Goal: Transaction & Acquisition: Purchase product/service

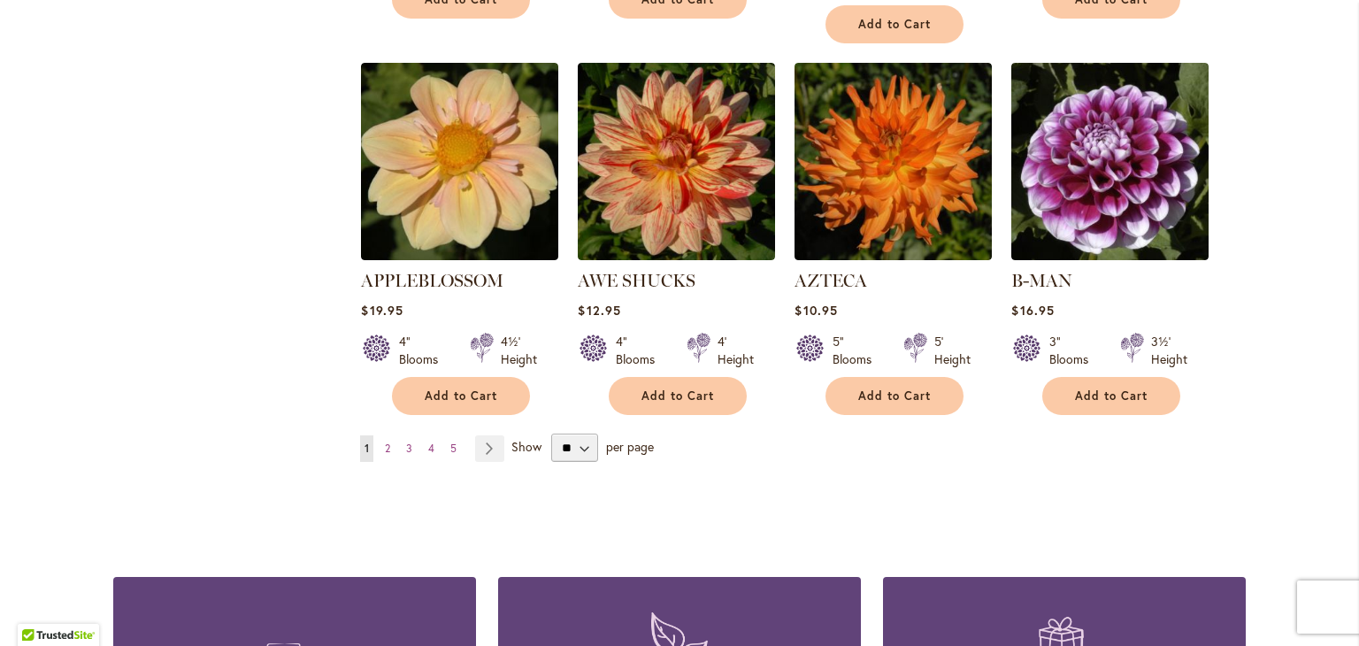
scroll to position [1501, 0]
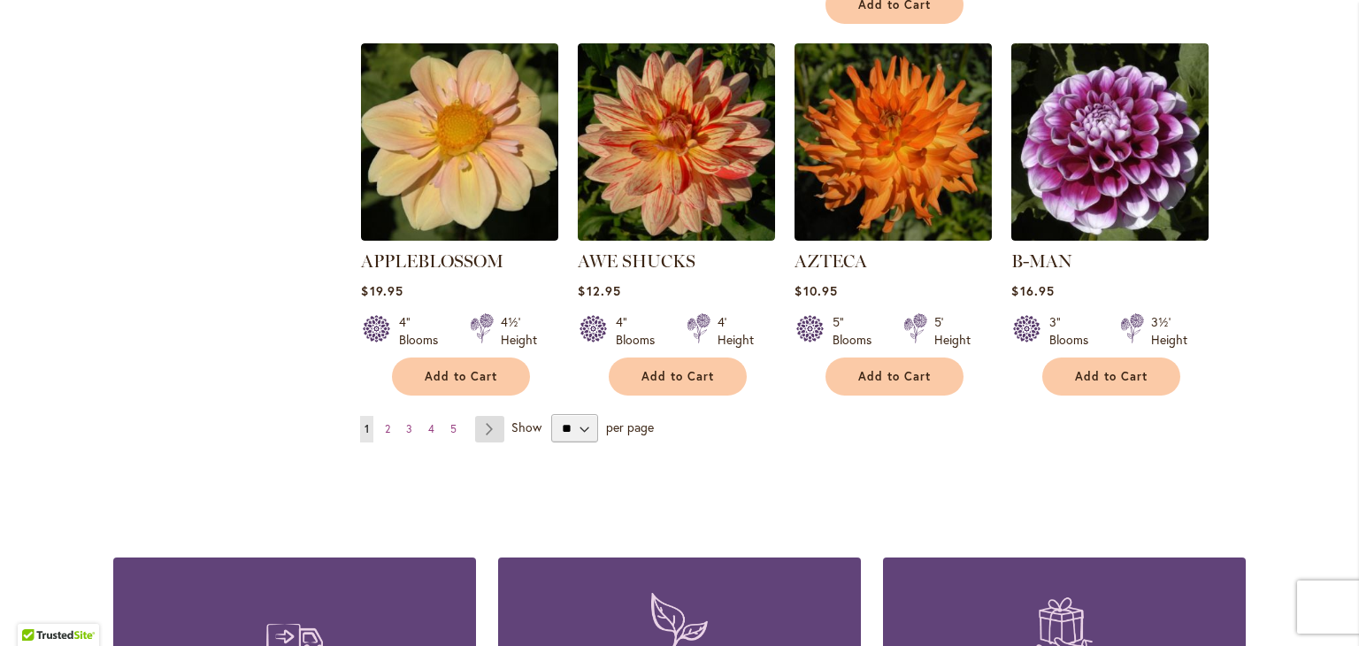
click at [484, 416] on link "Page Next" at bounding box center [489, 429] width 29 height 27
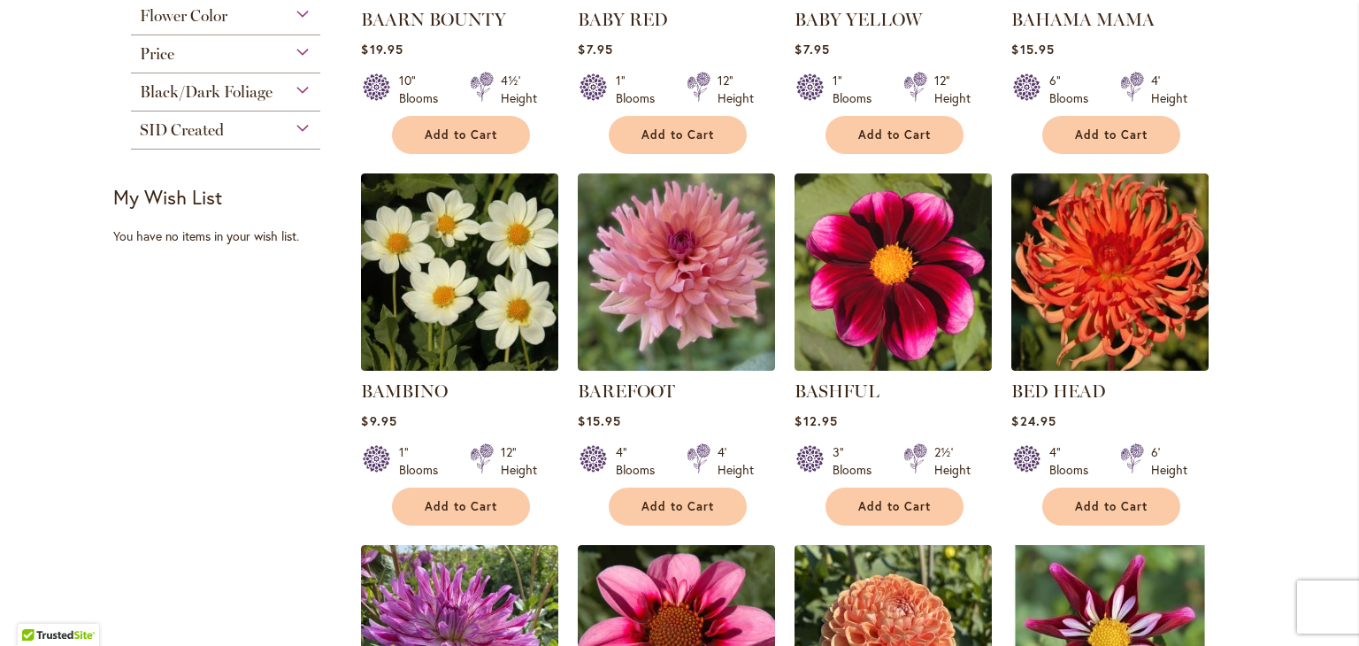
scroll to position [606, 0]
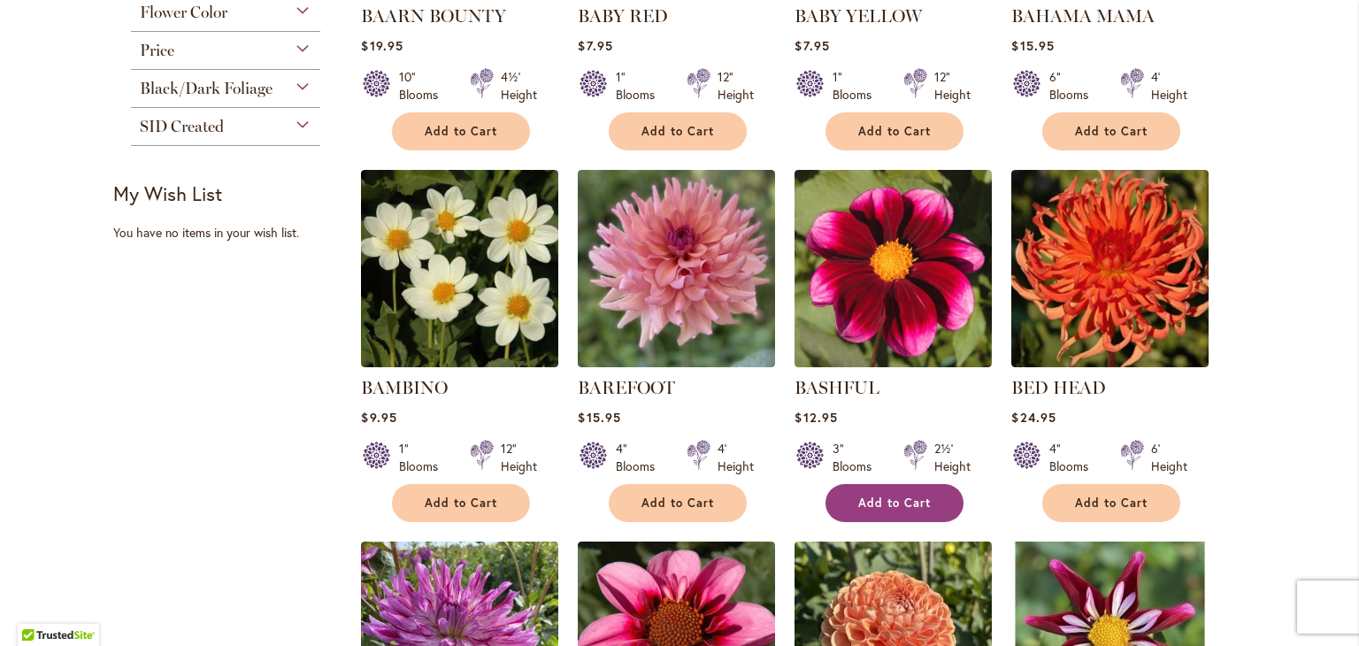
click at [895, 502] on span "Add to Cart" at bounding box center [895, 503] width 73 height 15
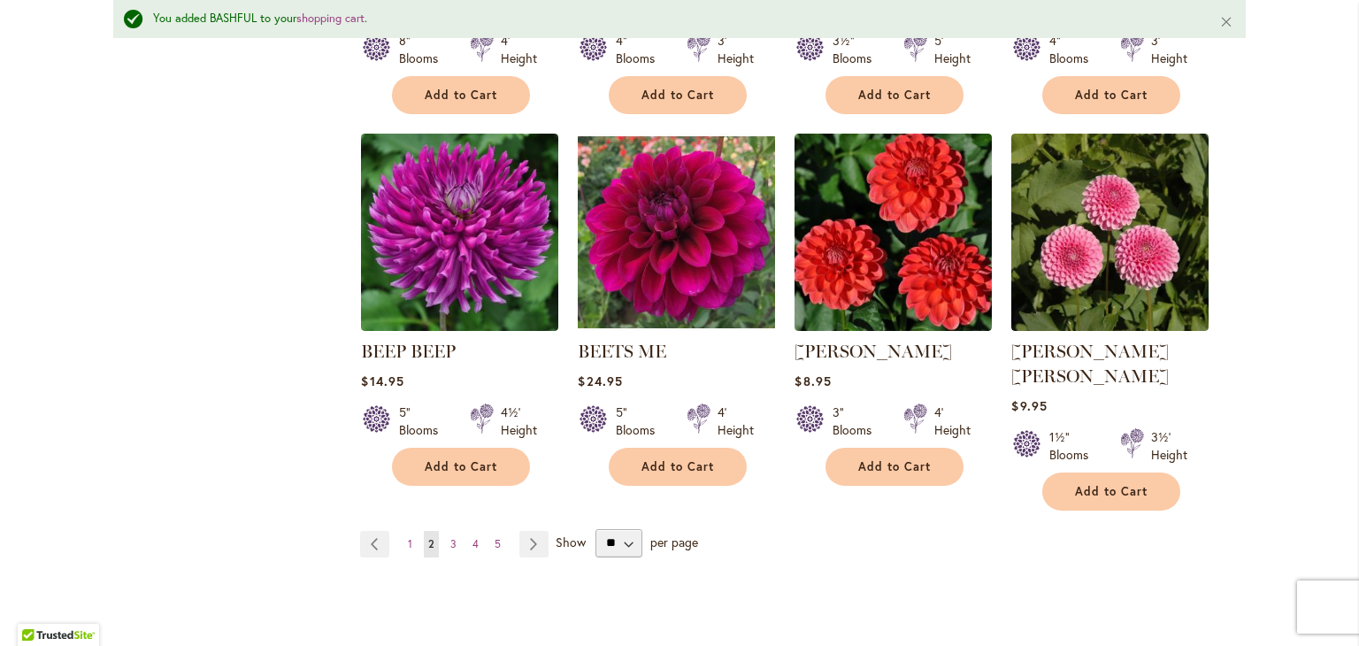
scroll to position [1465, 0]
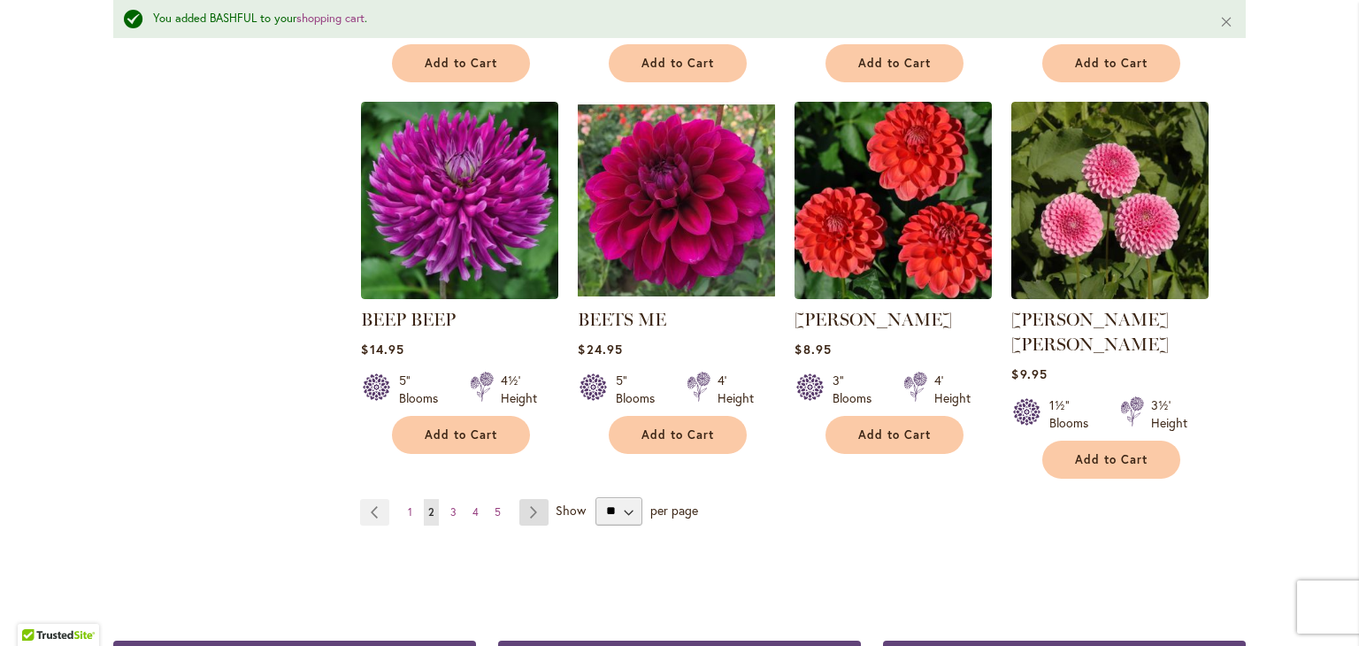
click at [524, 499] on link "Page Next" at bounding box center [534, 512] width 29 height 27
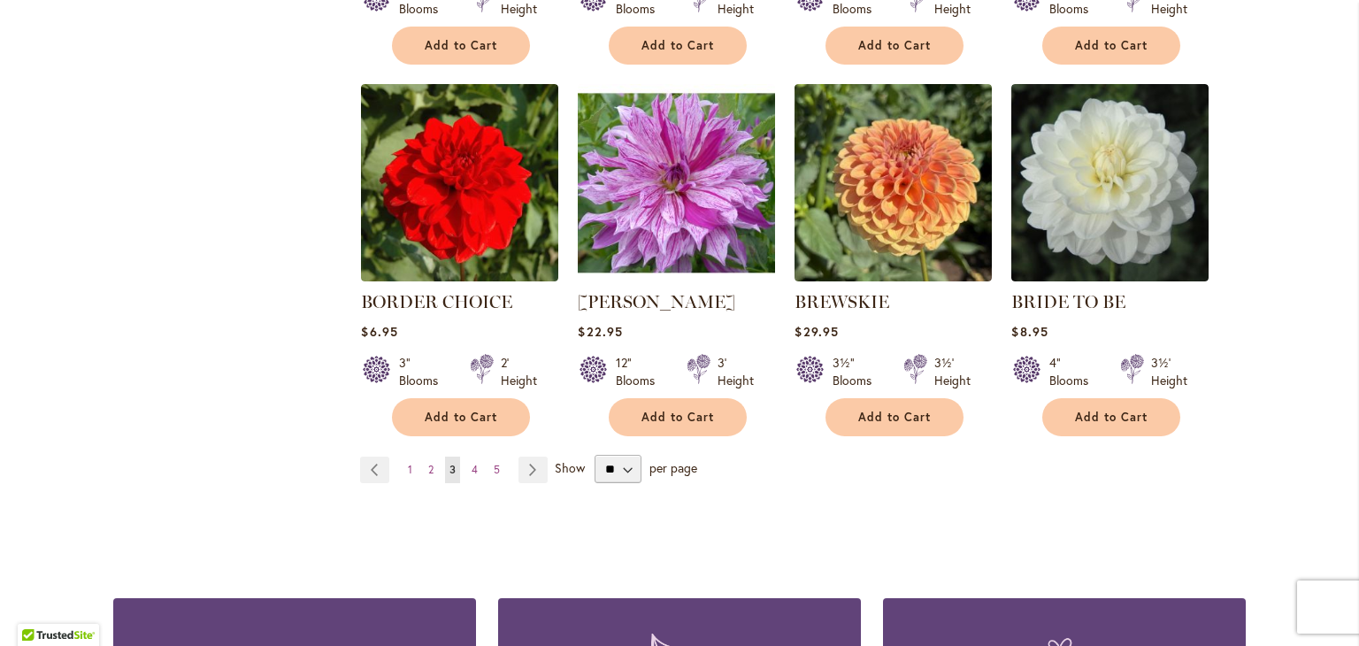
scroll to position [1448, 0]
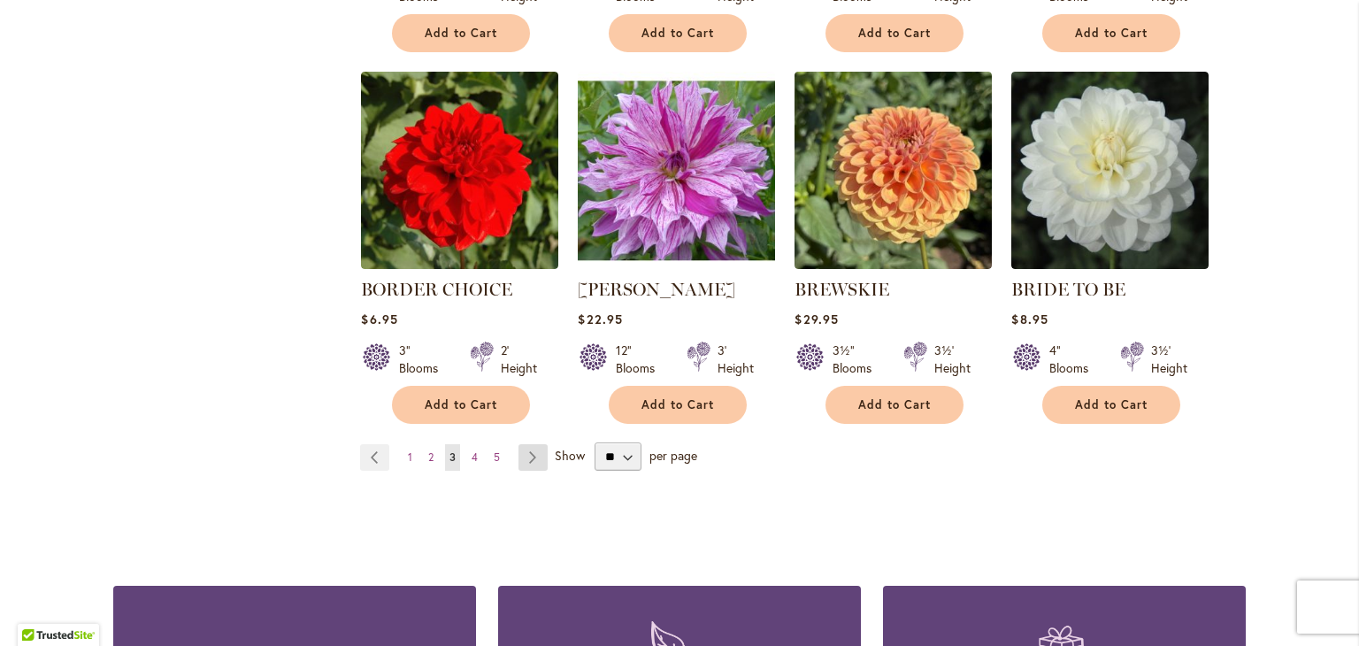
click at [531, 444] on link "Page Next" at bounding box center [533, 457] width 29 height 27
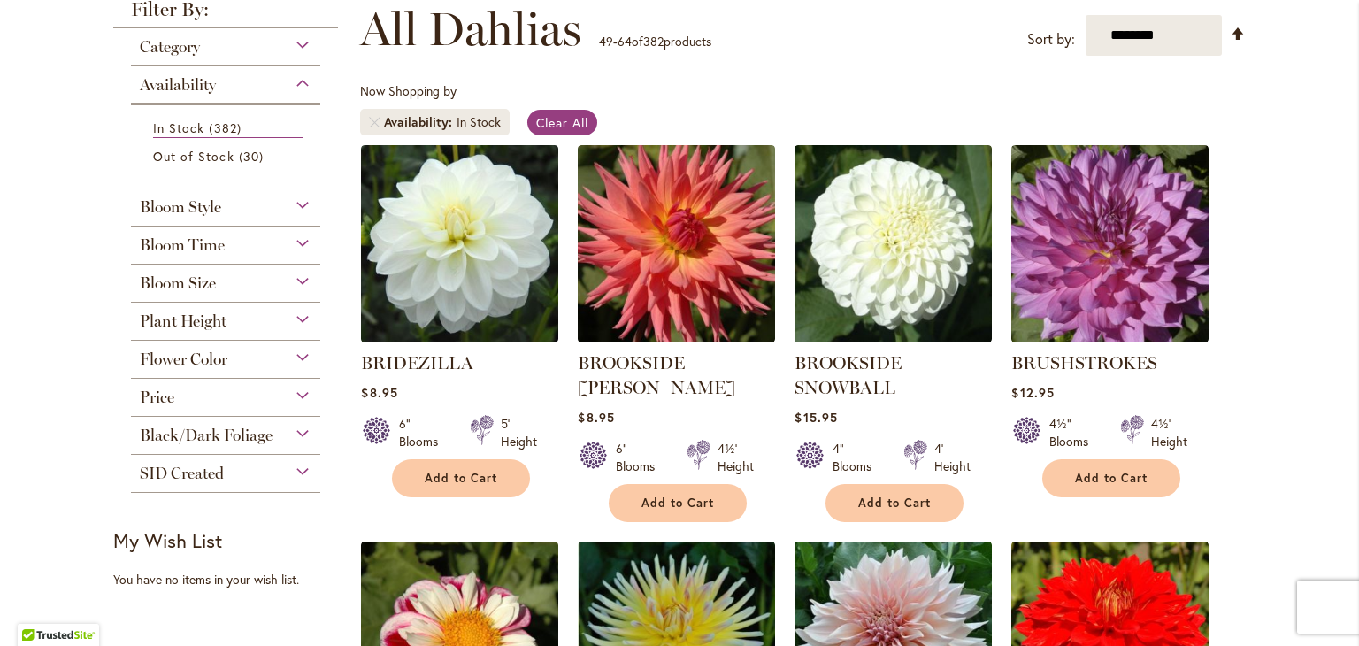
scroll to position [280, 0]
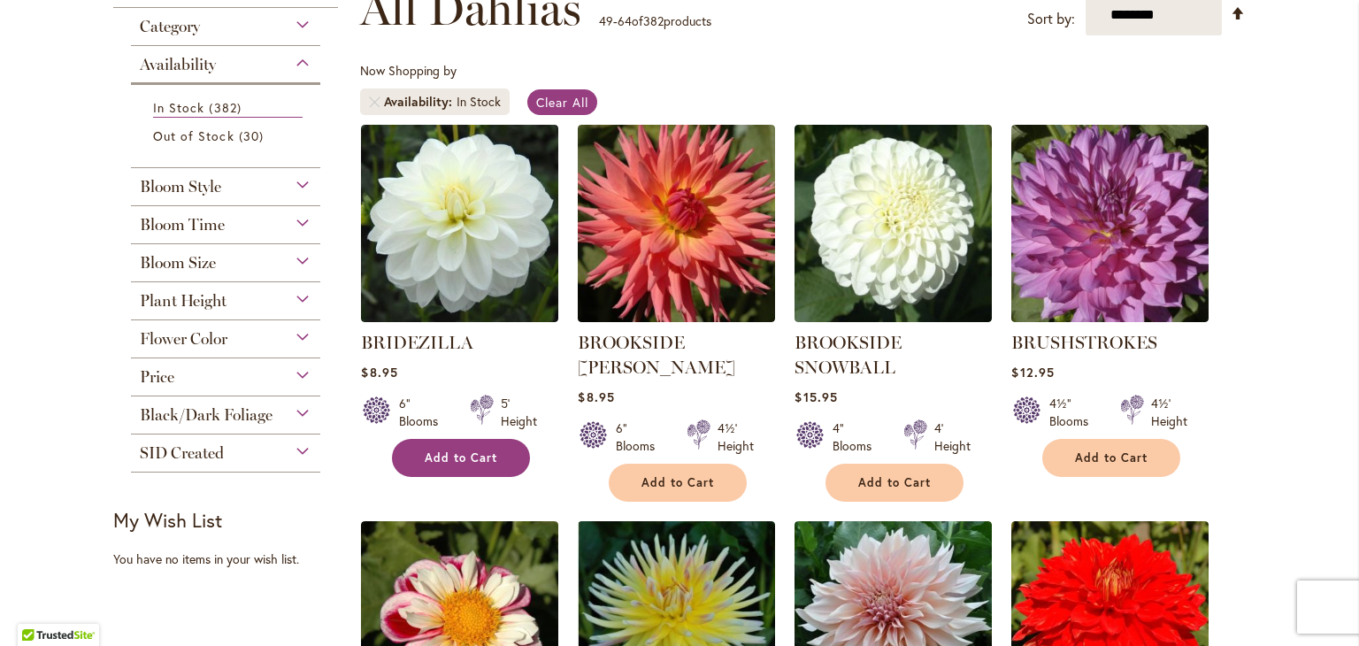
click at [448, 455] on span "Add to Cart" at bounding box center [461, 457] width 73 height 15
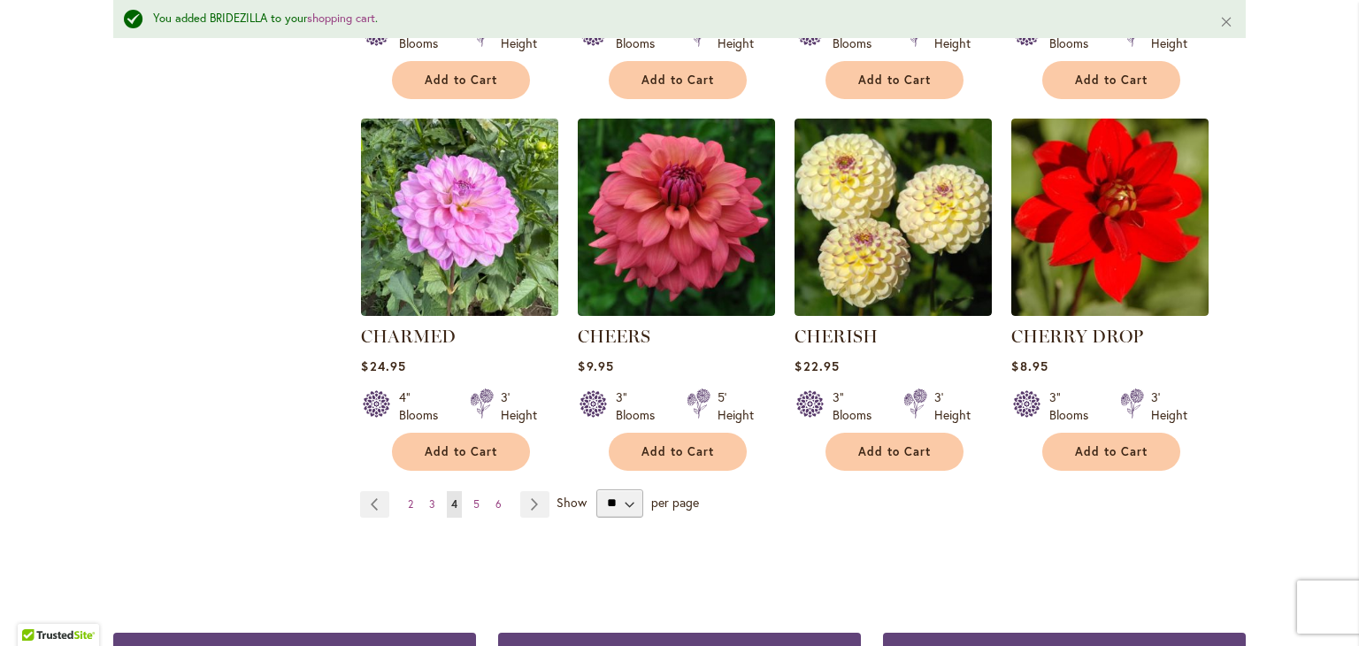
scroll to position [1474, 0]
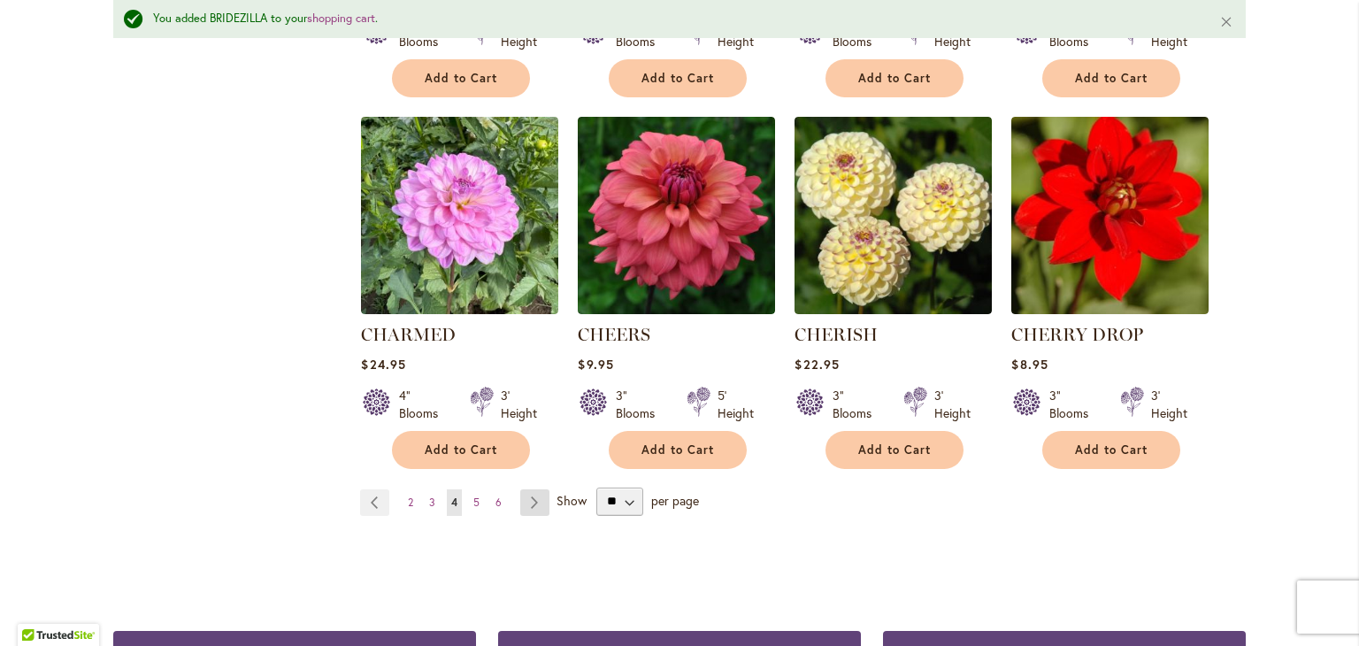
click at [526, 489] on link "Page Next" at bounding box center [534, 502] width 29 height 27
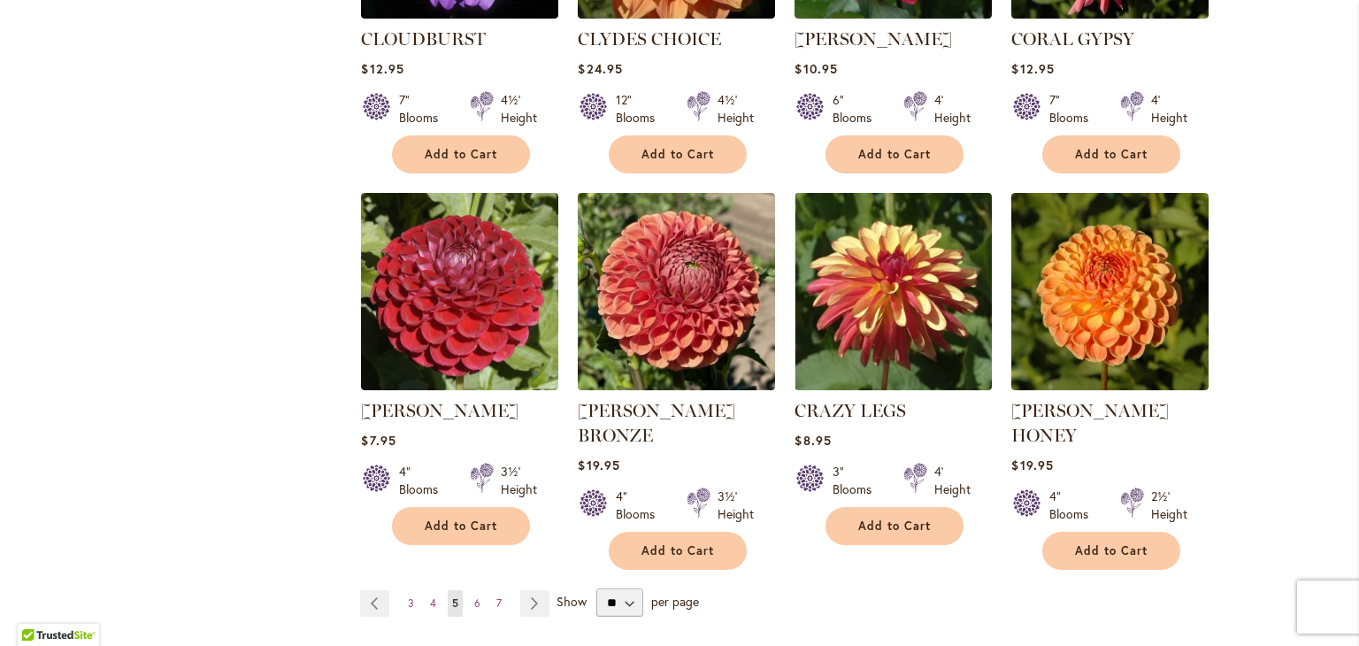
scroll to position [1381, 0]
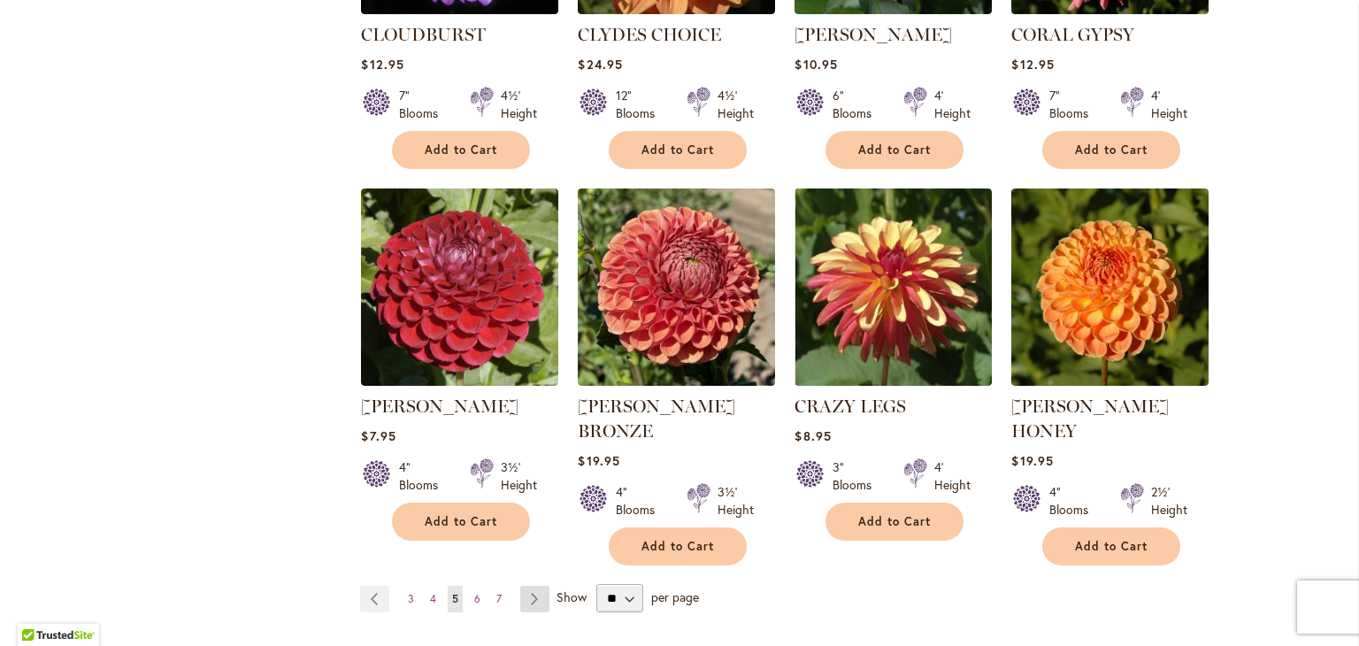
click at [526, 586] on link "Page Next" at bounding box center [534, 599] width 29 height 27
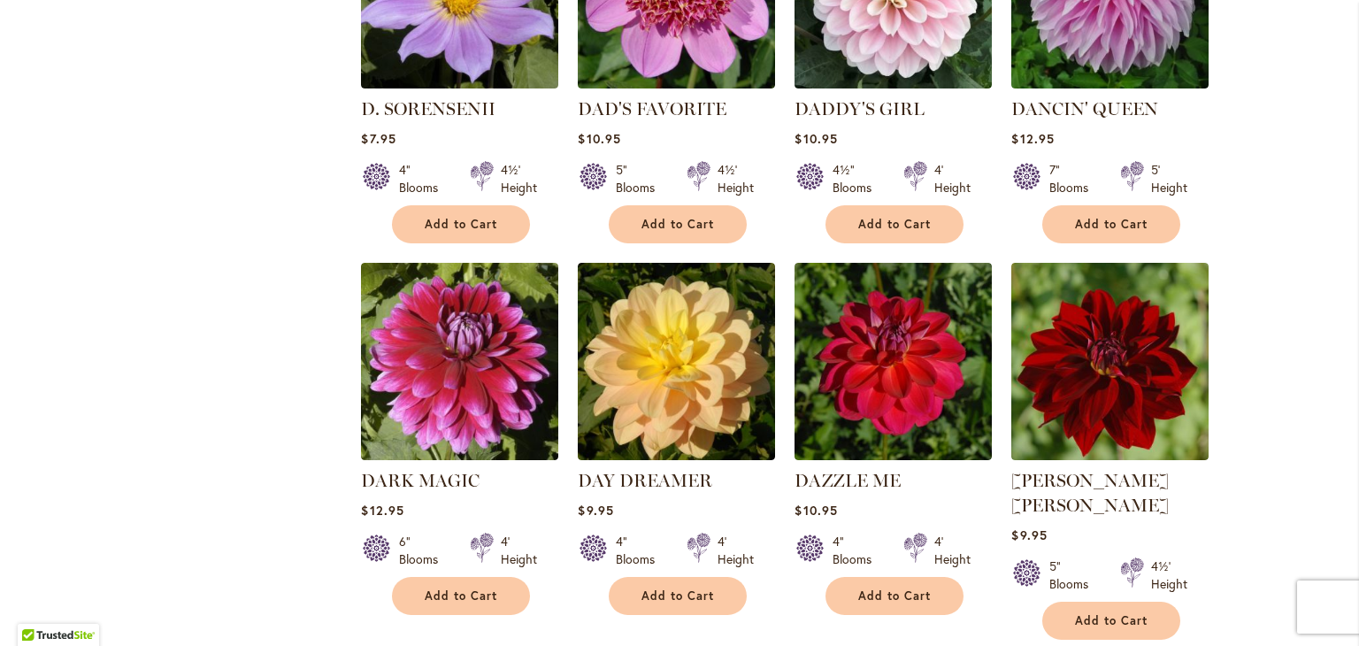
scroll to position [936, 0]
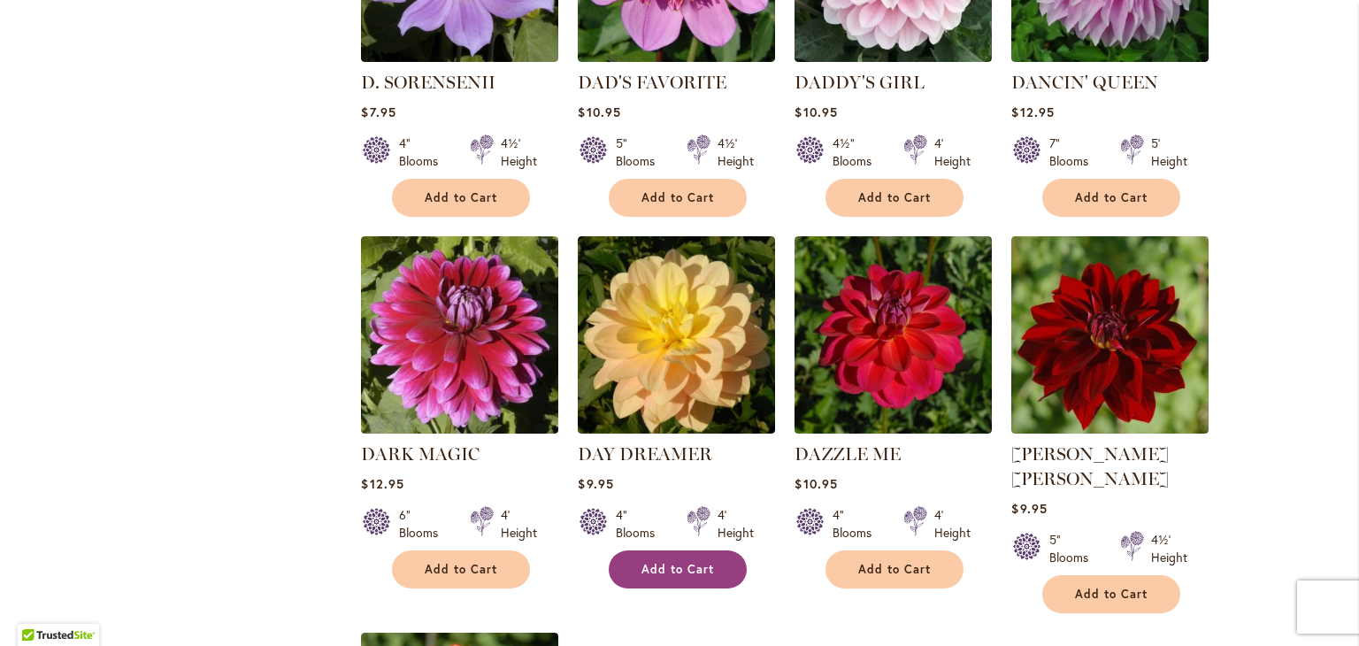
click at [665, 564] on span "Add to Cart" at bounding box center [678, 569] width 73 height 15
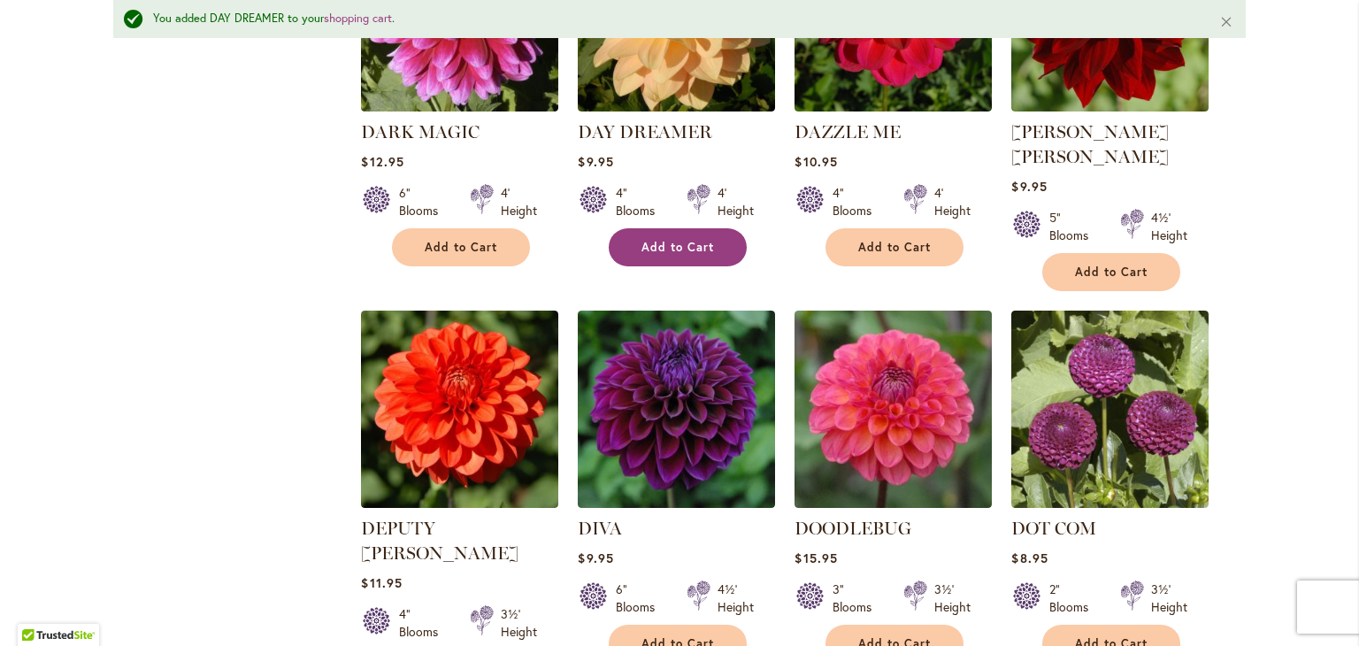
scroll to position [1319, 0]
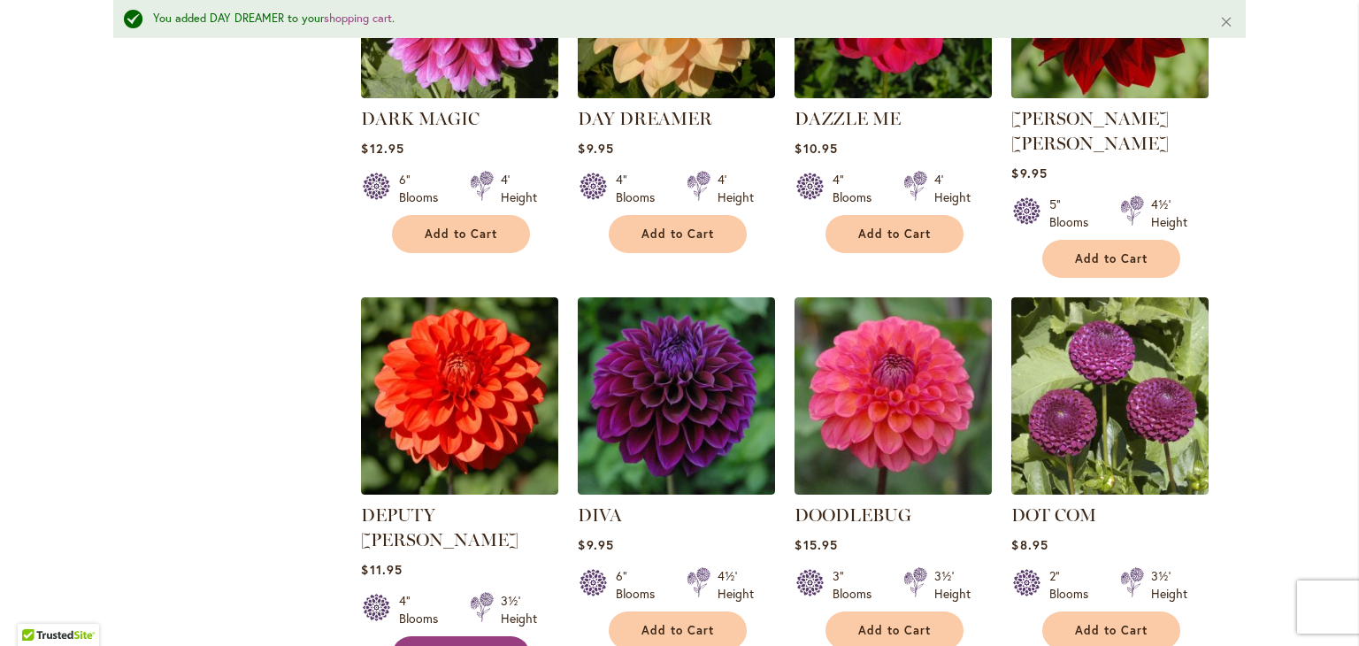
click at [450, 636] on button "Add to Cart" at bounding box center [461, 655] width 138 height 38
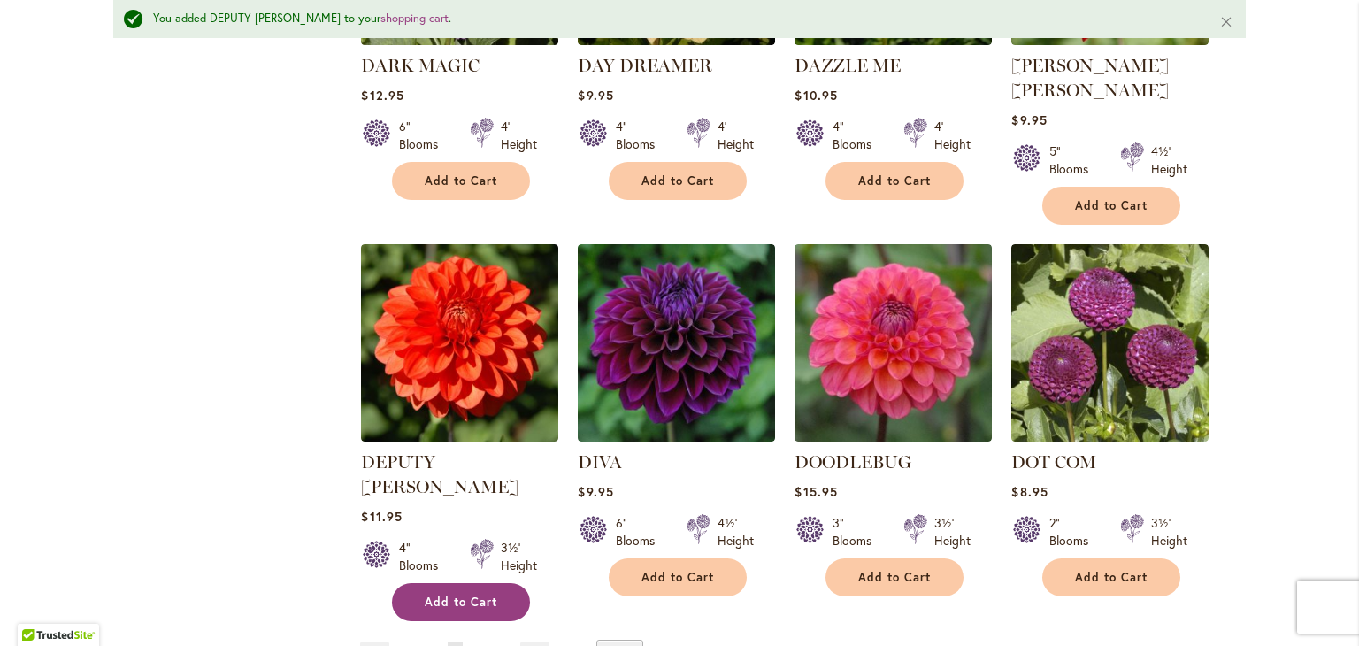
scroll to position [1416, 0]
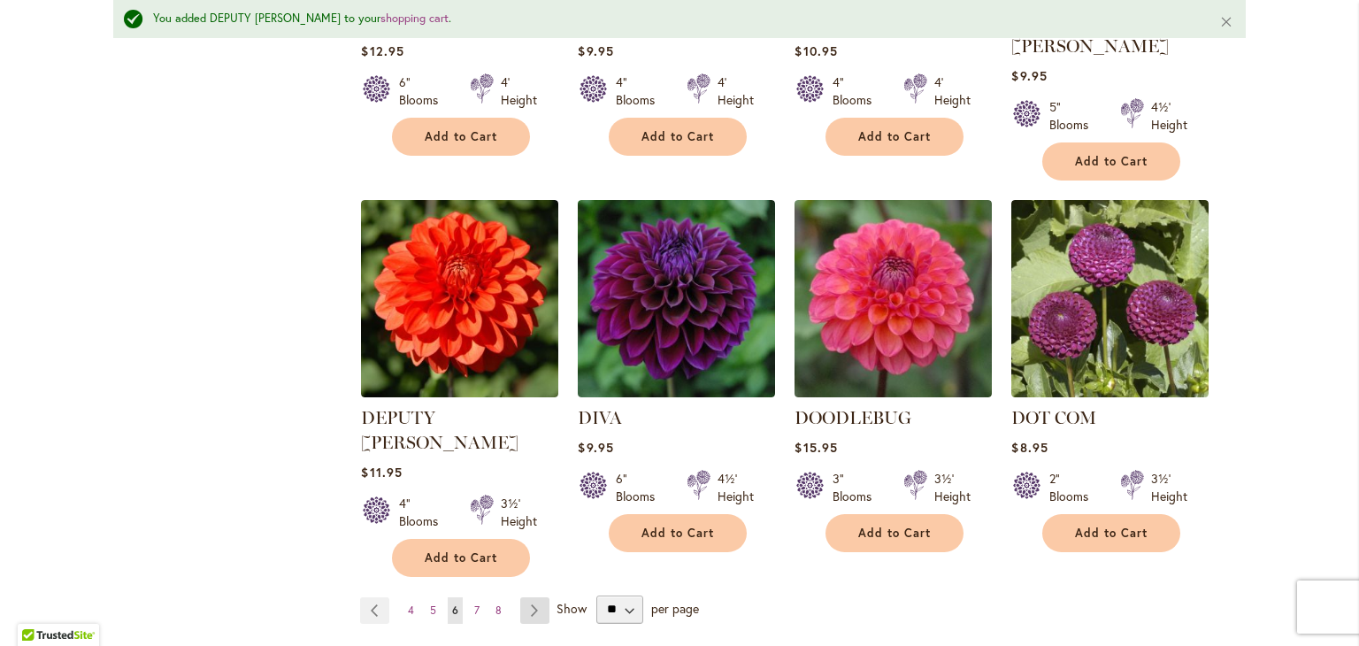
click at [522, 597] on link "Page Next" at bounding box center [534, 610] width 29 height 27
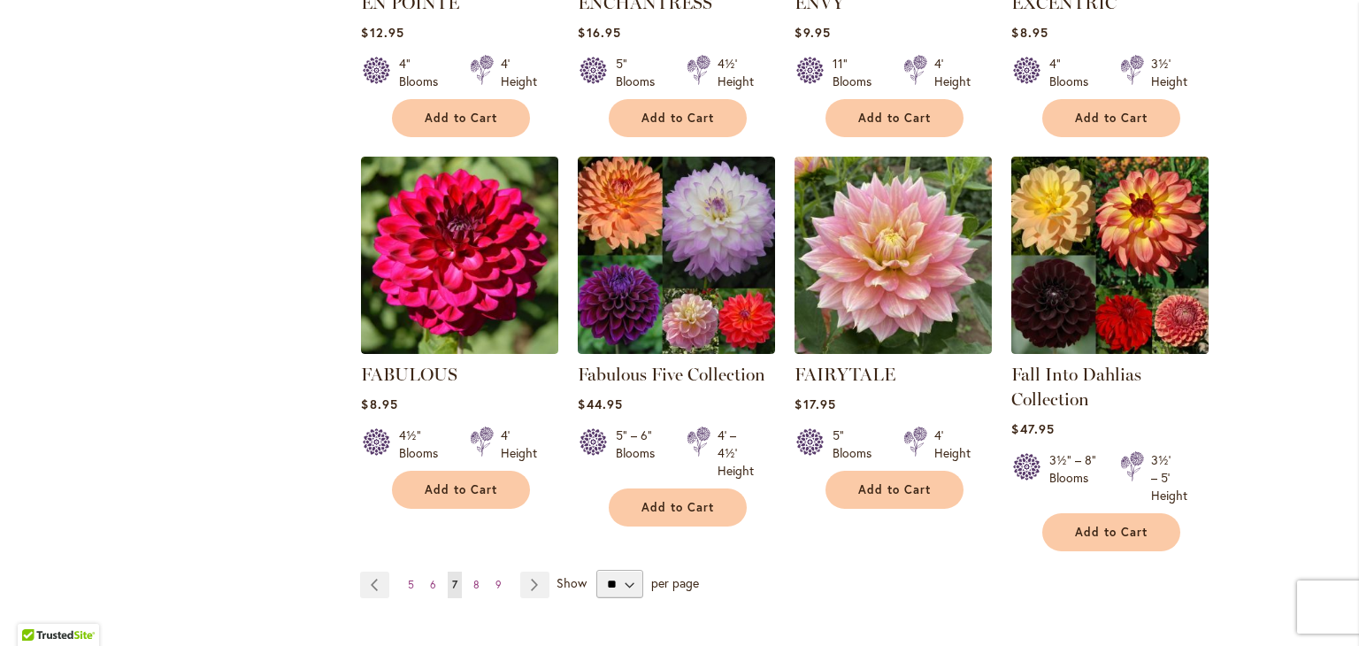
scroll to position [1377, 0]
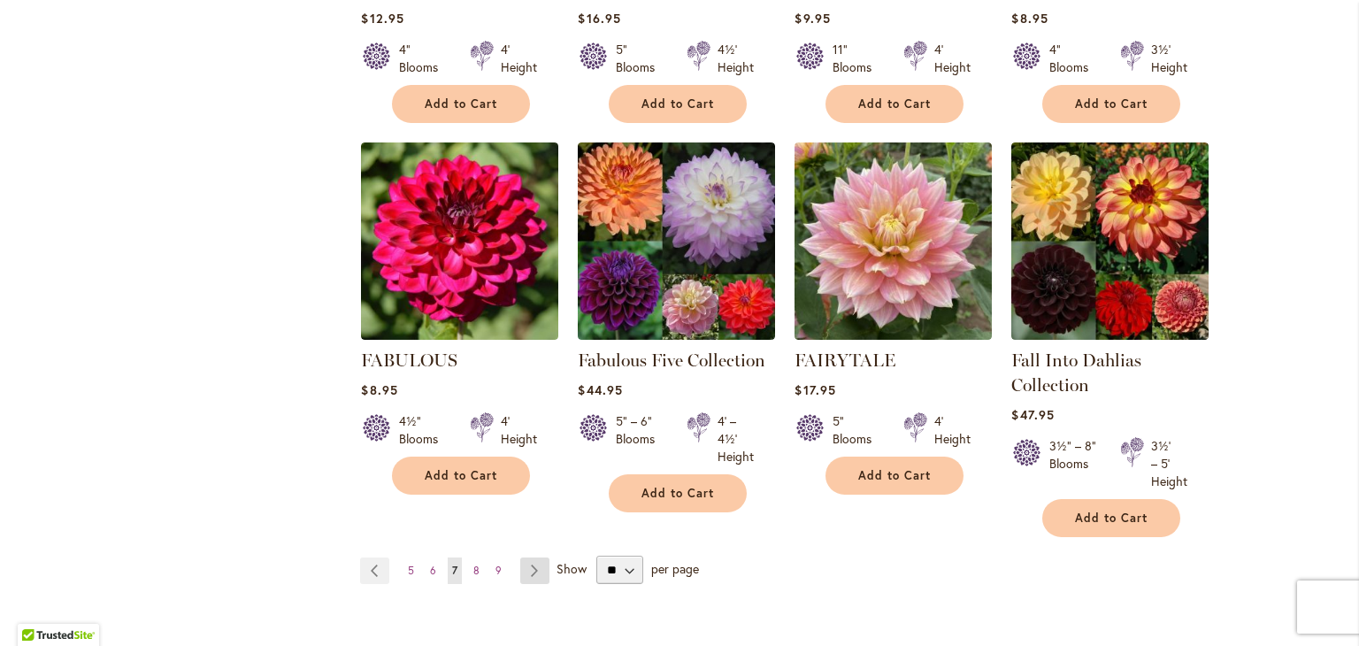
click at [528, 558] on link "Page Next" at bounding box center [534, 571] width 29 height 27
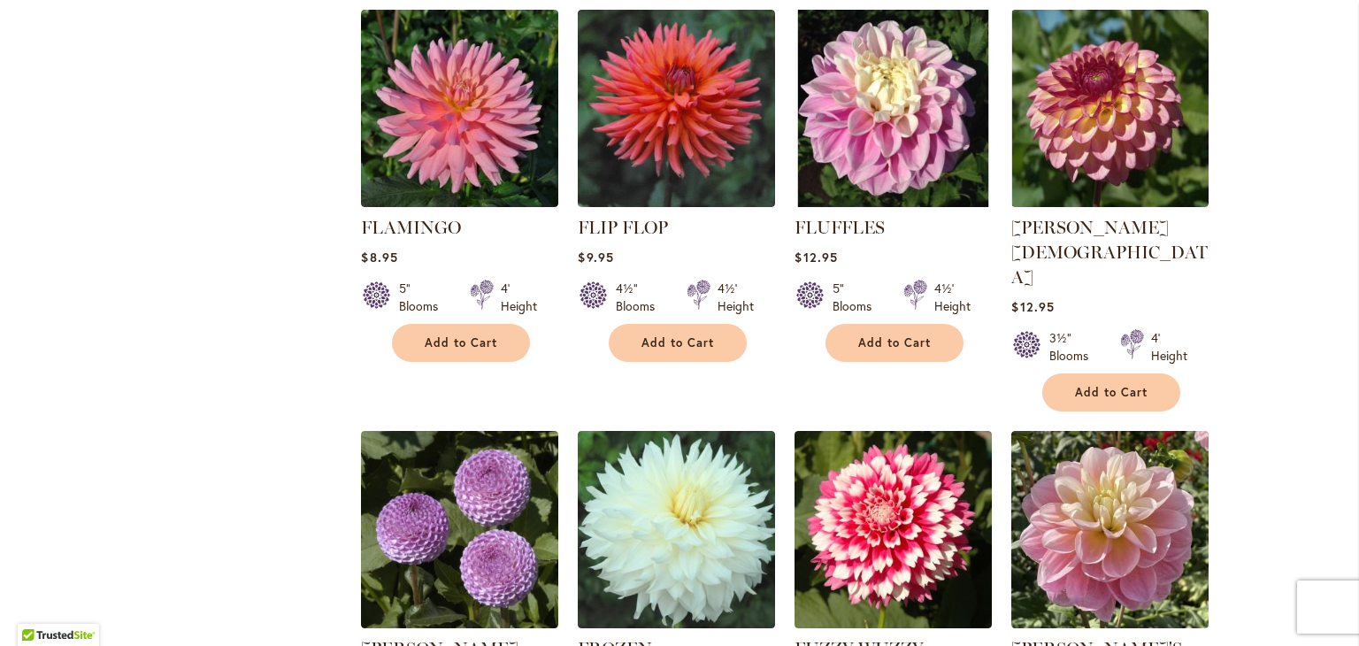
scroll to position [1184, 0]
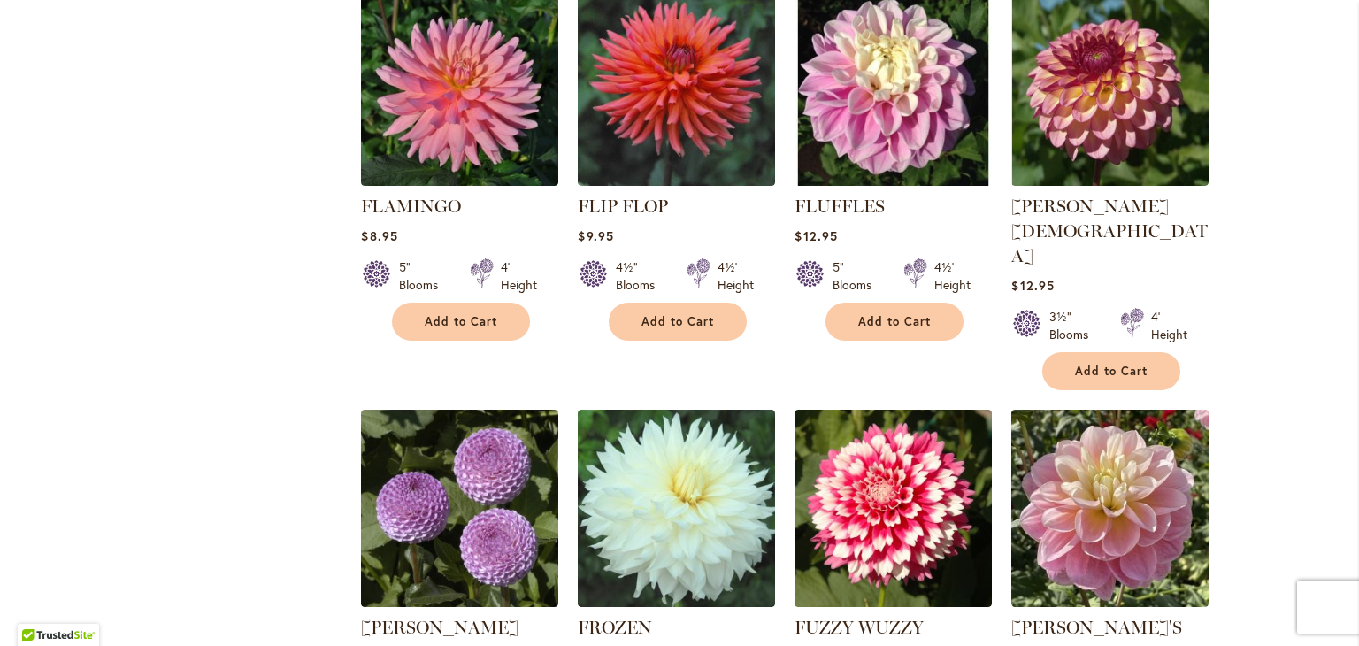
click at [528, 557] on div "FRANK HOLMES $10.95 1½" Blooms 3½' Height" at bounding box center [459, 581] width 197 height 343
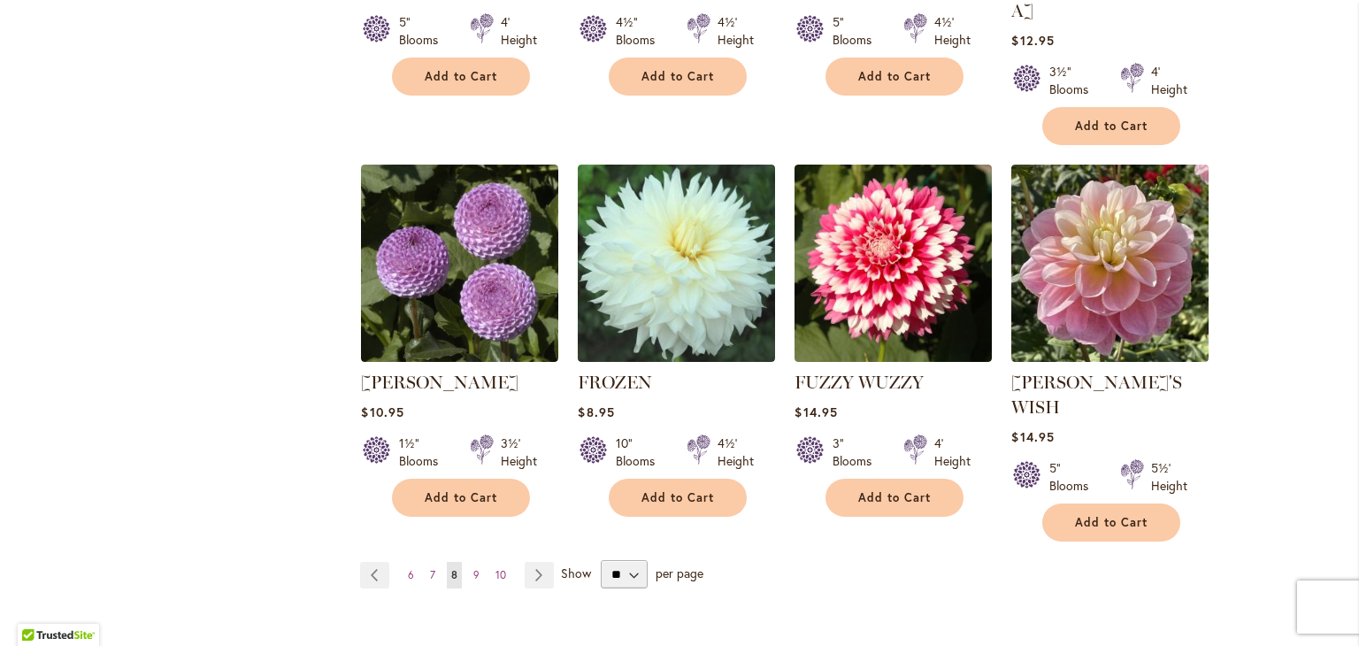
scroll to position [1430, 0]
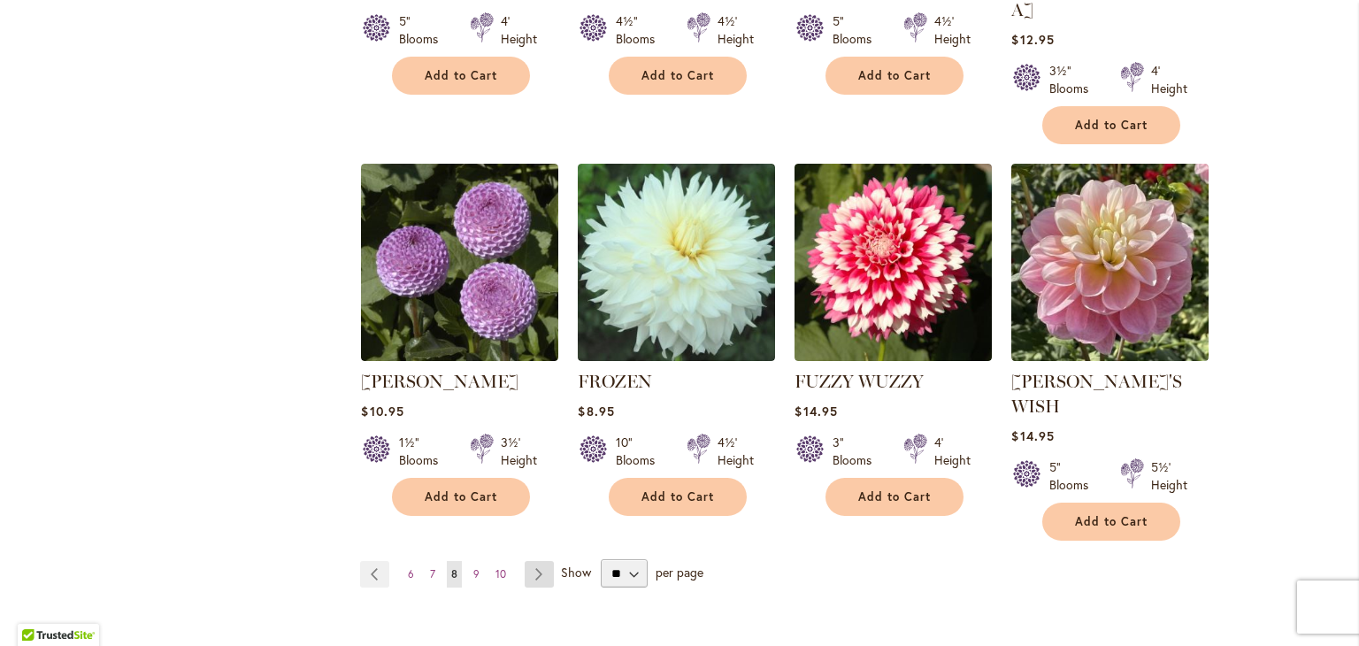
click at [527, 561] on link "Page Next" at bounding box center [539, 574] width 29 height 27
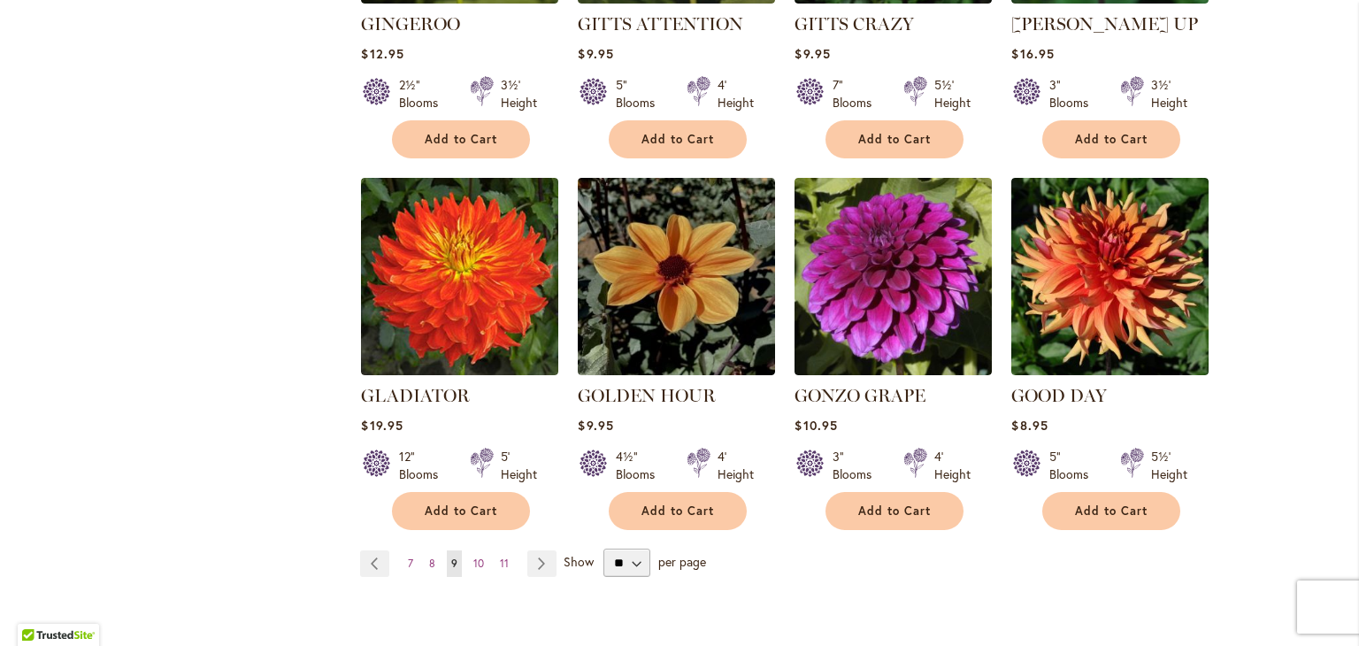
scroll to position [1394, 0]
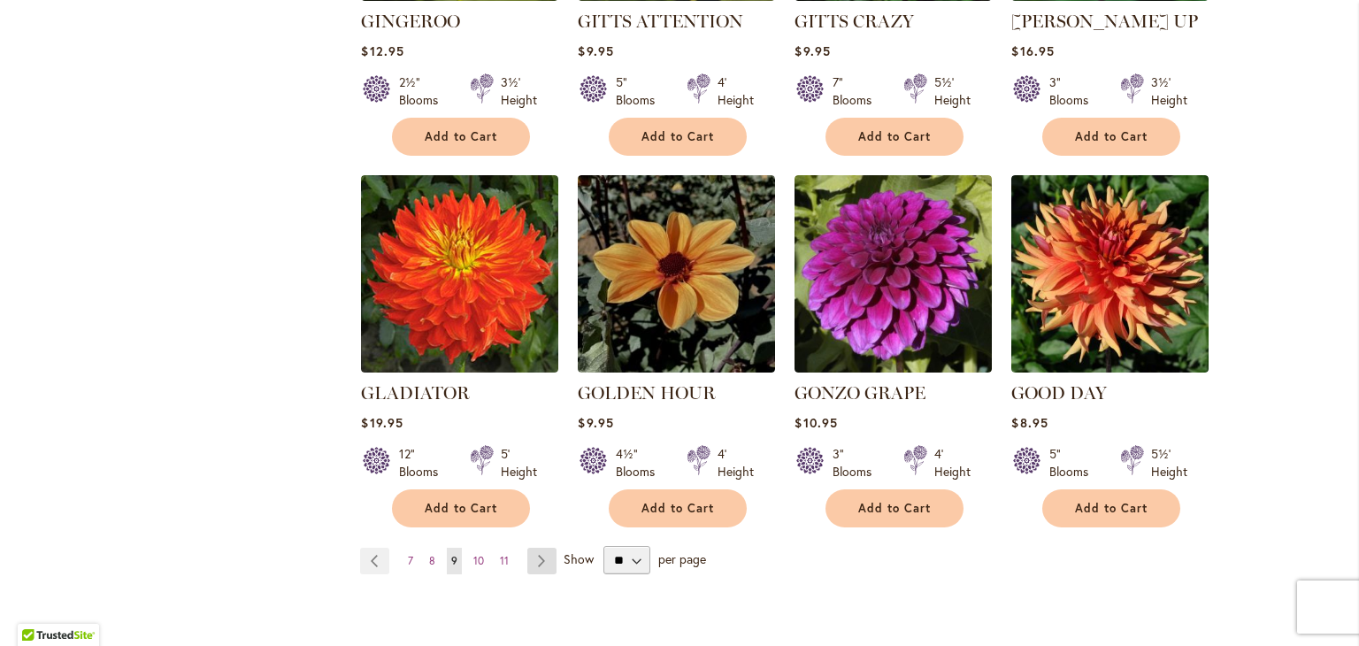
click at [530, 548] on link "Page Next" at bounding box center [541, 561] width 29 height 27
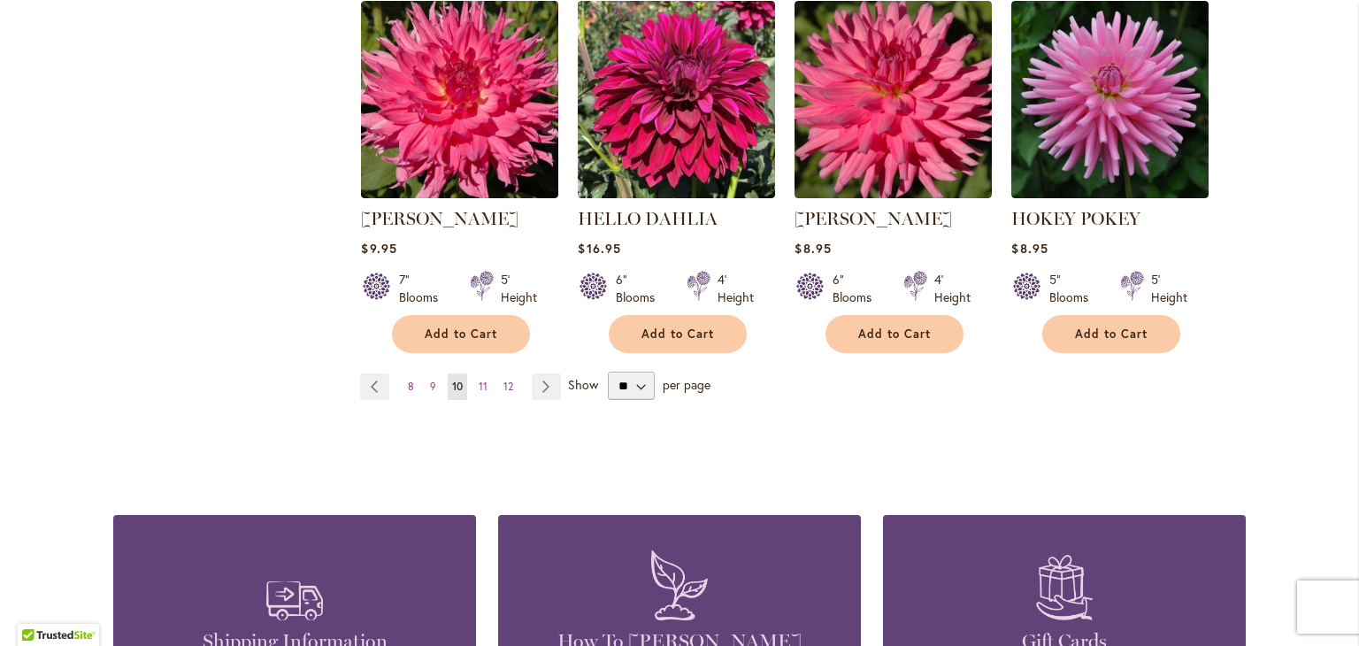
scroll to position [1588, 0]
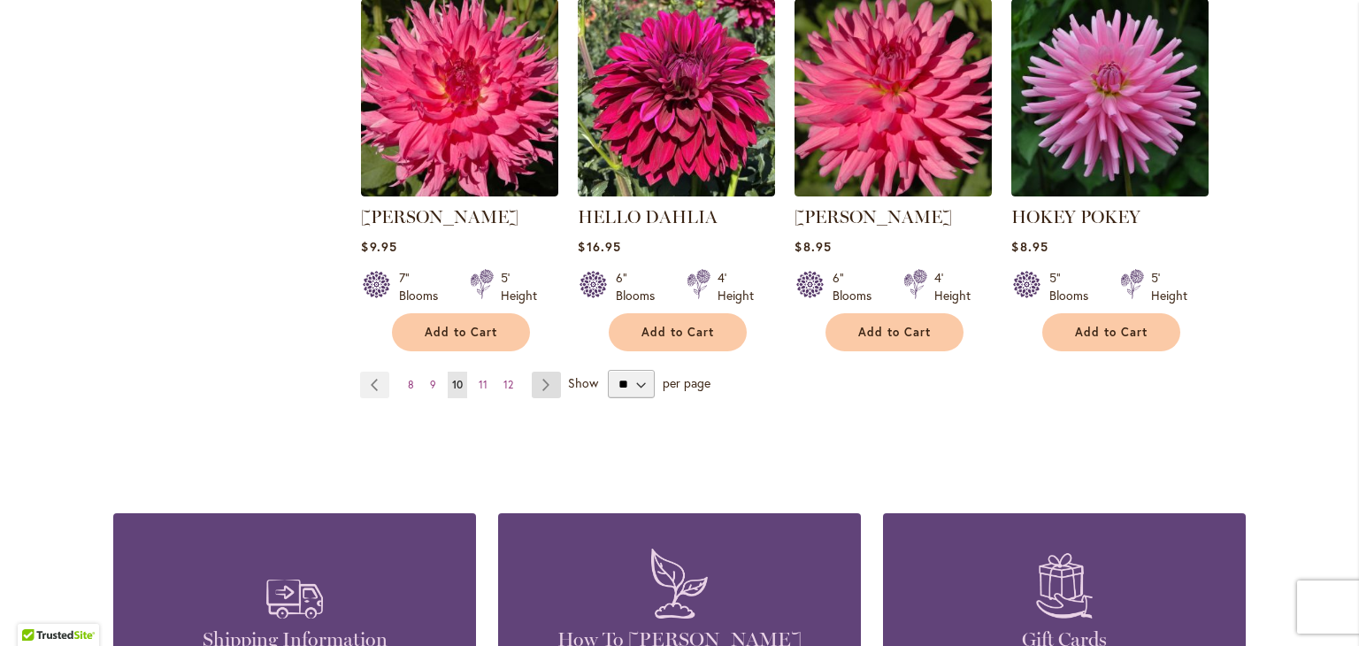
click at [539, 372] on link "Page Next" at bounding box center [546, 385] width 29 height 27
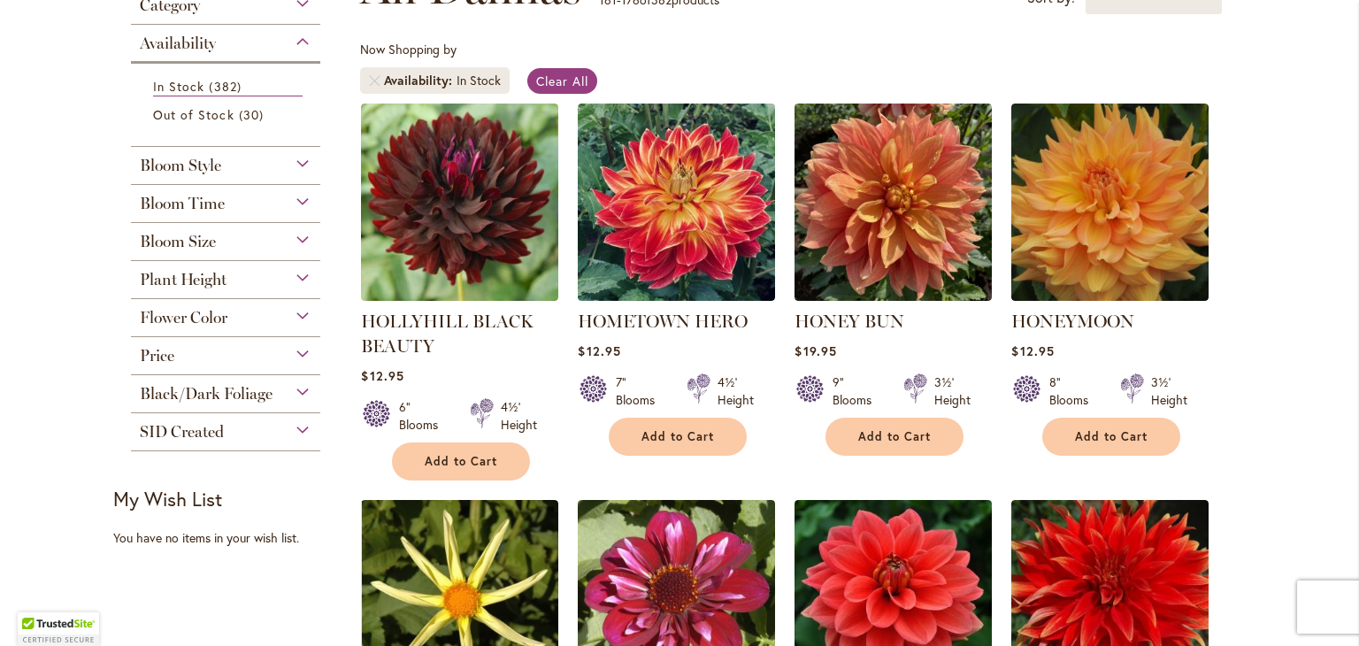
scroll to position [303, 0]
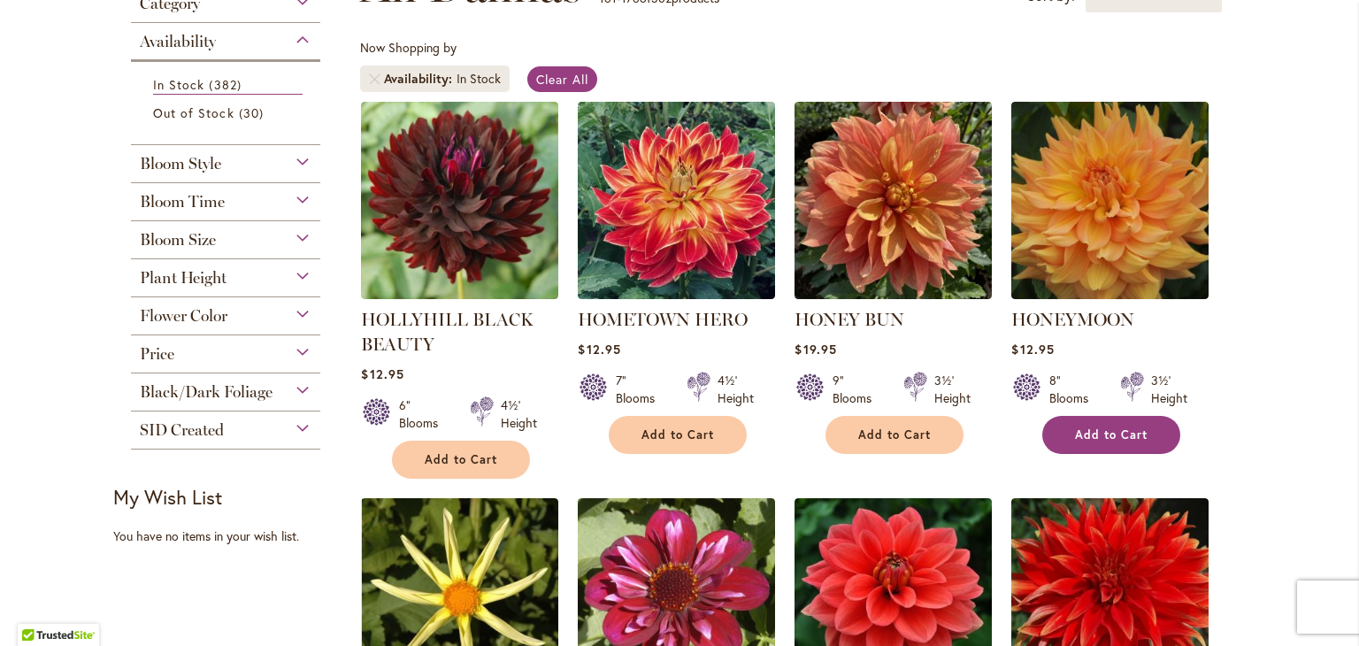
click at [1103, 430] on span "Add to Cart" at bounding box center [1111, 434] width 73 height 15
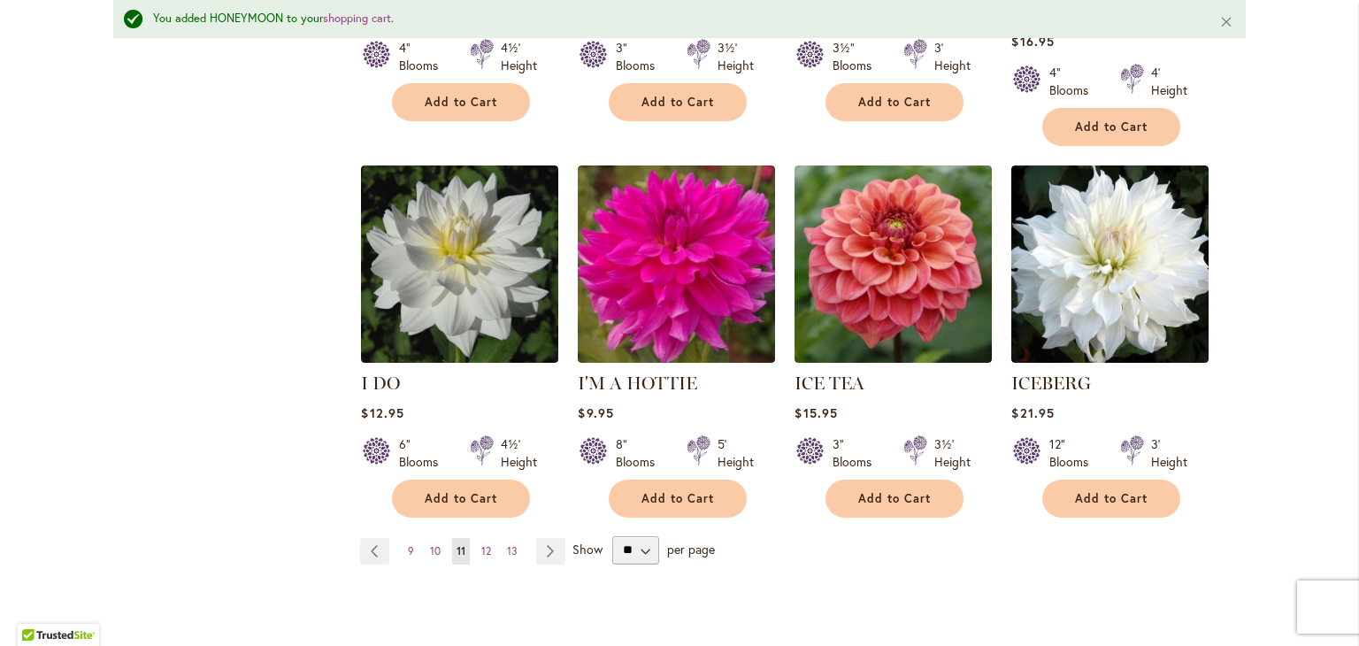
scroll to position [1451, 0]
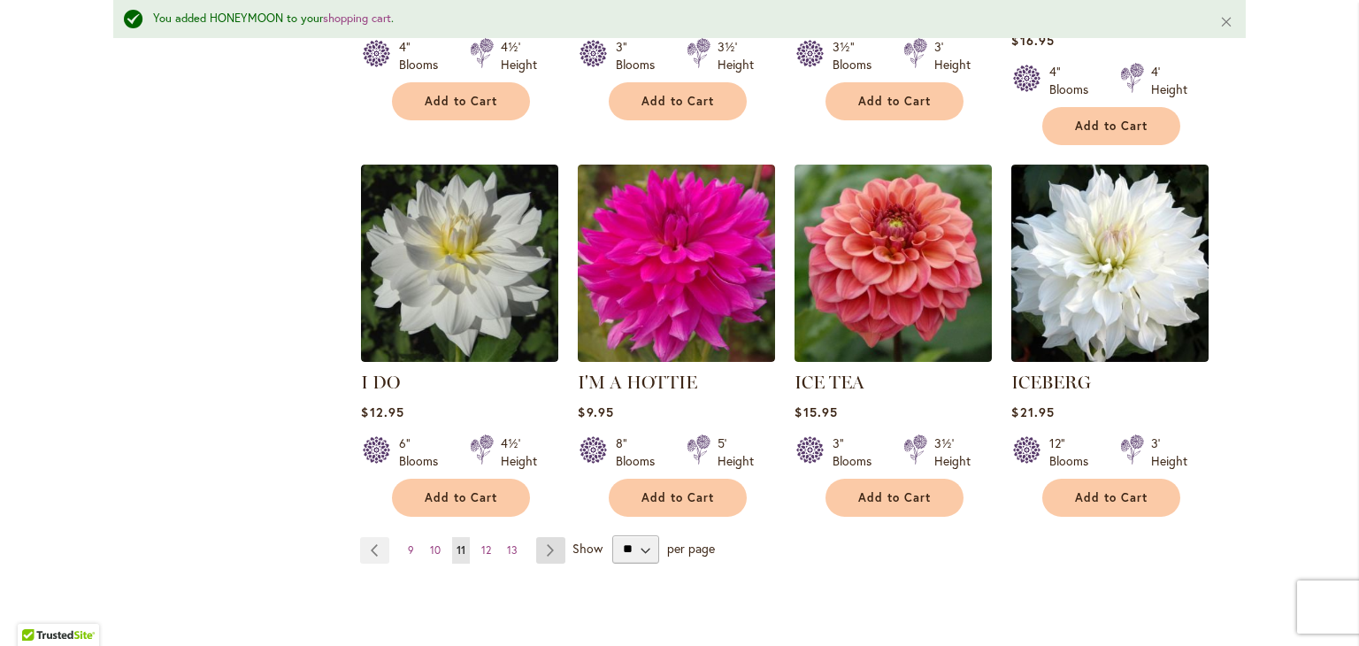
click at [543, 537] on link "Page Next" at bounding box center [550, 550] width 29 height 27
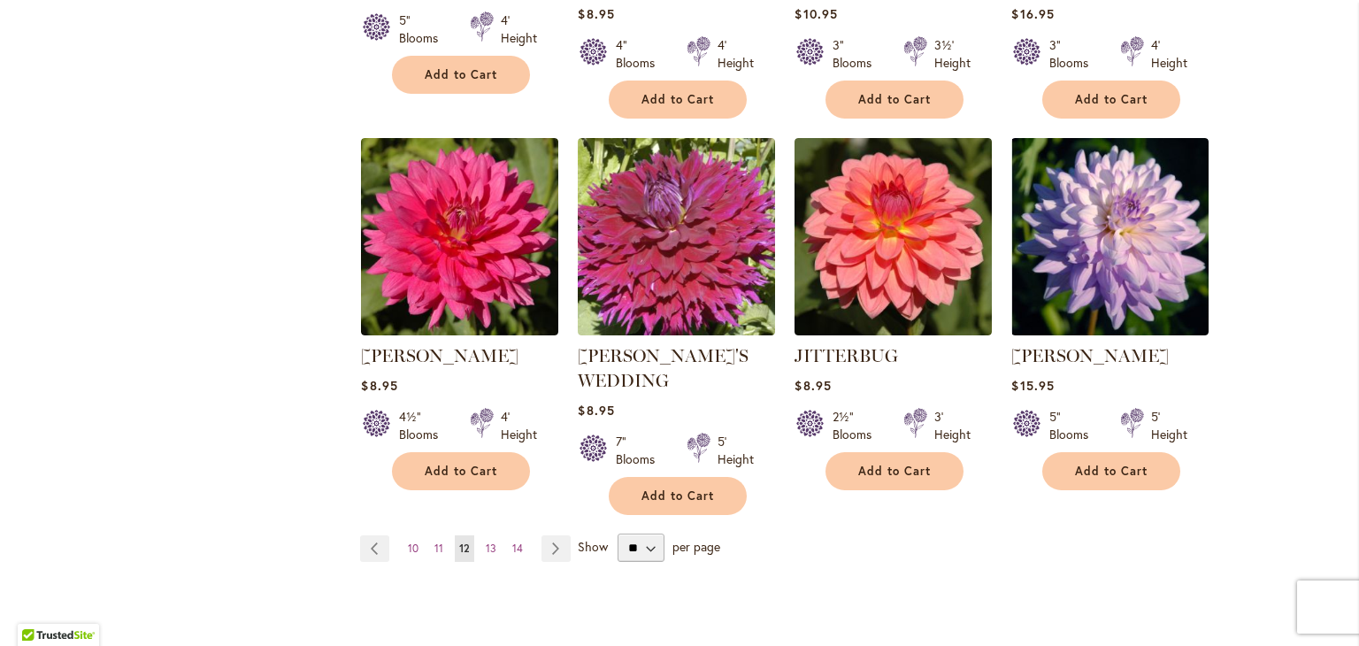
scroll to position [1420, 0]
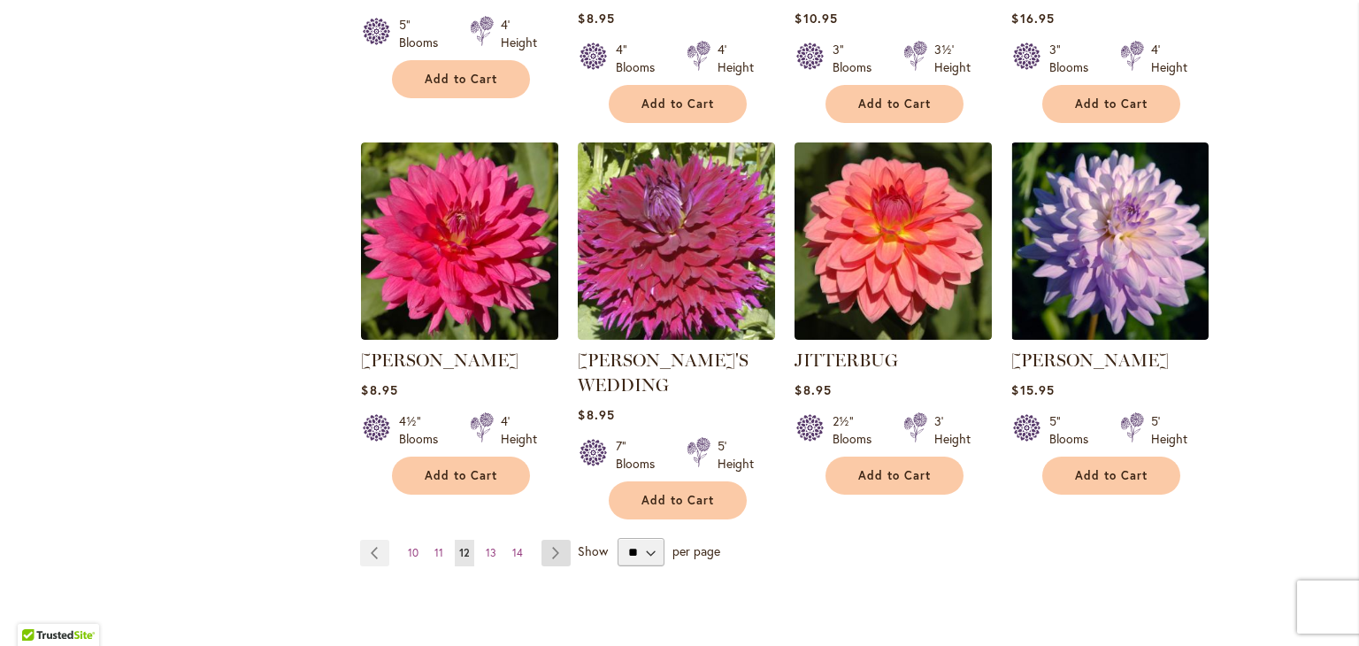
drag, startPoint x: 0, startPoint y: 0, endPoint x: 543, endPoint y: 512, distance: 745.7
click at [543, 540] on link "Page Next" at bounding box center [556, 553] width 29 height 27
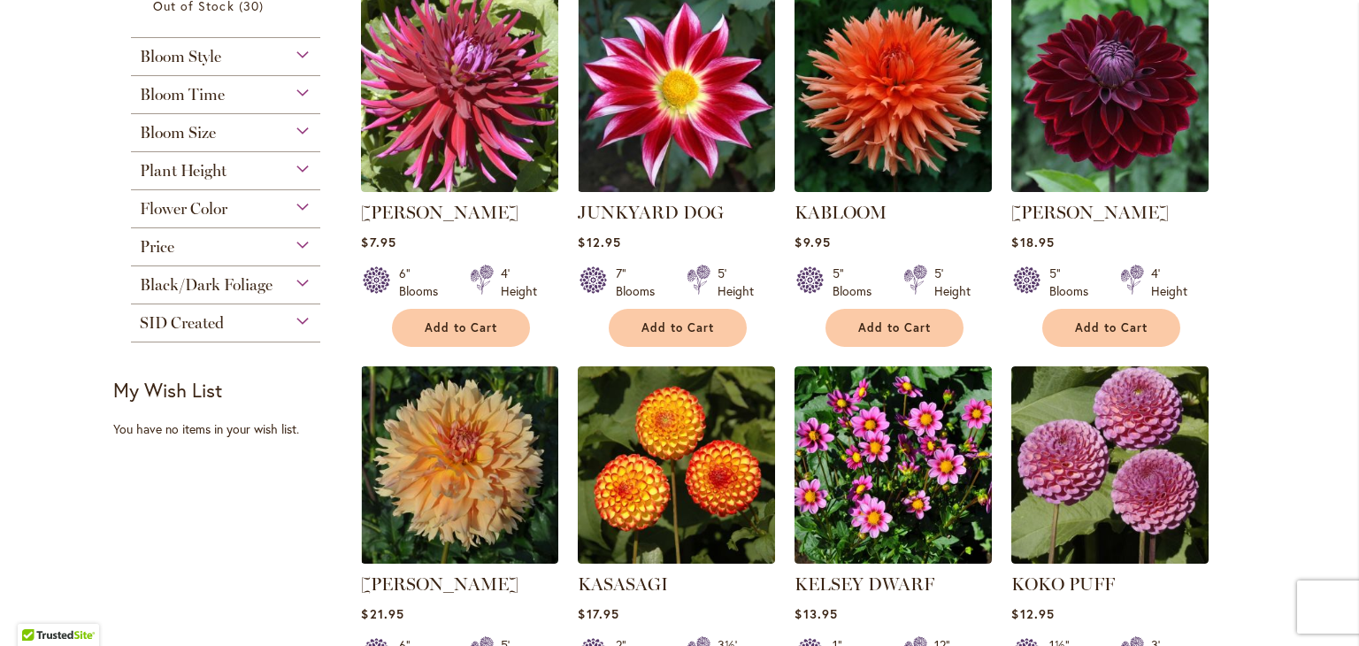
scroll to position [416, 0]
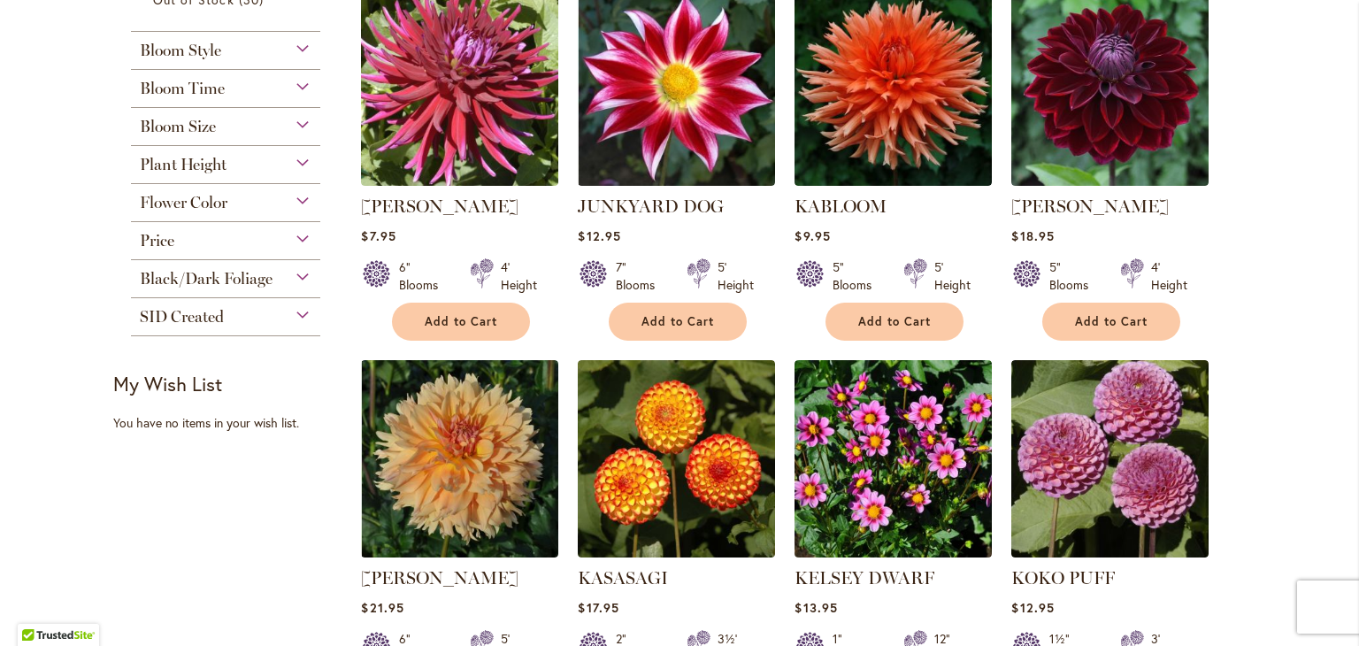
click at [543, 512] on img at bounding box center [459, 458] width 197 height 197
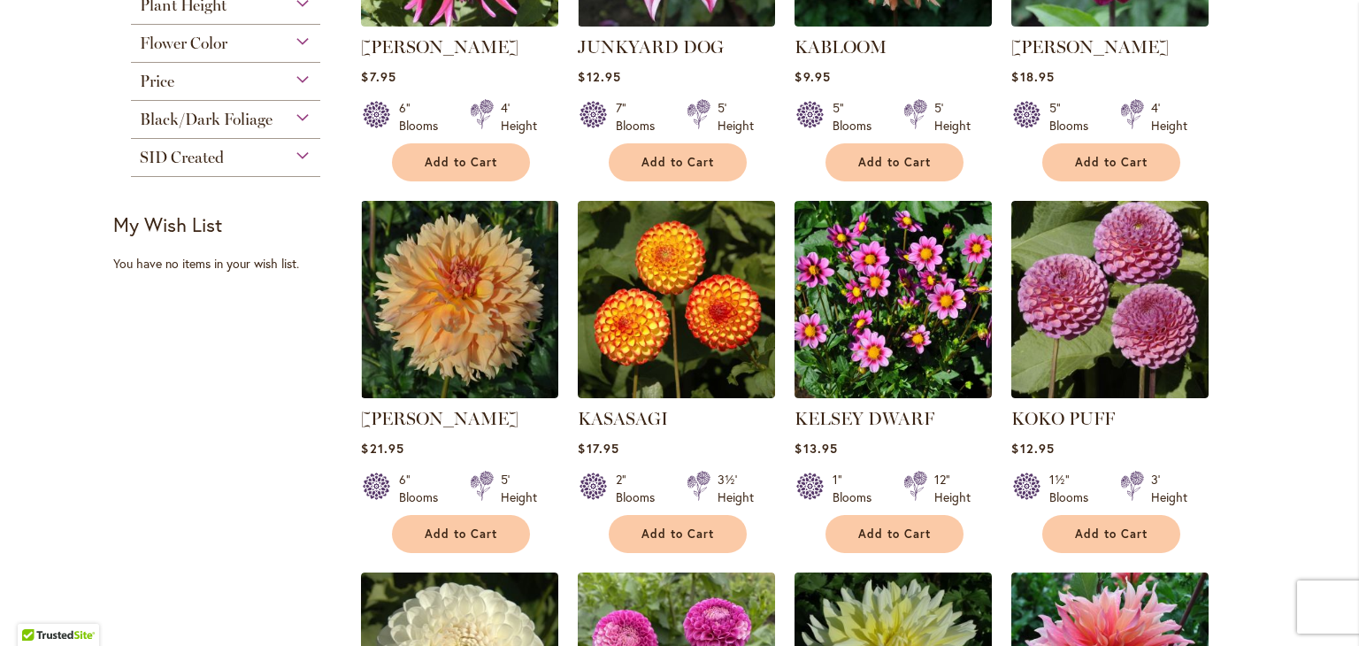
scroll to position [594, 0]
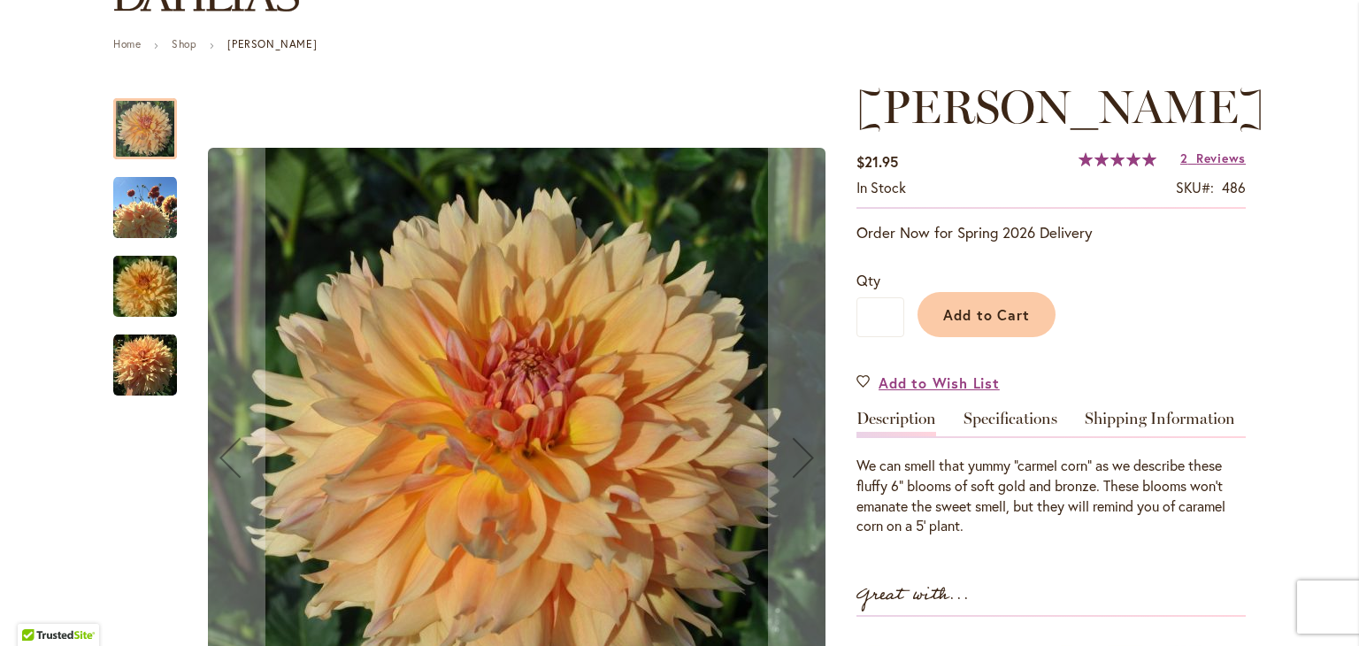
scroll to position [181, 0]
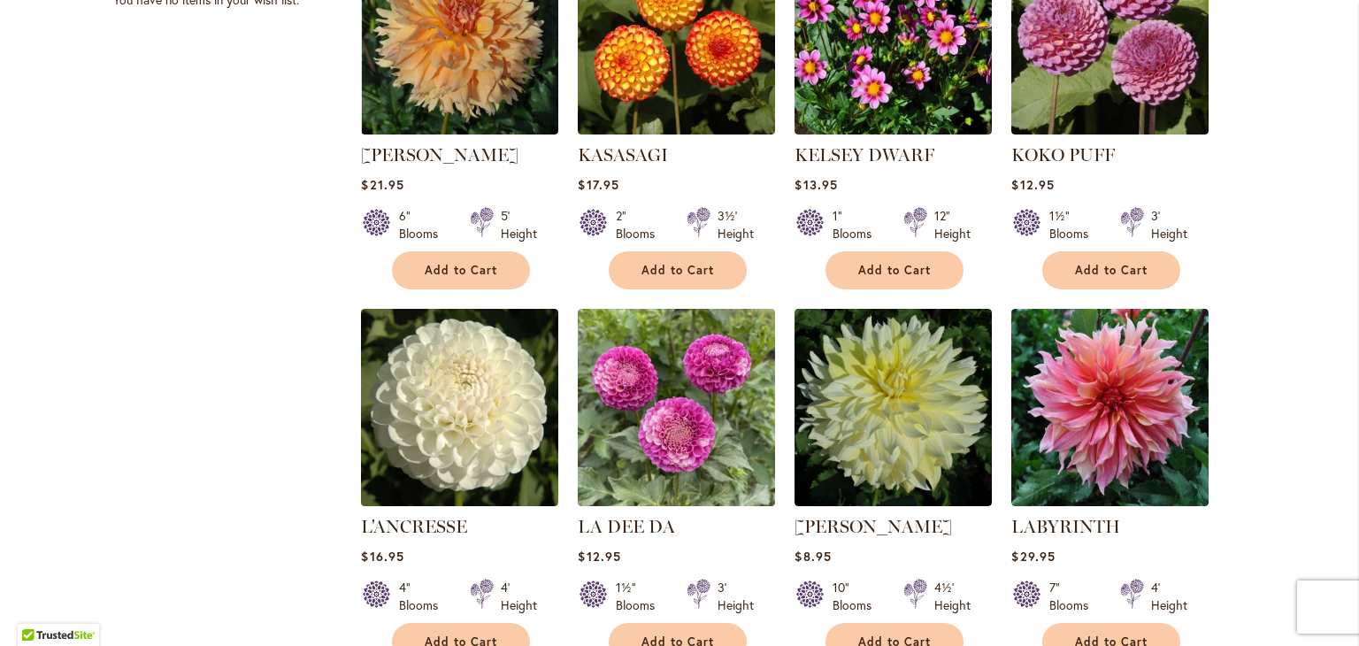
click at [489, 503] on img at bounding box center [459, 407] width 197 height 197
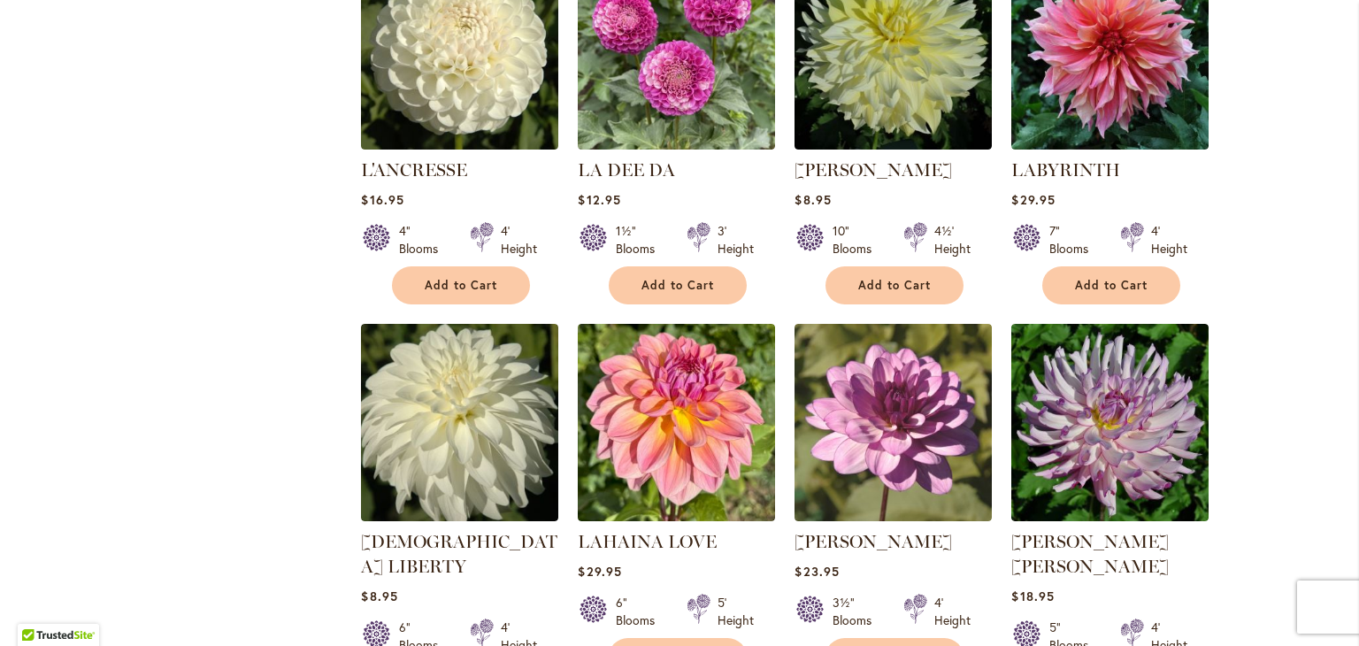
scroll to position [1200, 0]
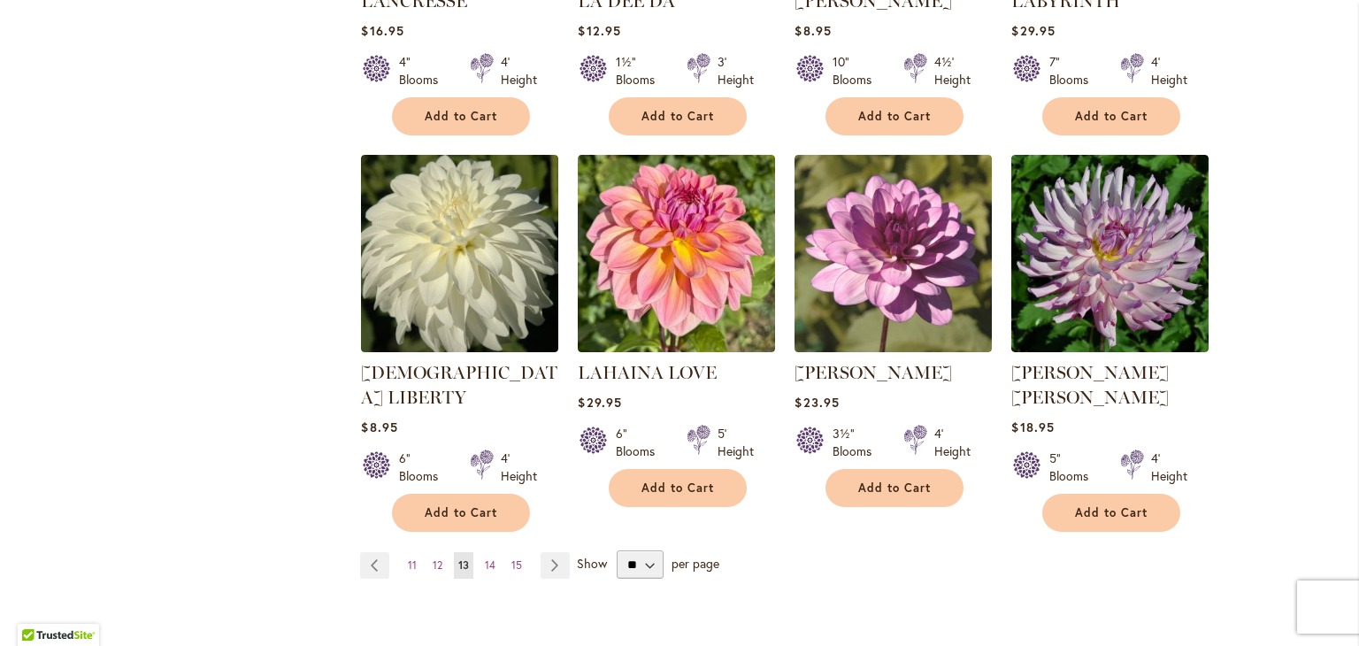
scroll to position [1366, 0]
click at [544, 551] on link "Page Next" at bounding box center [555, 564] width 29 height 27
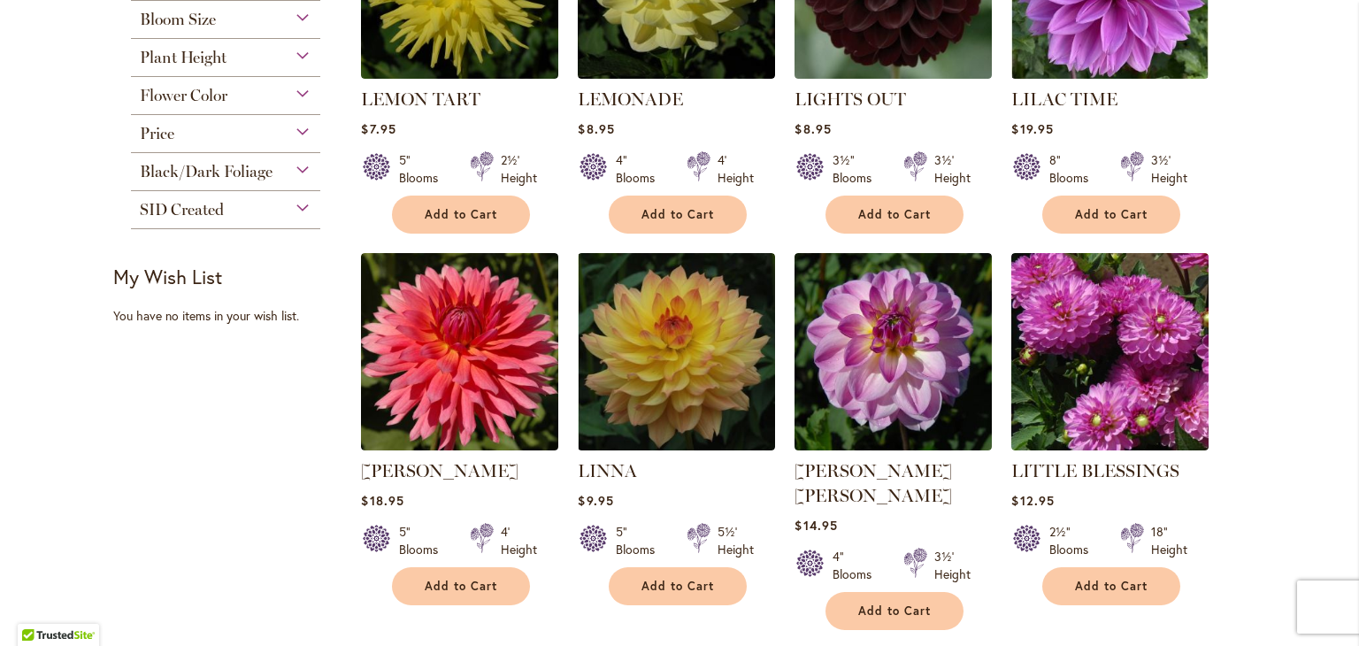
scroll to position [524, 0]
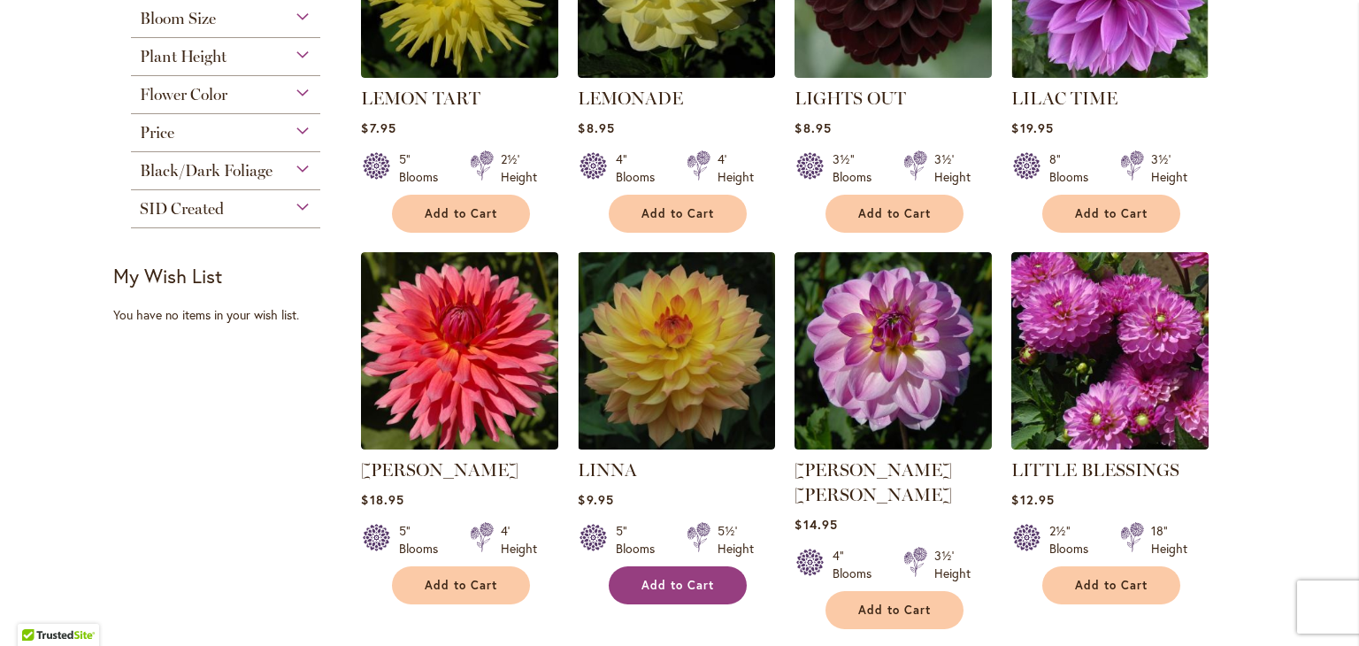
click at [711, 592] on button "Add to Cart" at bounding box center [678, 585] width 138 height 38
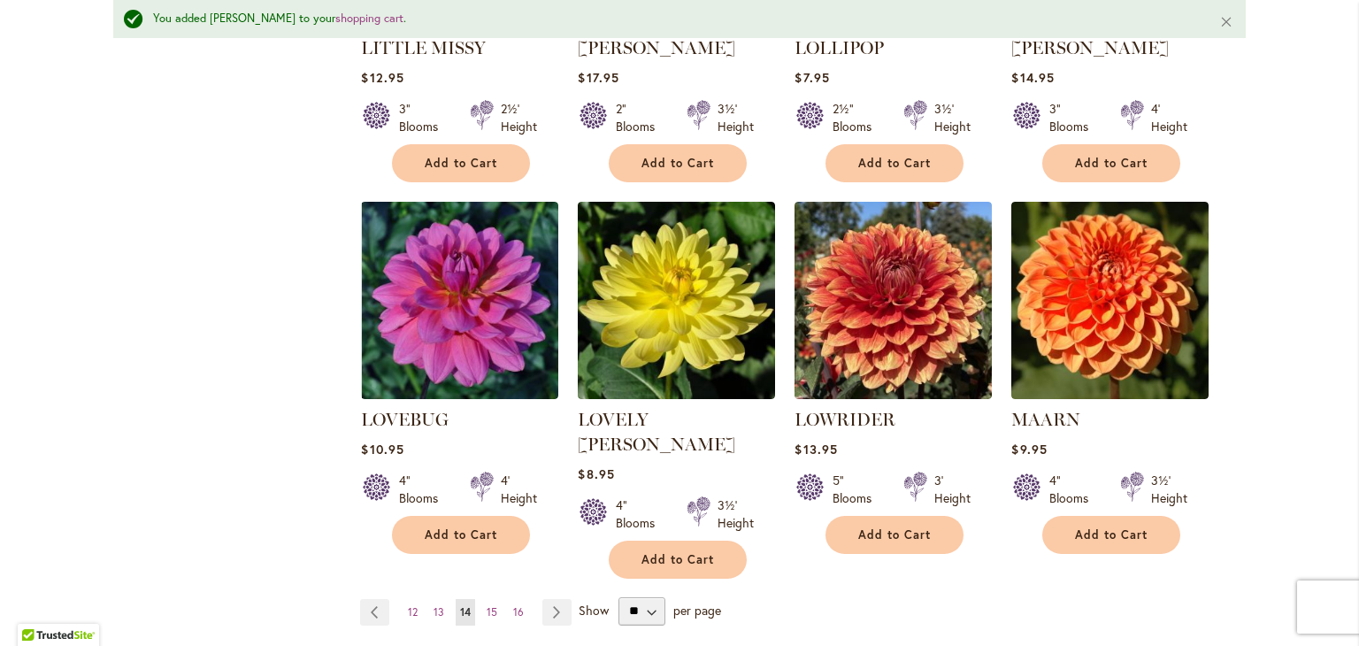
scroll to position [1391, 0]
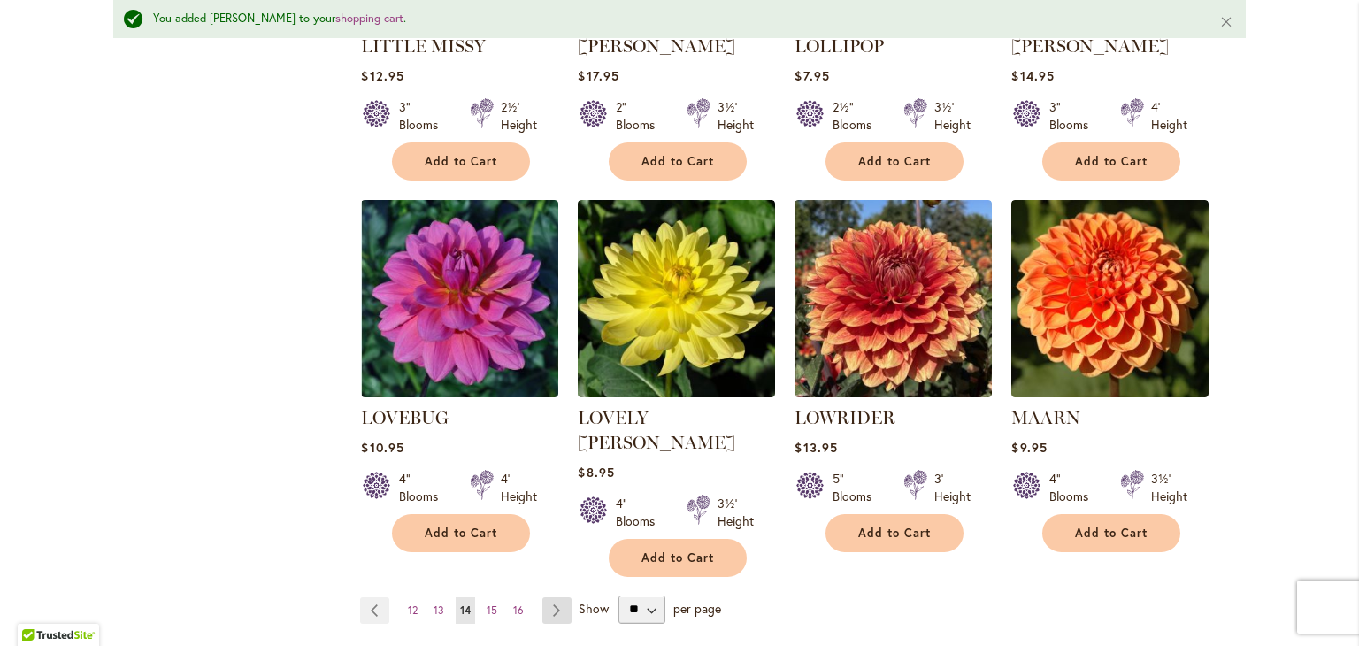
click at [545, 597] on link "Page Next" at bounding box center [557, 610] width 29 height 27
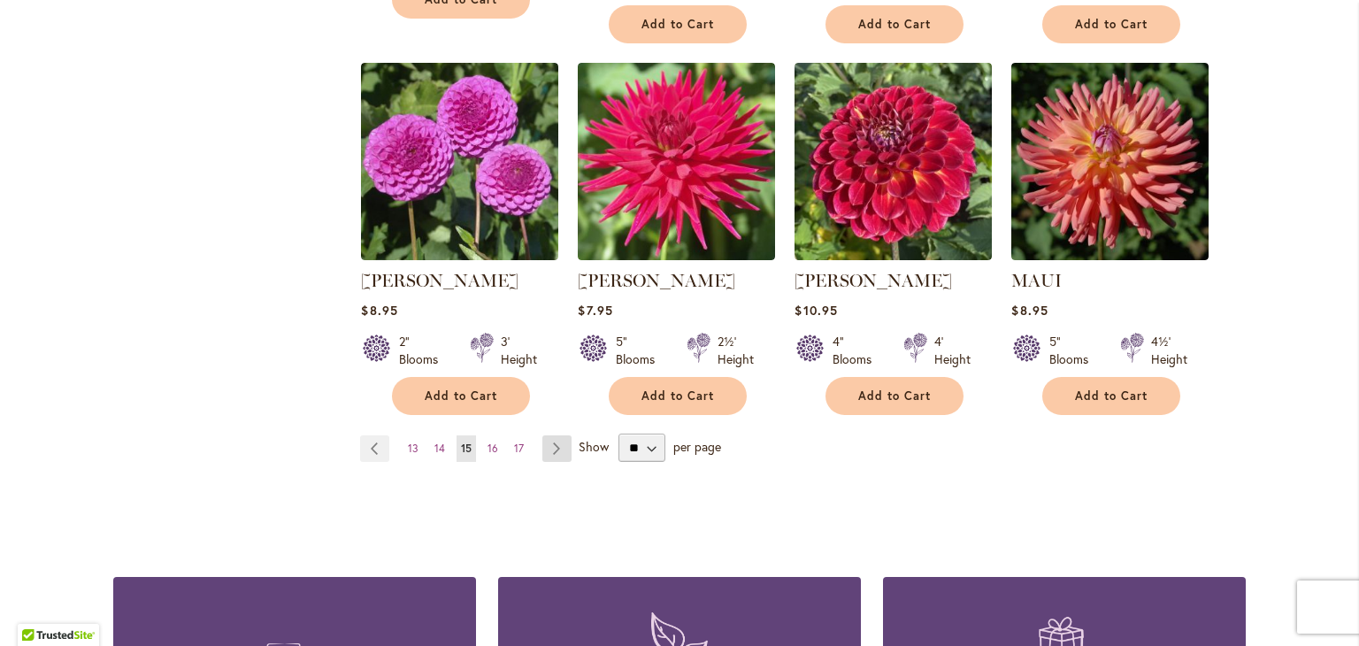
scroll to position [1482, 0]
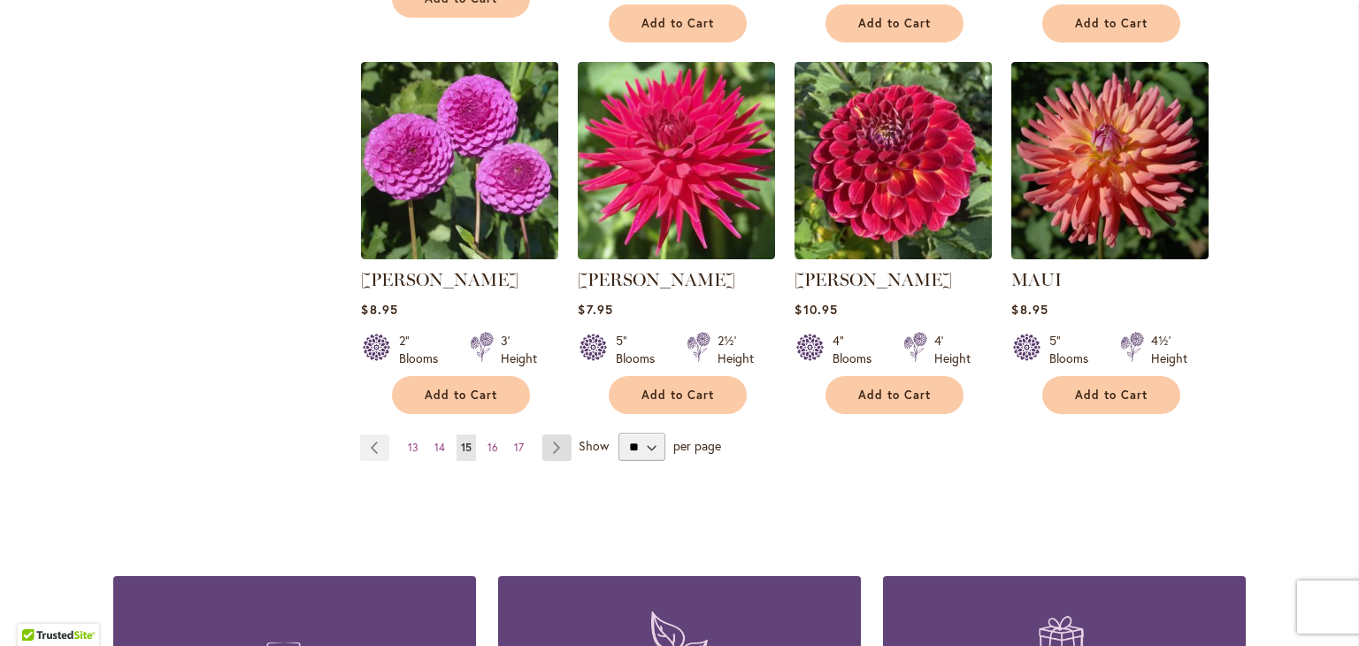
click at [552, 435] on link "Page Next" at bounding box center [557, 448] width 29 height 27
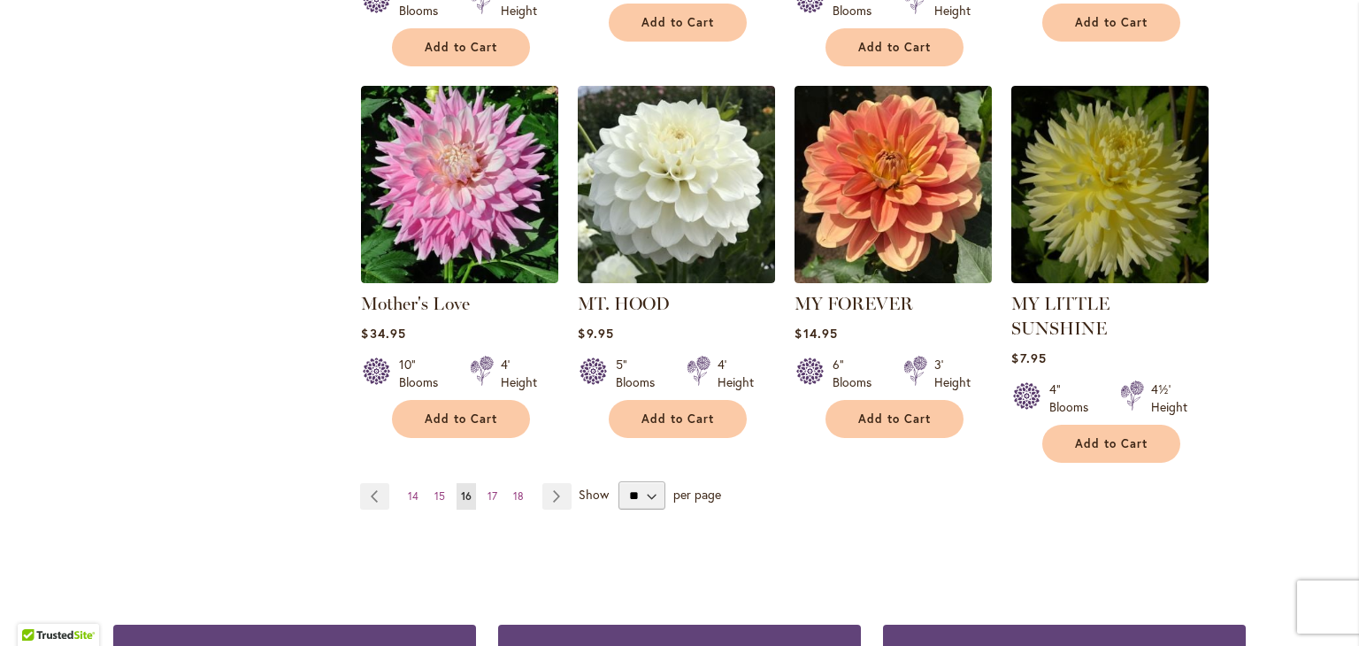
scroll to position [1484, 0]
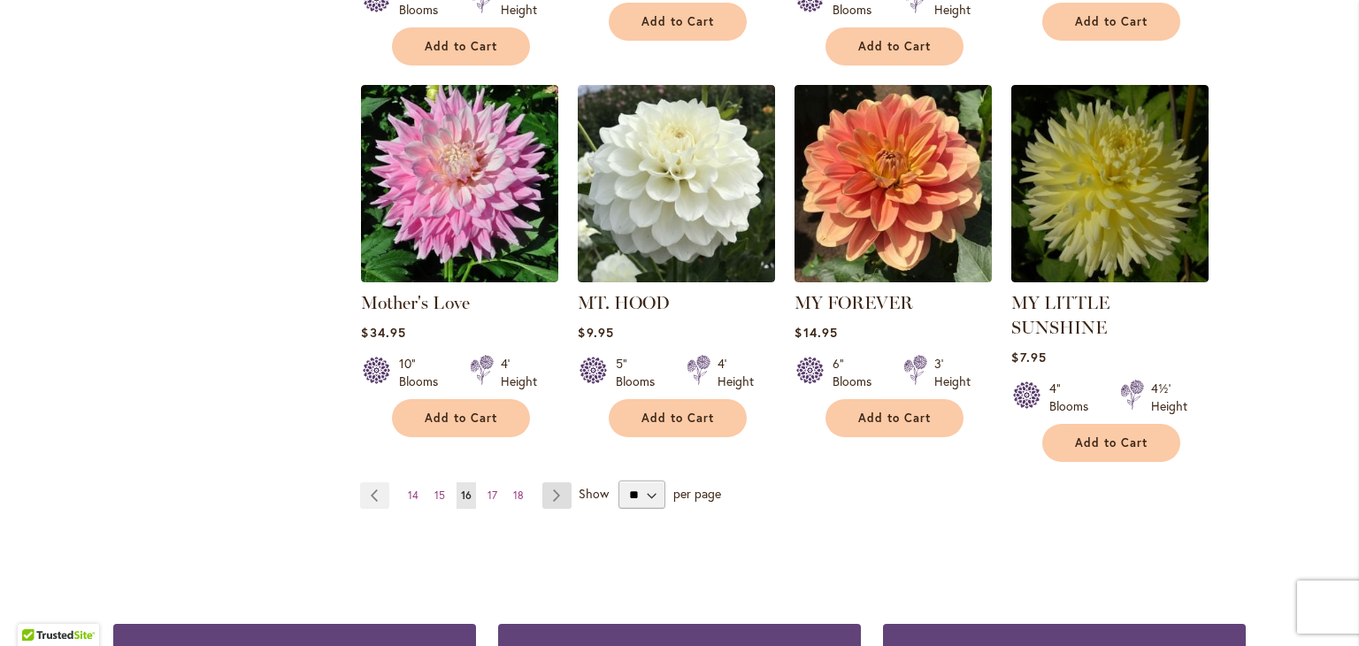
click at [550, 482] on link "Page Next" at bounding box center [557, 495] width 29 height 27
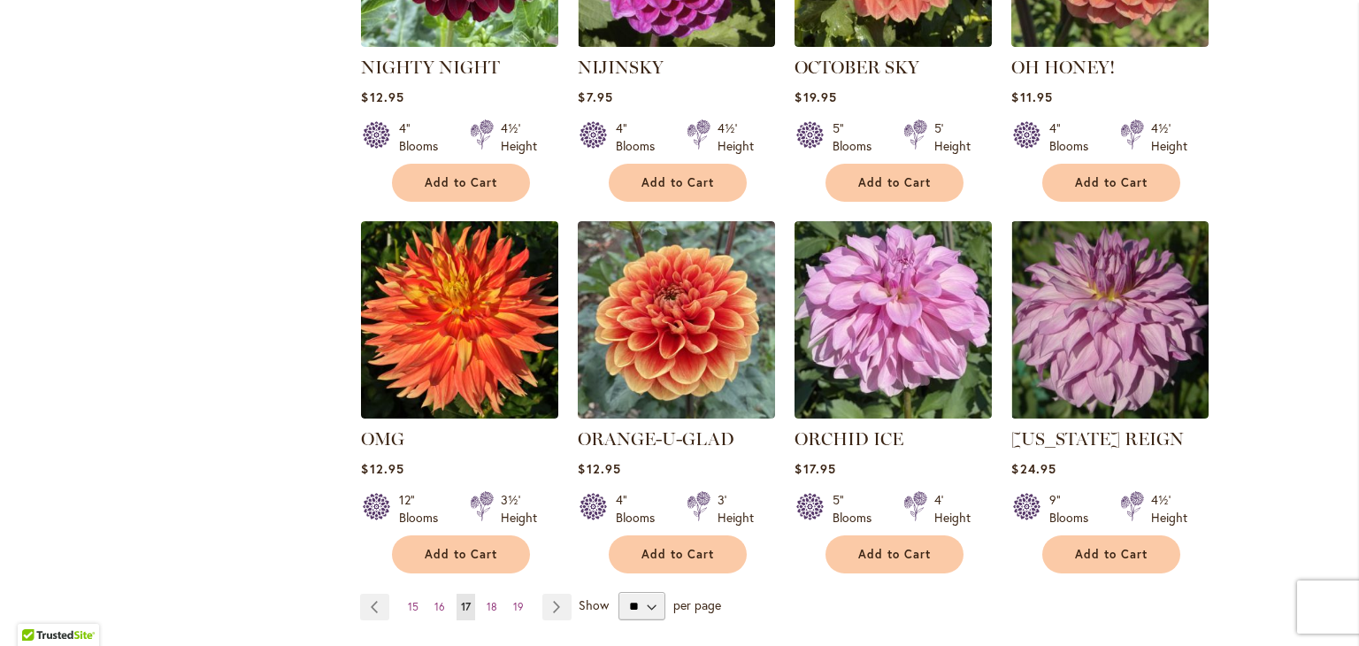
scroll to position [1299, 0]
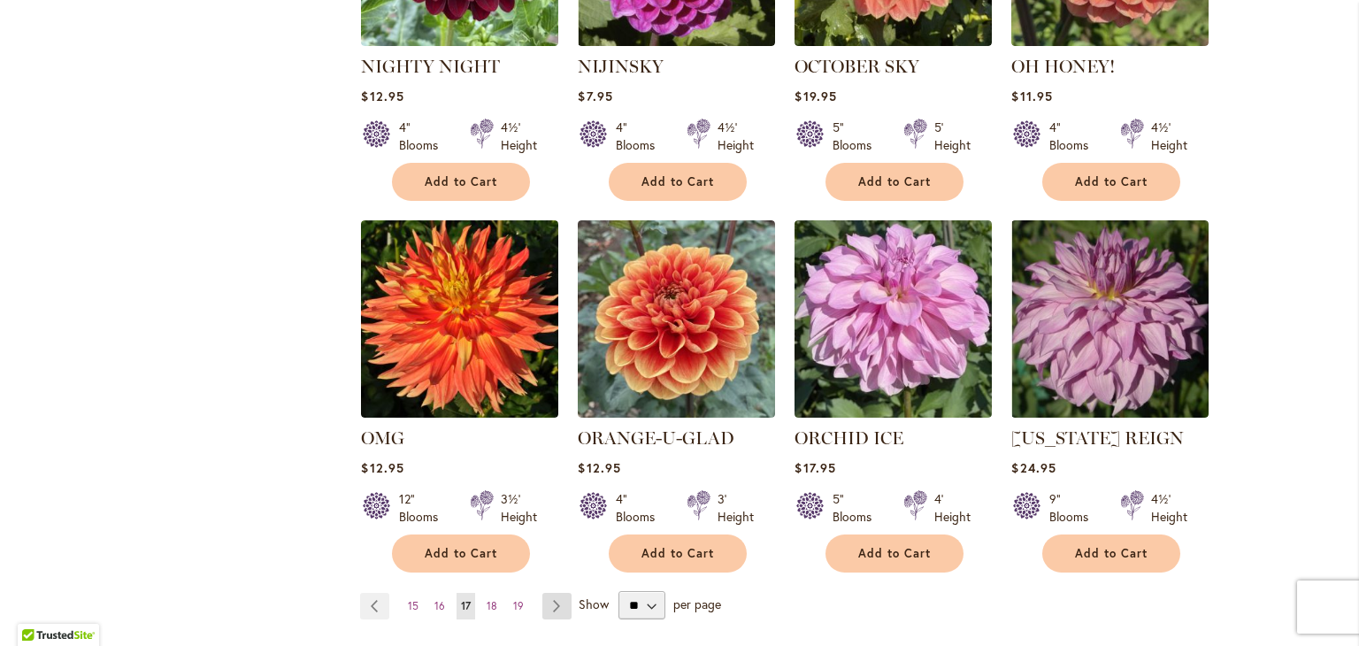
click at [544, 596] on link "Page Next" at bounding box center [557, 606] width 29 height 27
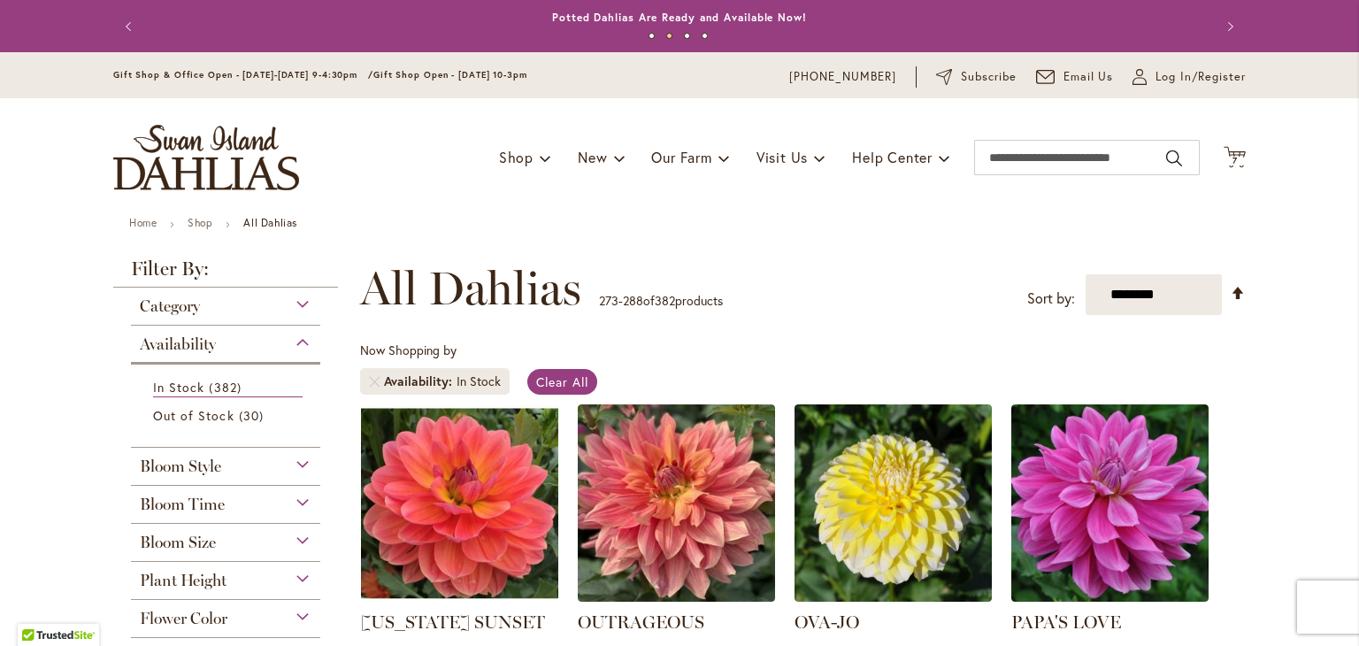
drag, startPoint x: 0, startPoint y: 0, endPoint x: 931, endPoint y: 310, distance: 981.3
click at [931, 310] on div "**********" at bounding box center [803, 288] width 886 height 53
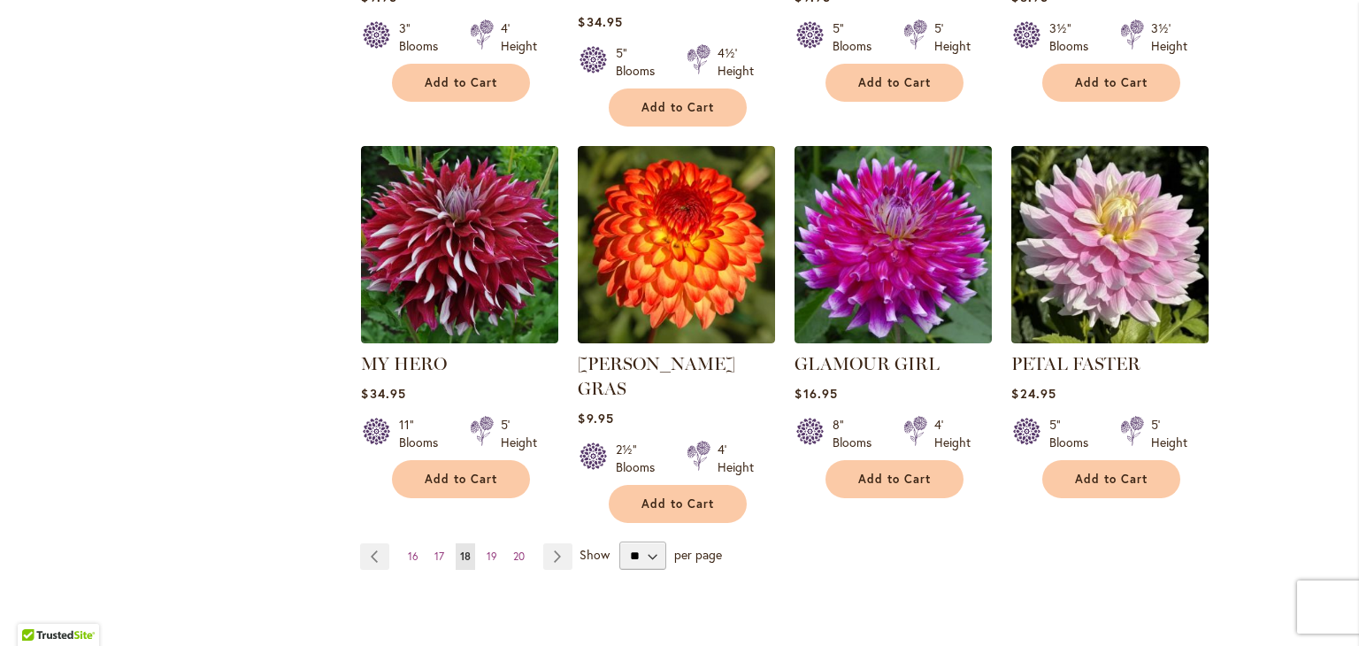
scroll to position [1423, 0]
click at [548, 543] on link "Page Next" at bounding box center [557, 556] width 29 height 27
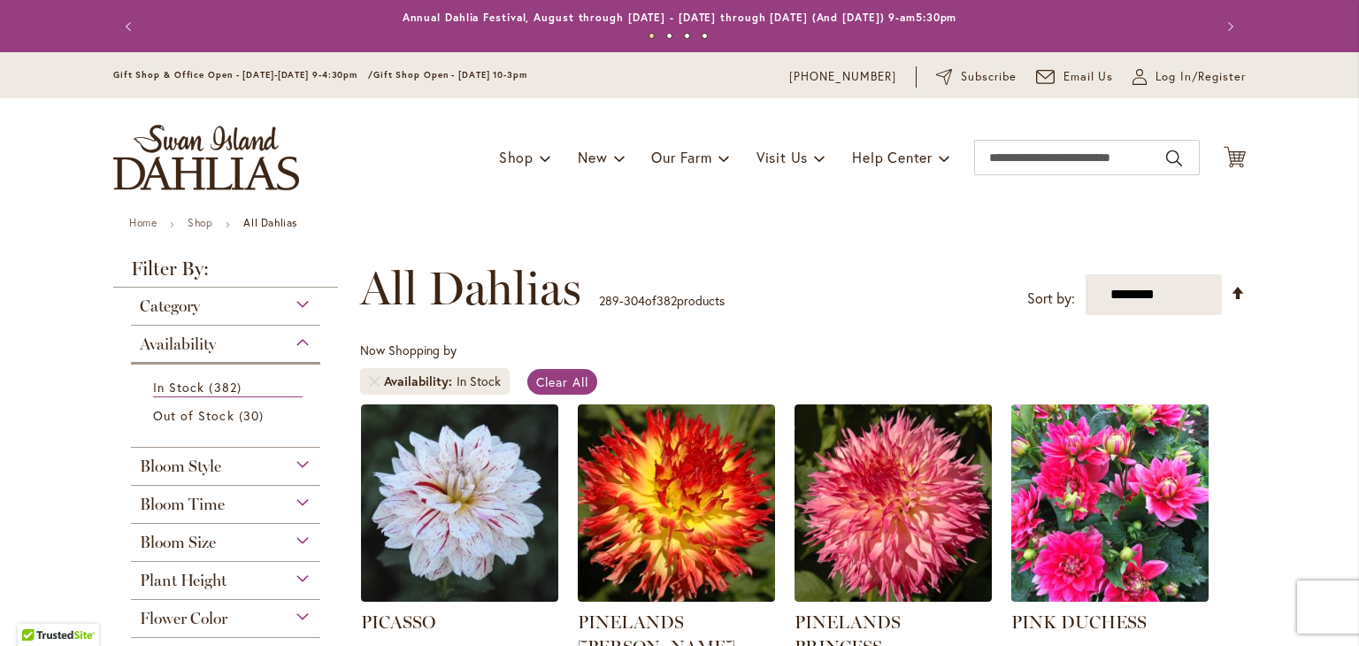
click at [548, 524] on img at bounding box center [459, 502] width 197 height 197
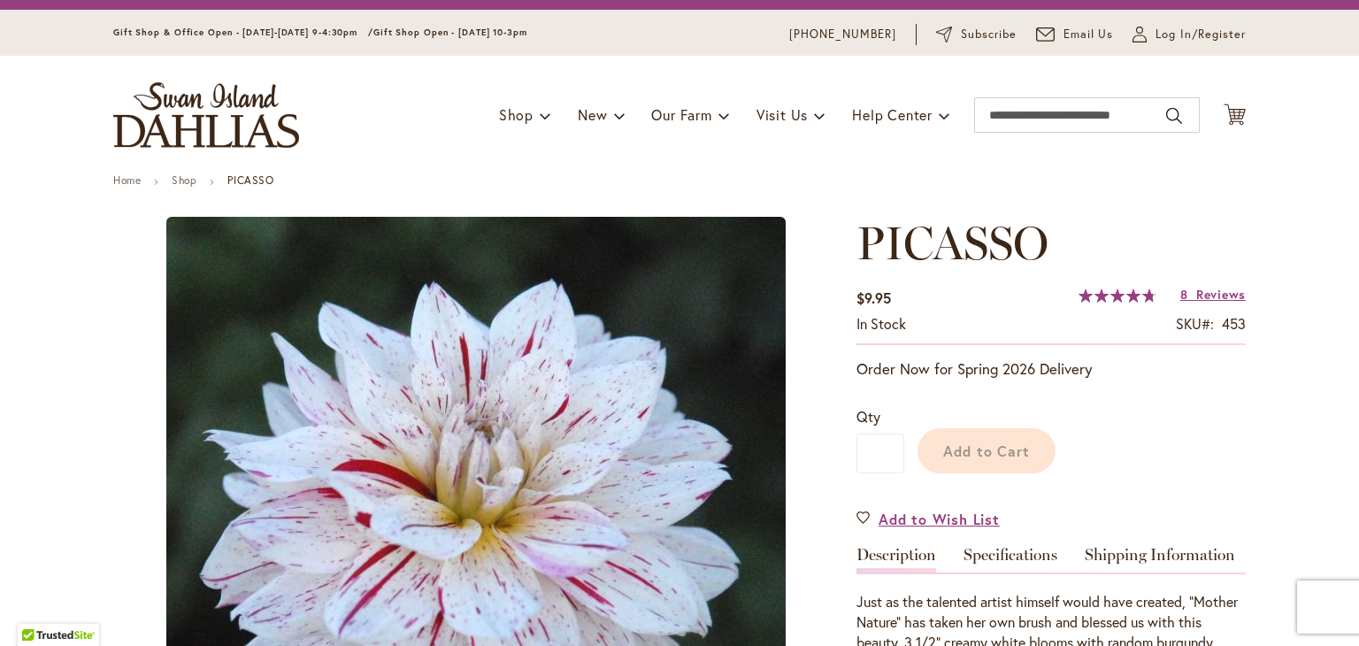
scroll to position [76, 0]
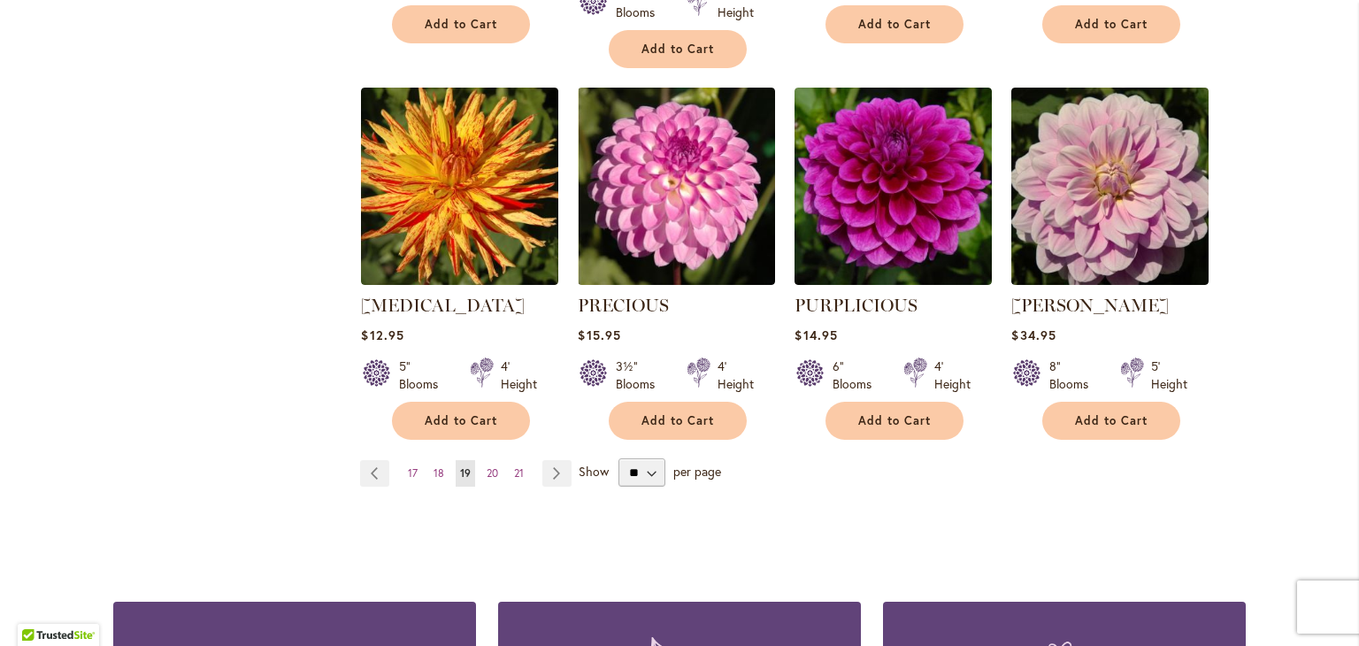
scroll to position [1482, 0]
click at [546, 459] on link "Page Next" at bounding box center [557, 472] width 29 height 27
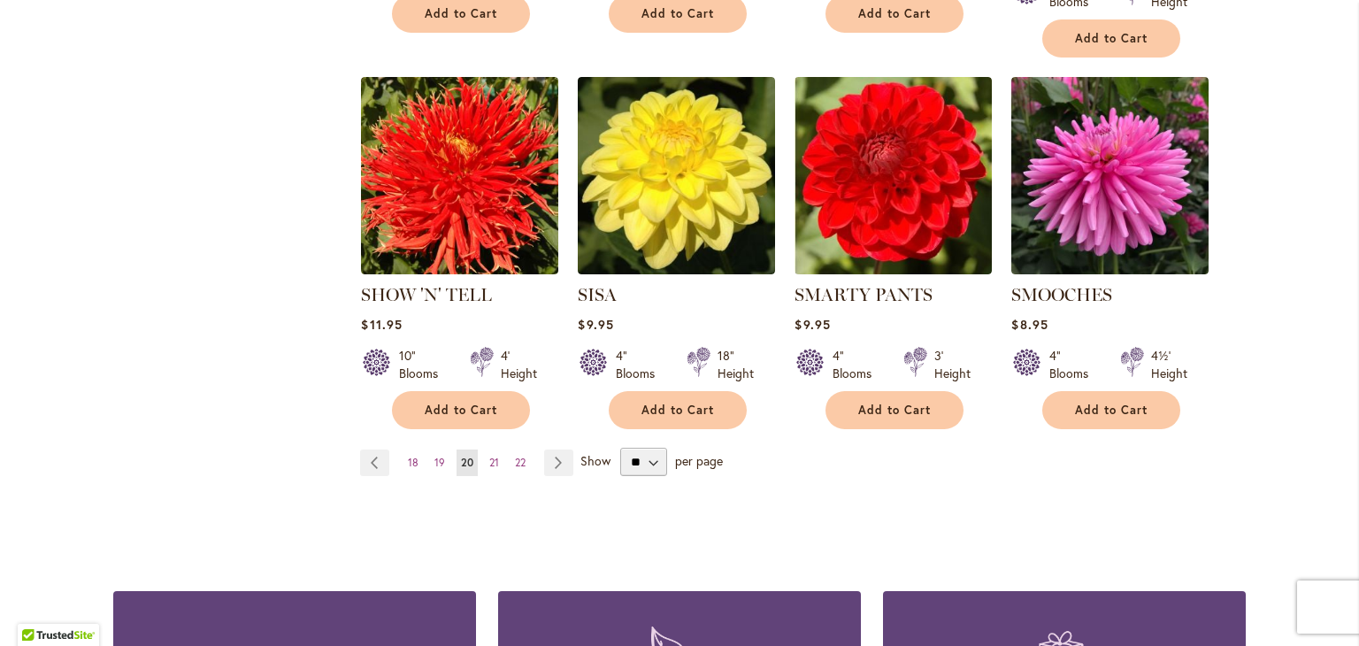
scroll to position [1471, 0]
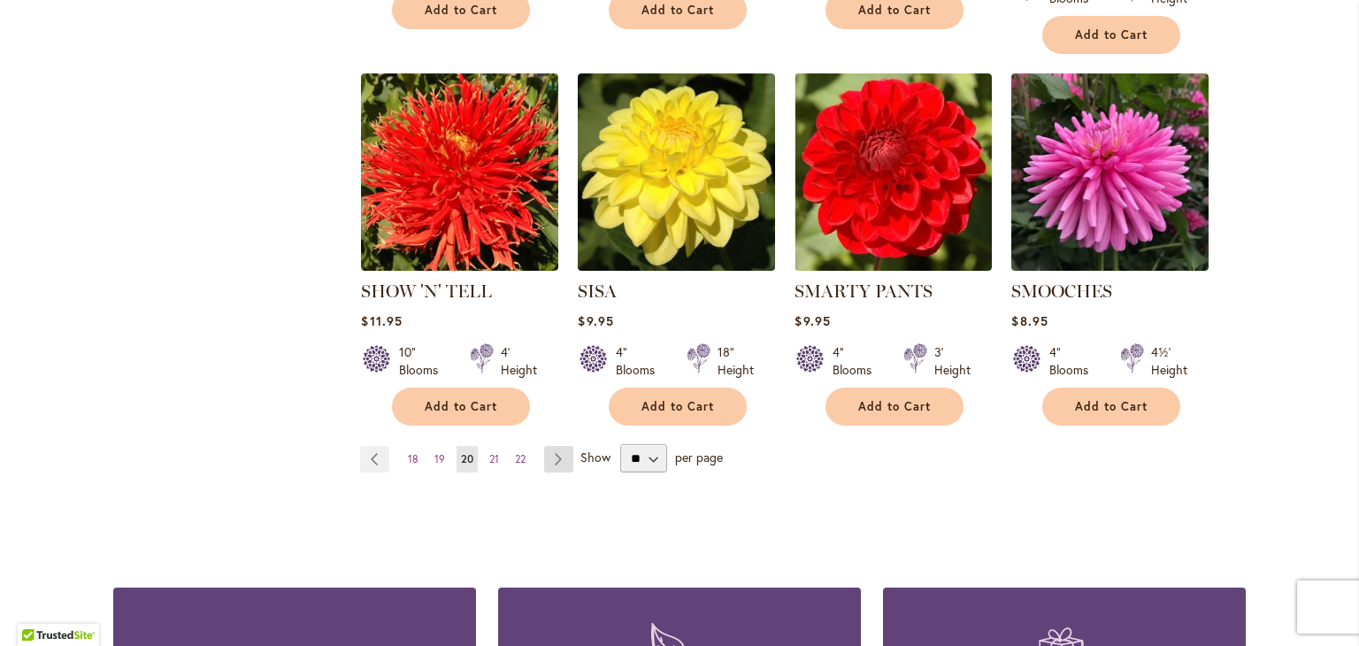
click at [555, 446] on link "Page Next" at bounding box center [558, 459] width 29 height 27
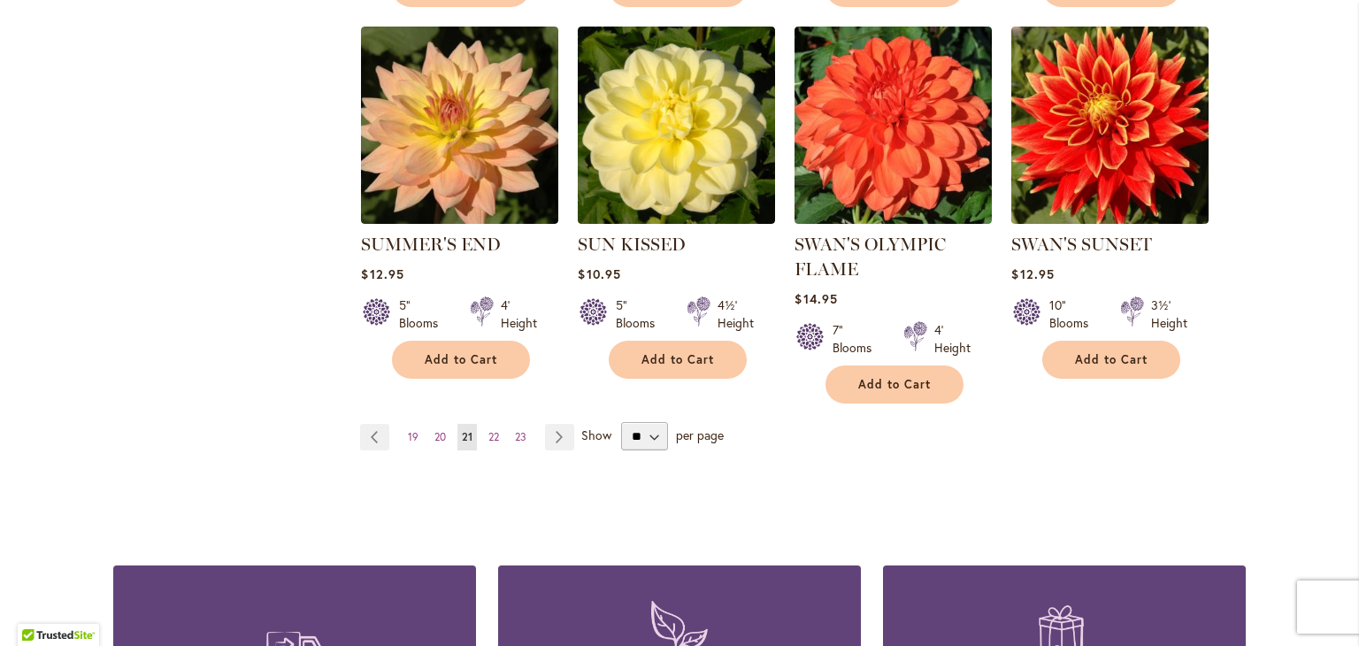
scroll to position [1499, 0]
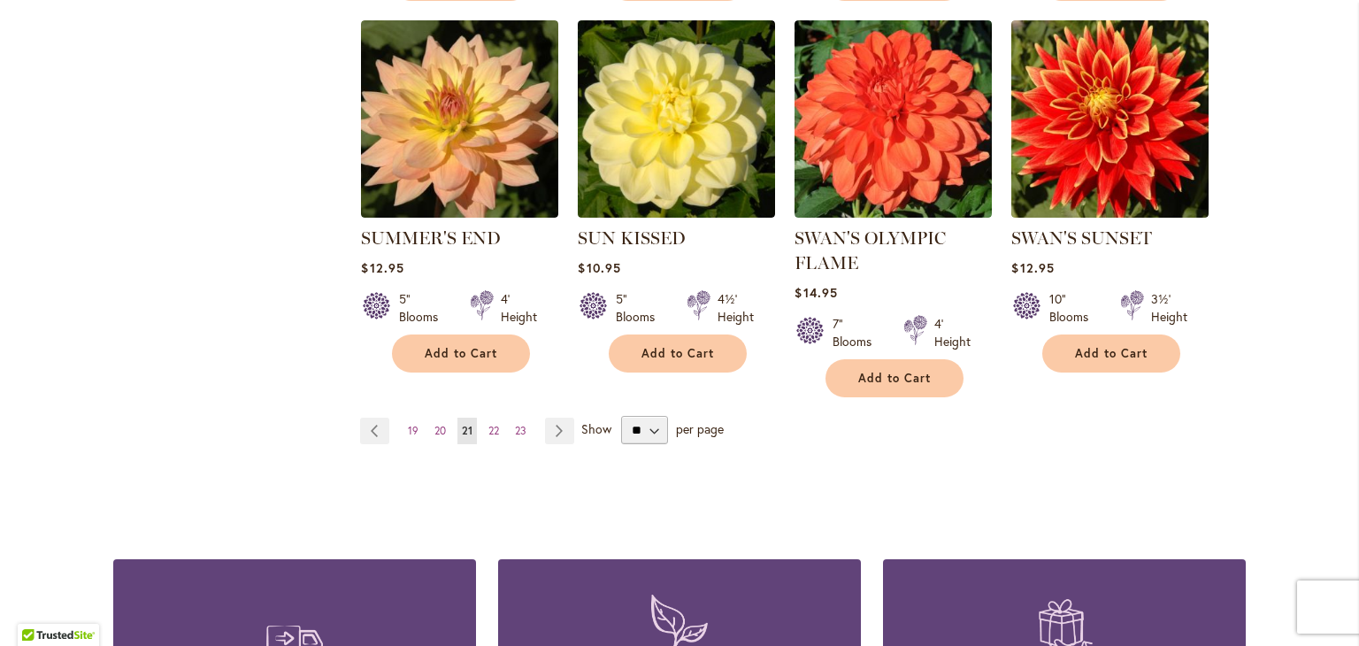
click at [555, 425] on link "Page Next" at bounding box center [559, 431] width 29 height 27
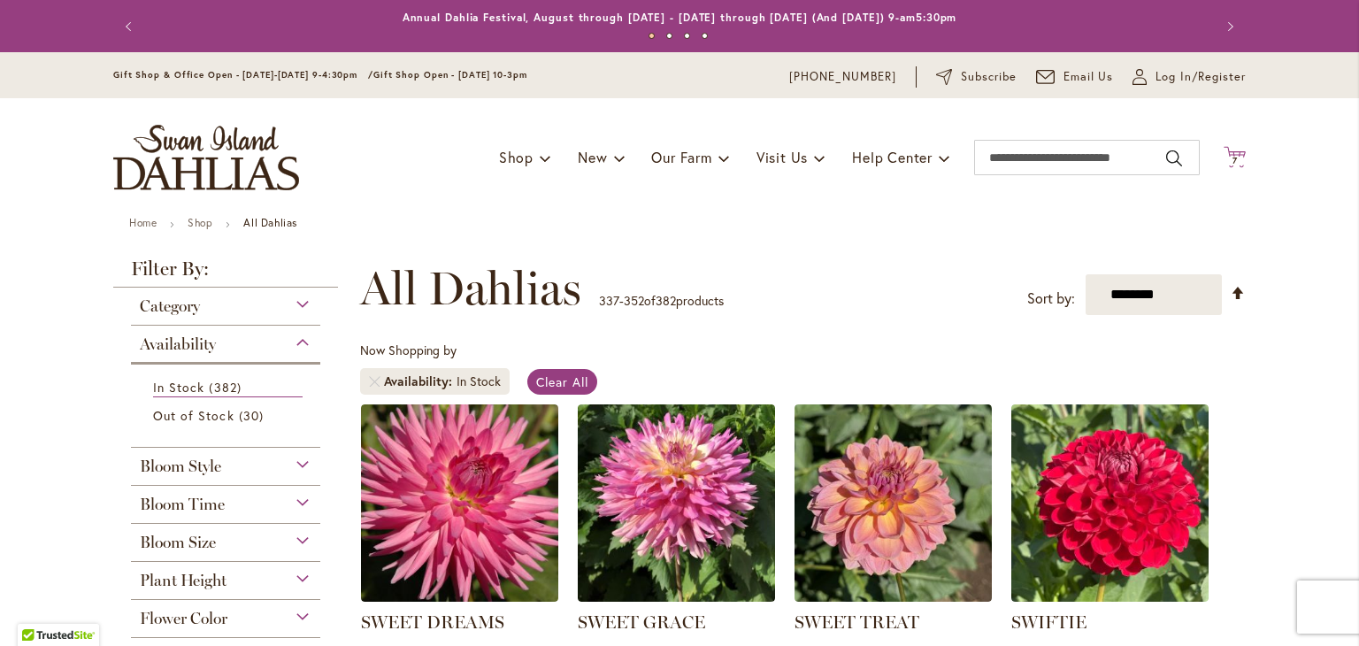
click at [1233, 156] on span "7" at bounding box center [1235, 161] width 5 height 12
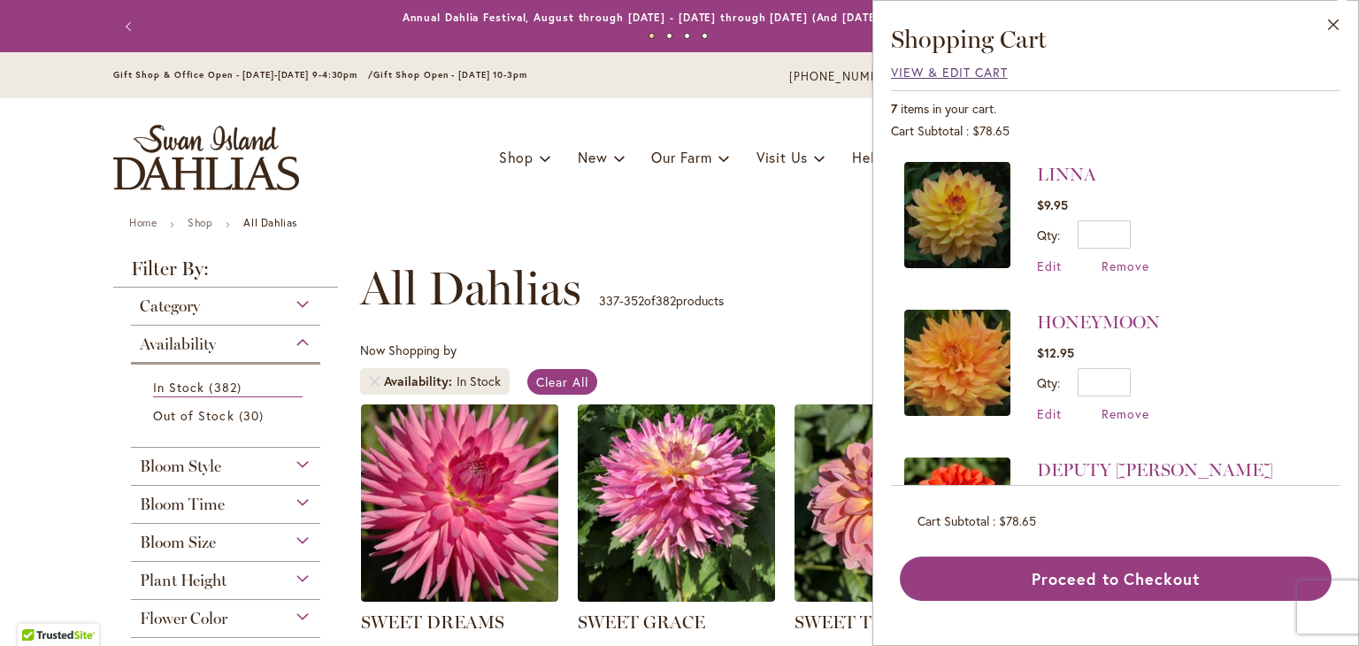
click at [915, 73] on span "View & Edit Cart" at bounding box center [949, 72] width 117 height 17
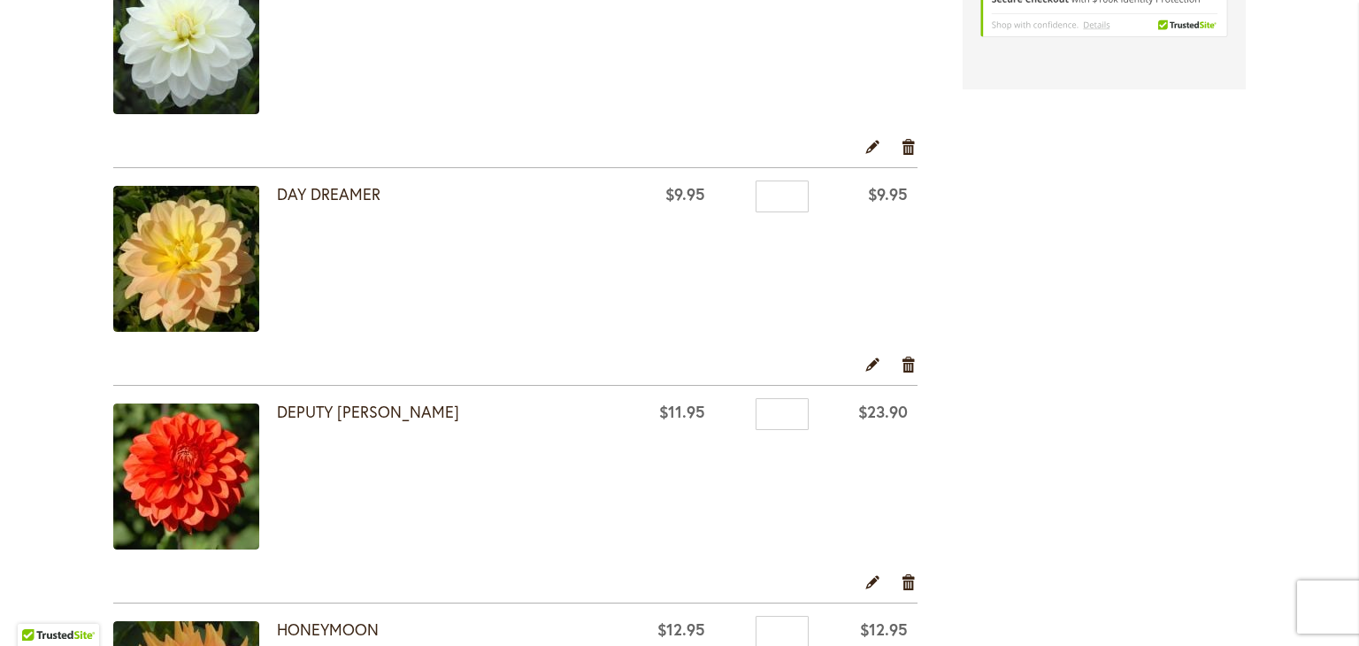
scroll to position [625, 0]
click at [767, 420] on input "*" at bounding box center [782, 415] width 53 height 32
type input "*"
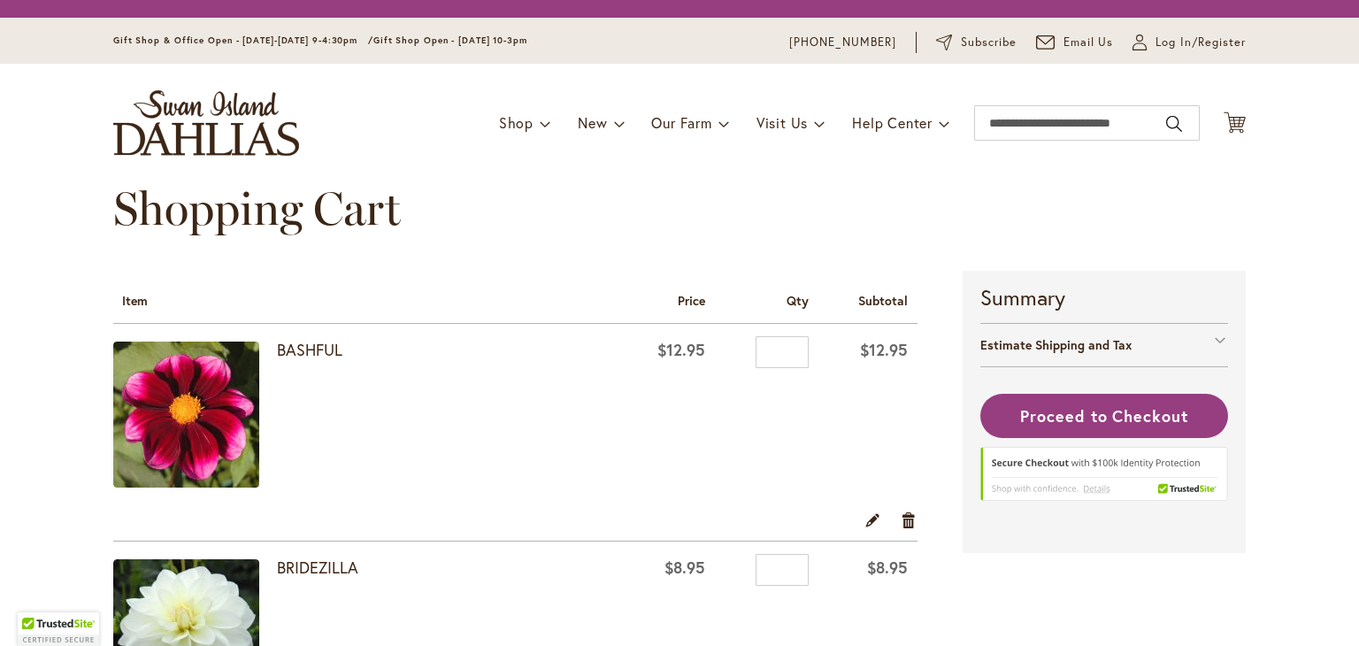
click at [1031, 355] on div "Estimate Shipping and Tax" at bounding box center [1105, 344] width 248 height 43
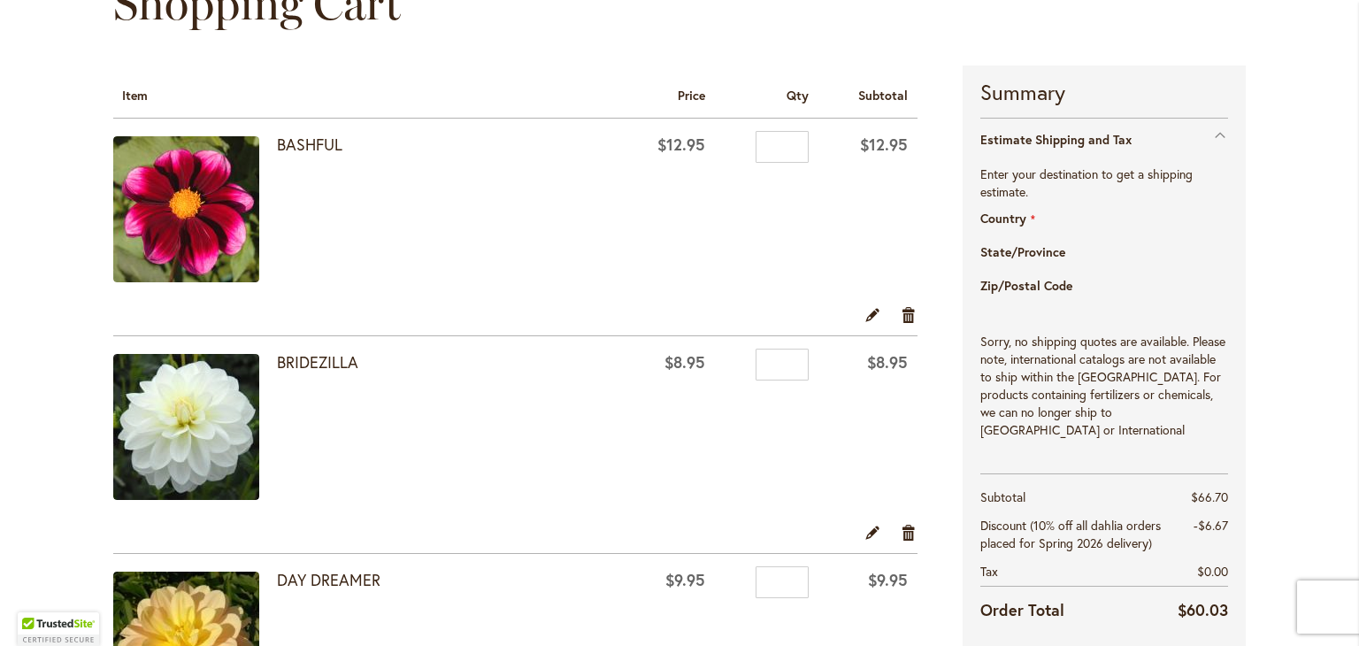
select select "**"
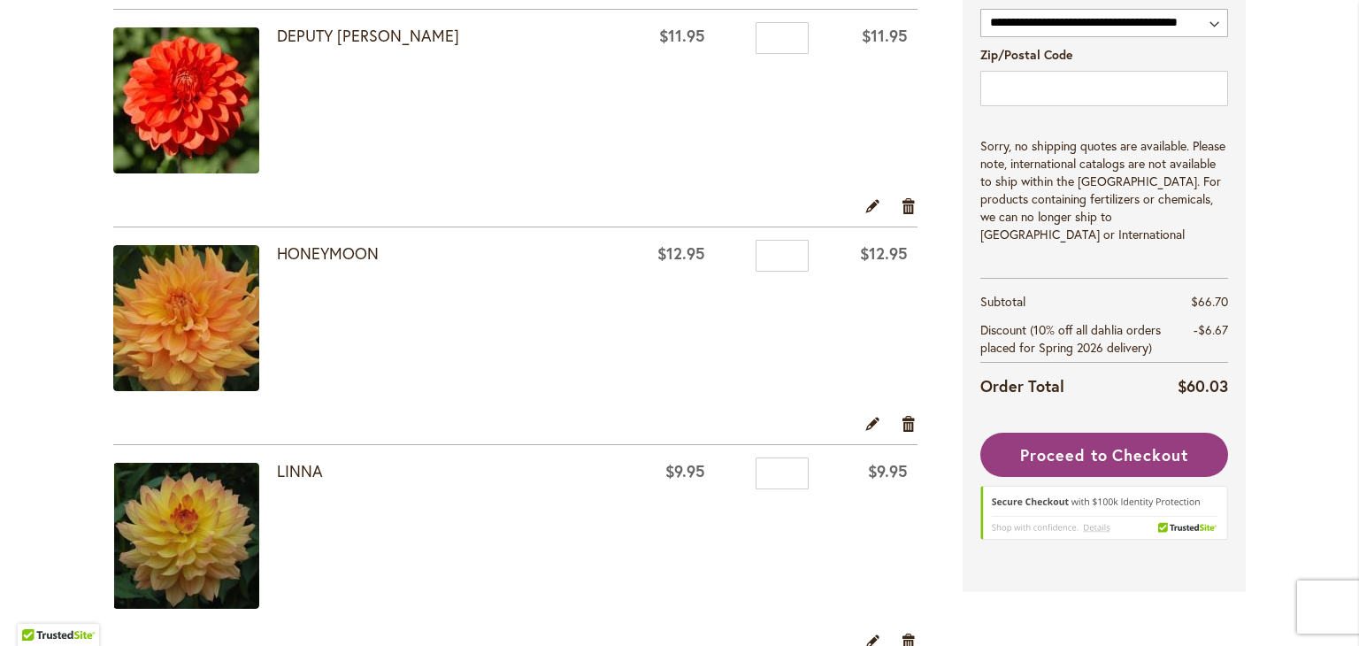
scroll to position [1002, 0]
click at [901, 416] on link "Remove item" at bounding box center [909, 422] width 17 height 19
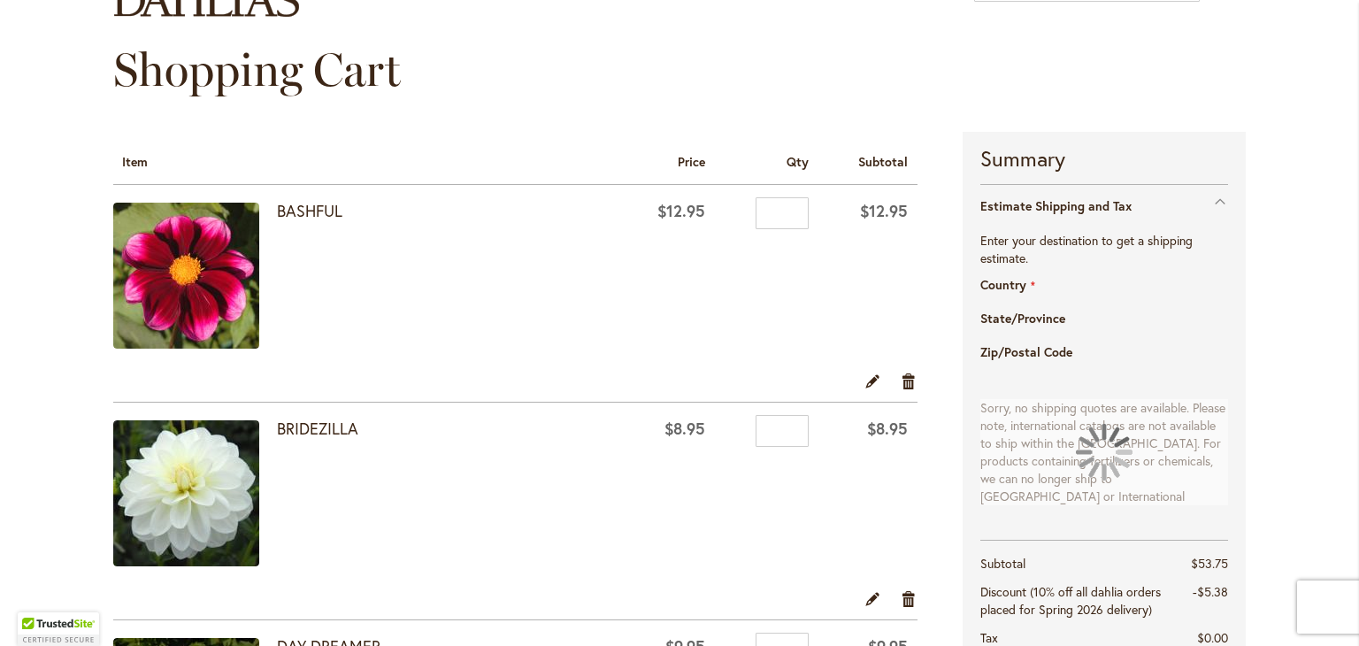
select select "**"
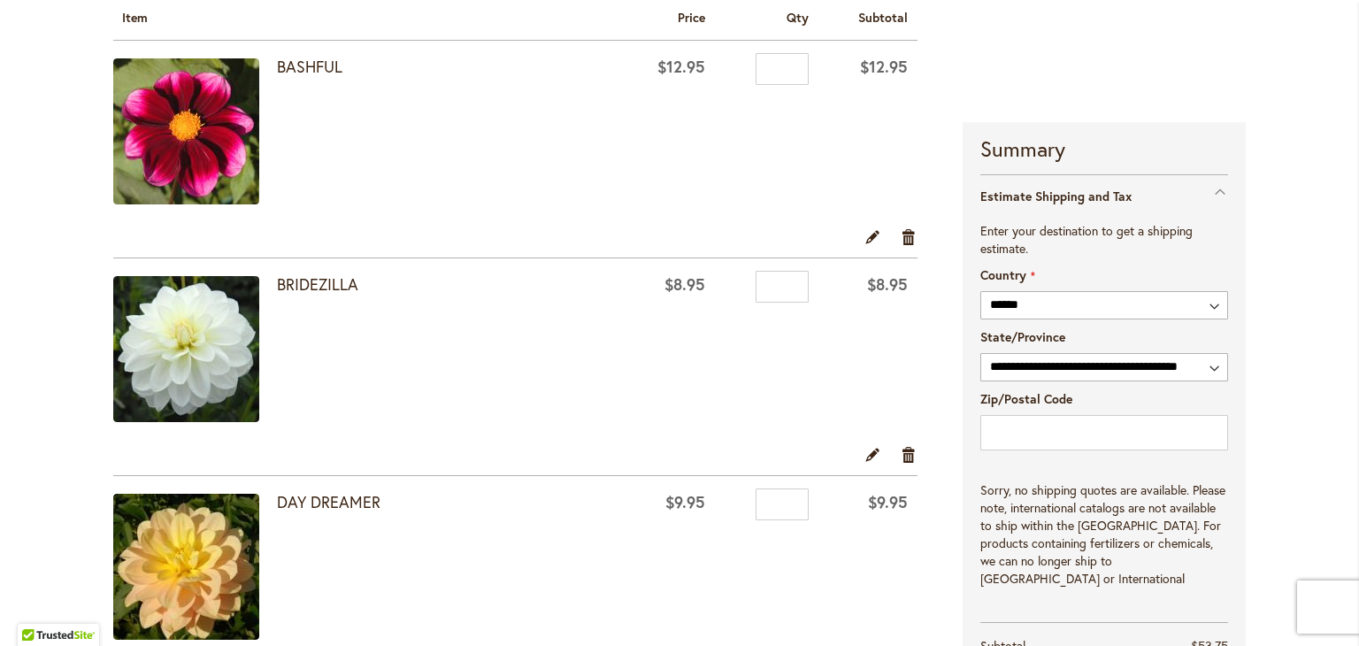
scroll to position [326, 0]
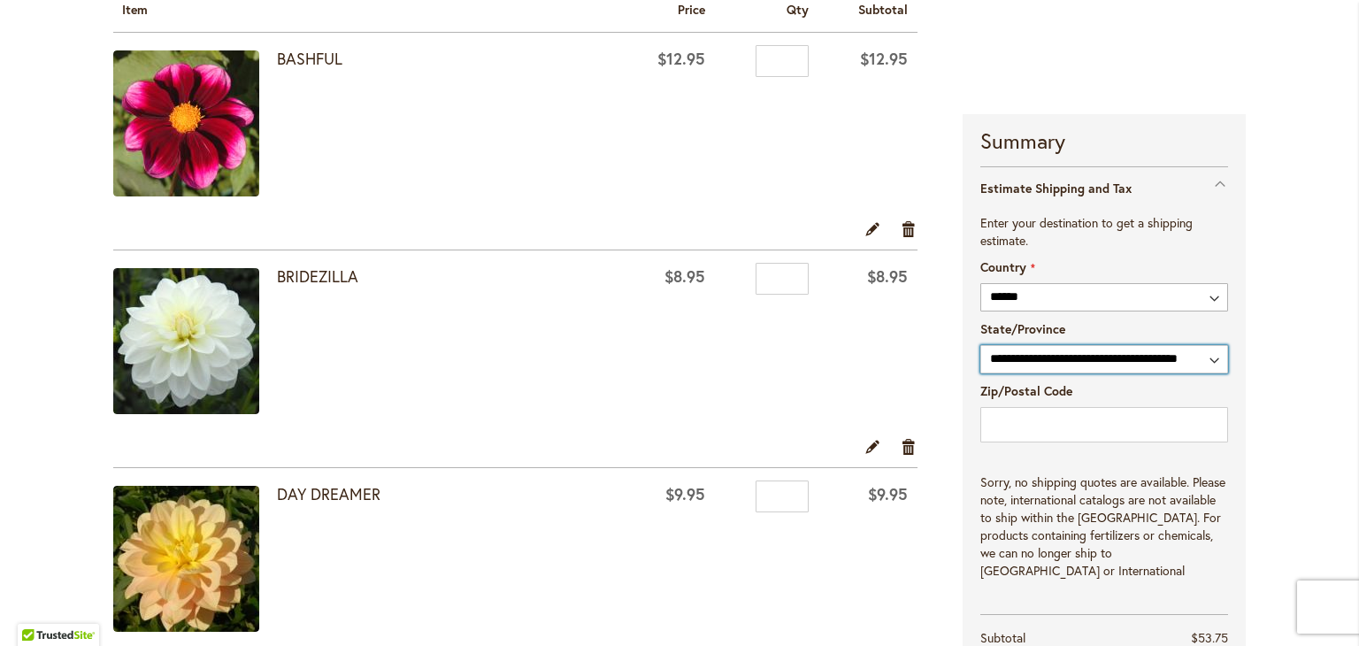
click at [1207, 359] on select "**********" at bounding box center [1105, 359] width 248 height 28
select select "**"
click at [981, 345] on select "**********" at bounding box center [1105, 359] width 248 height 28
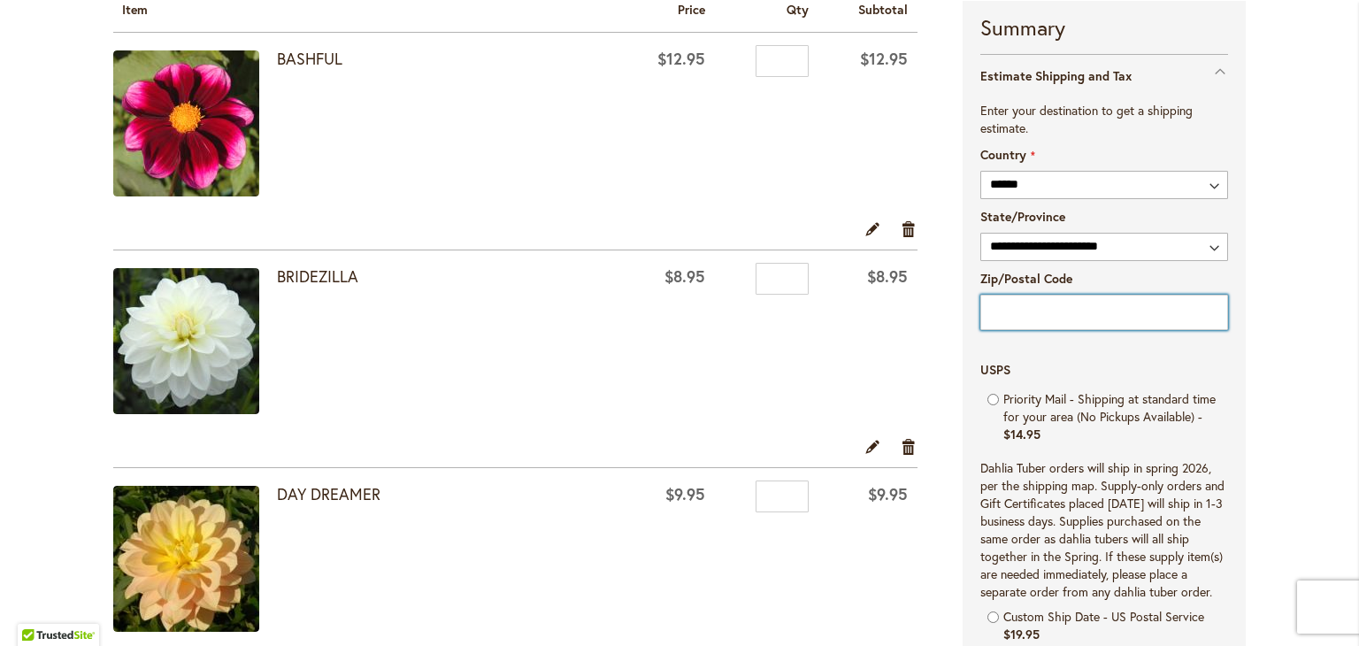
click at [995, 312] on input "Zip/Postal Code" at bounding box center [1105, 312] width 248 height 35
type input "*****"
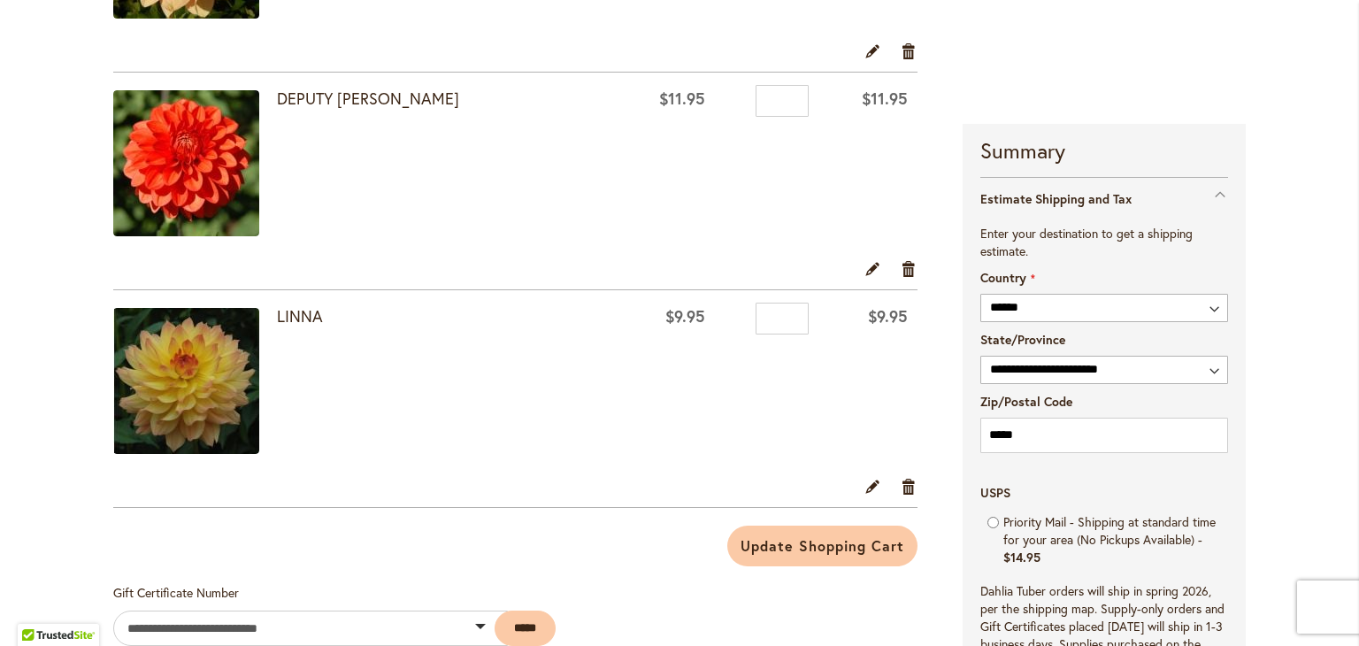
scroll to position [951, 0]
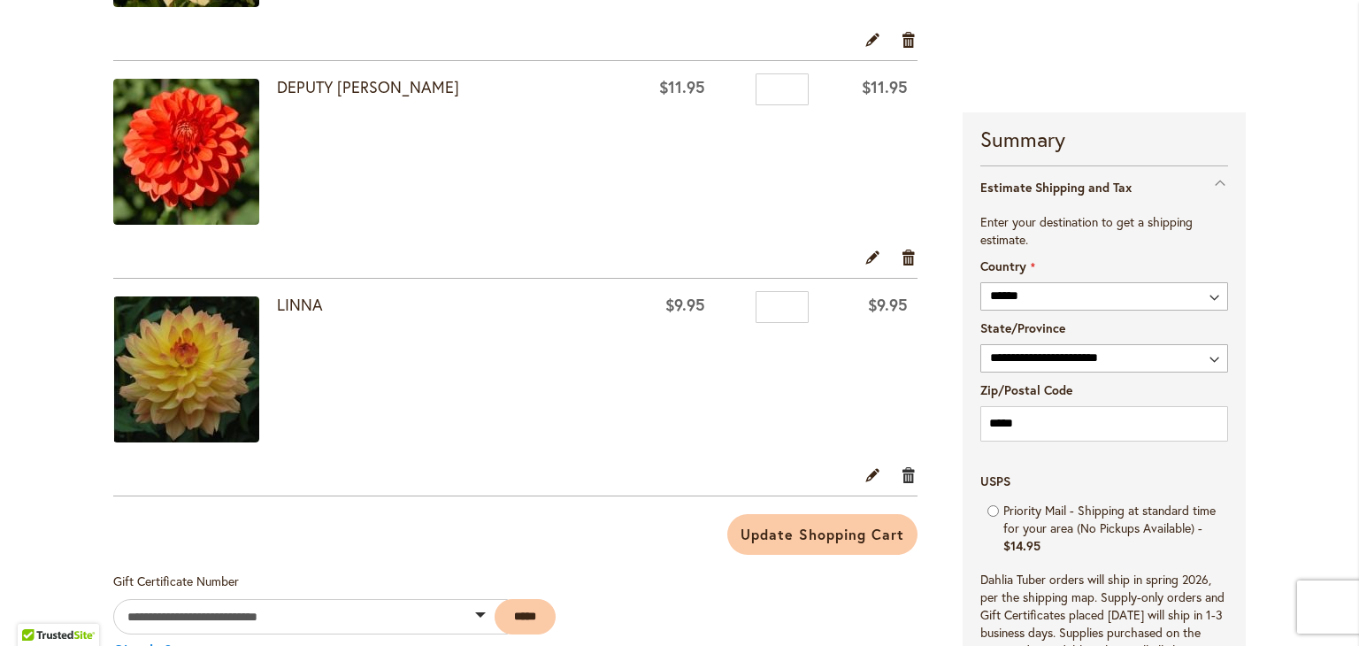
click at [905, 468] on link "Remove item" at bounding box center [909, 474] width 17 height 19
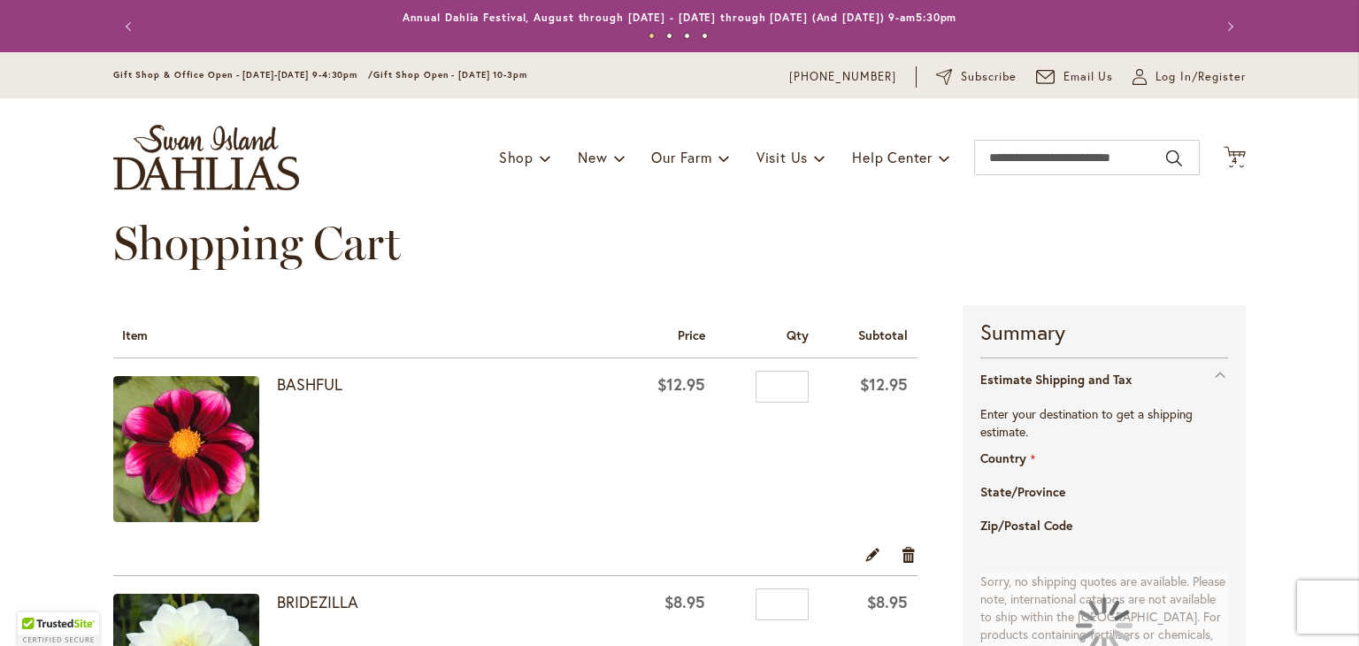
select select "**"
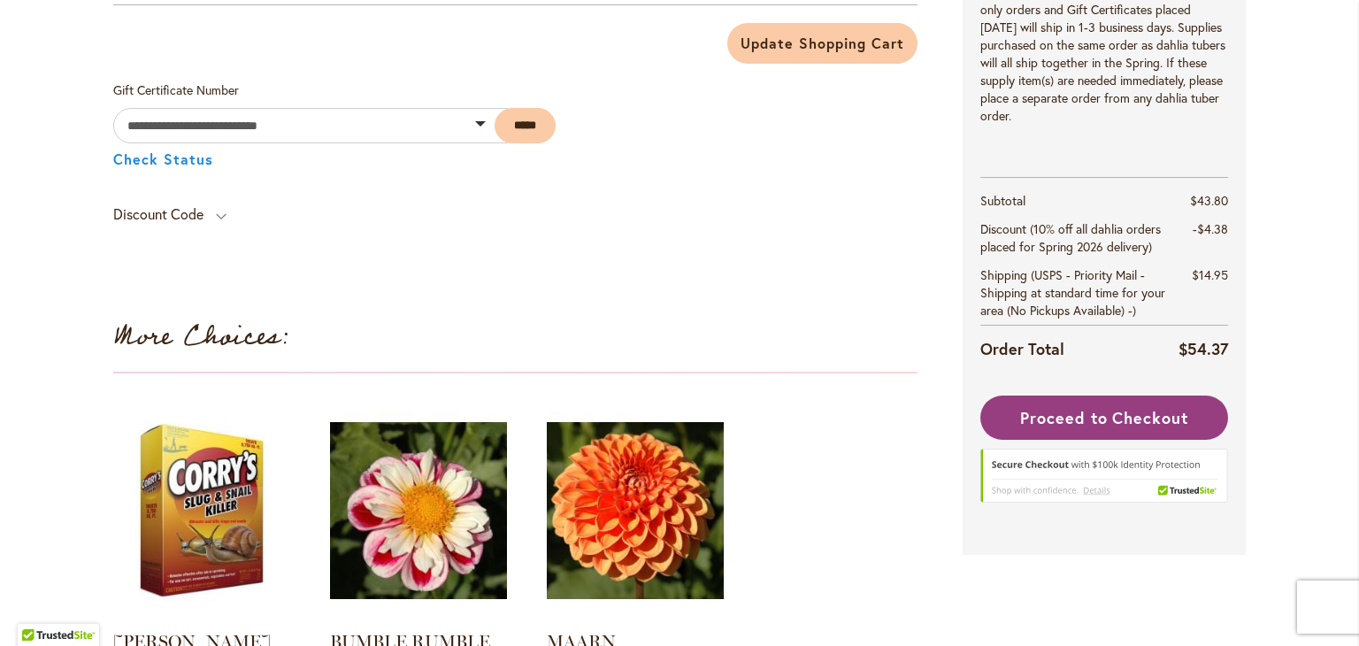
scroll to position [1239, 0]
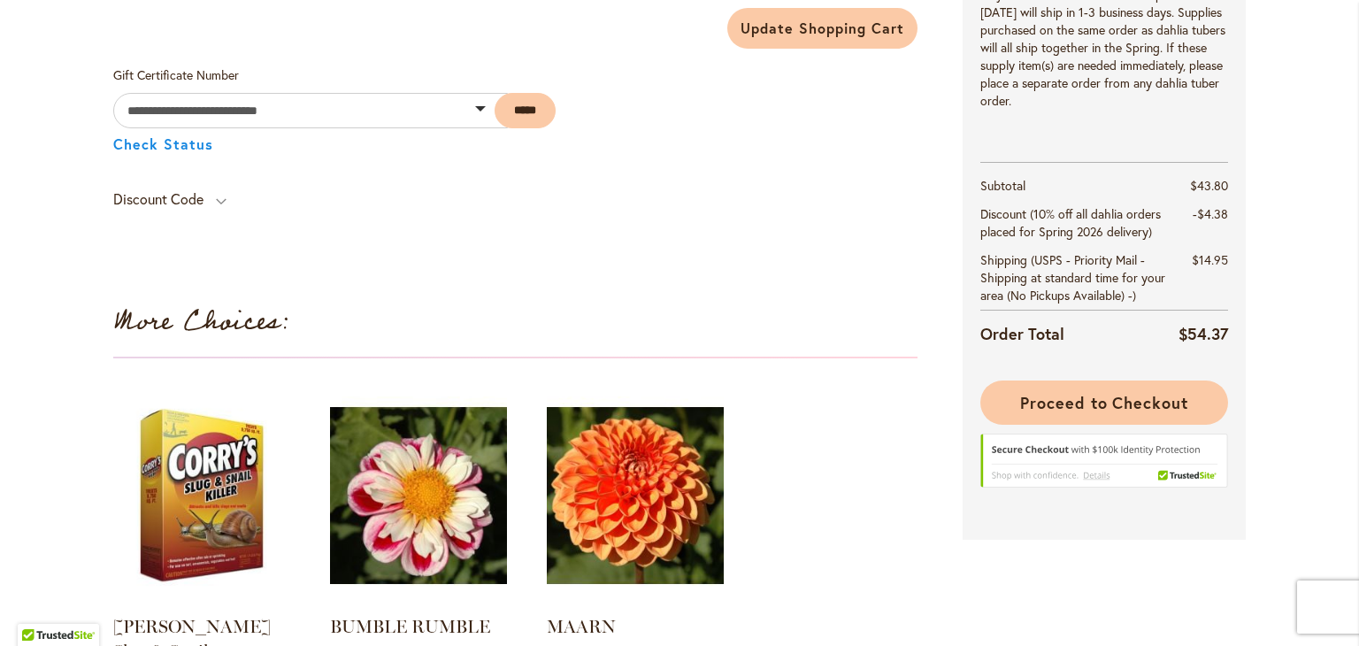
click at [1108, 404] on span "Proceed to Checkout" at bounding box center [1104, 402] width 168 height 21
click at [1108, 404] on li "Proceed to Checkout" at bounding box center [1105, 449] width 248 height 137
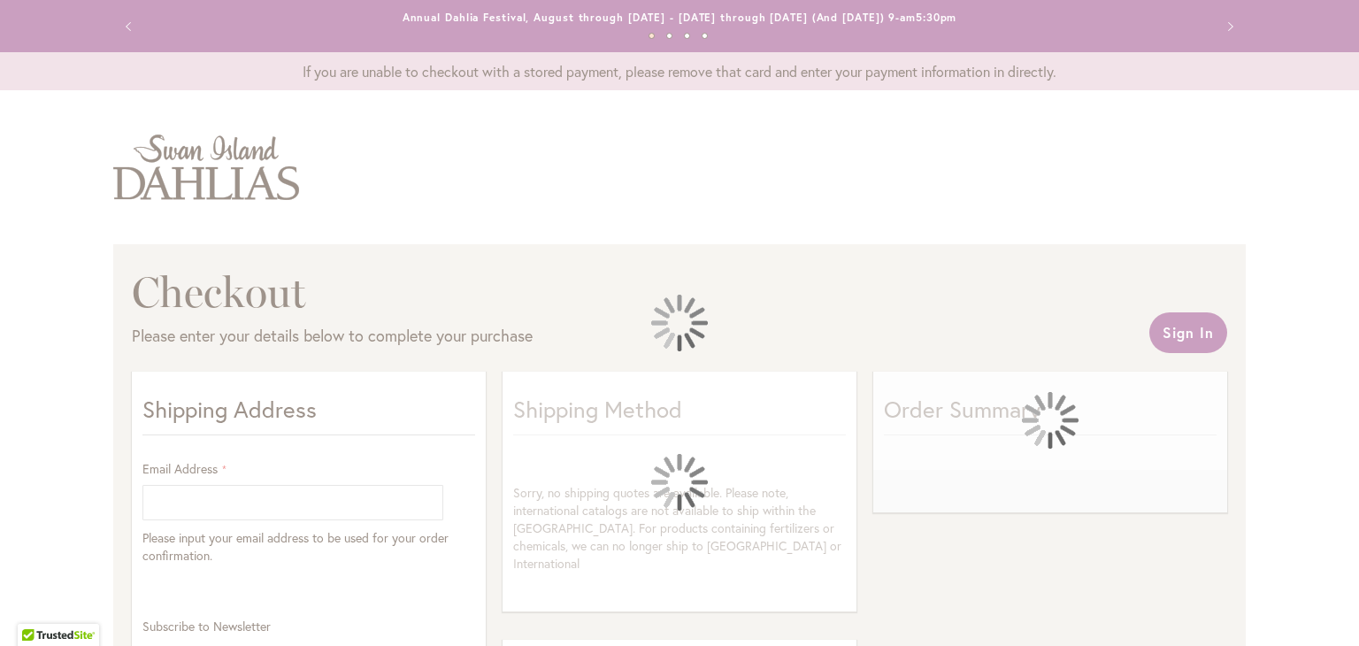
select select "**"
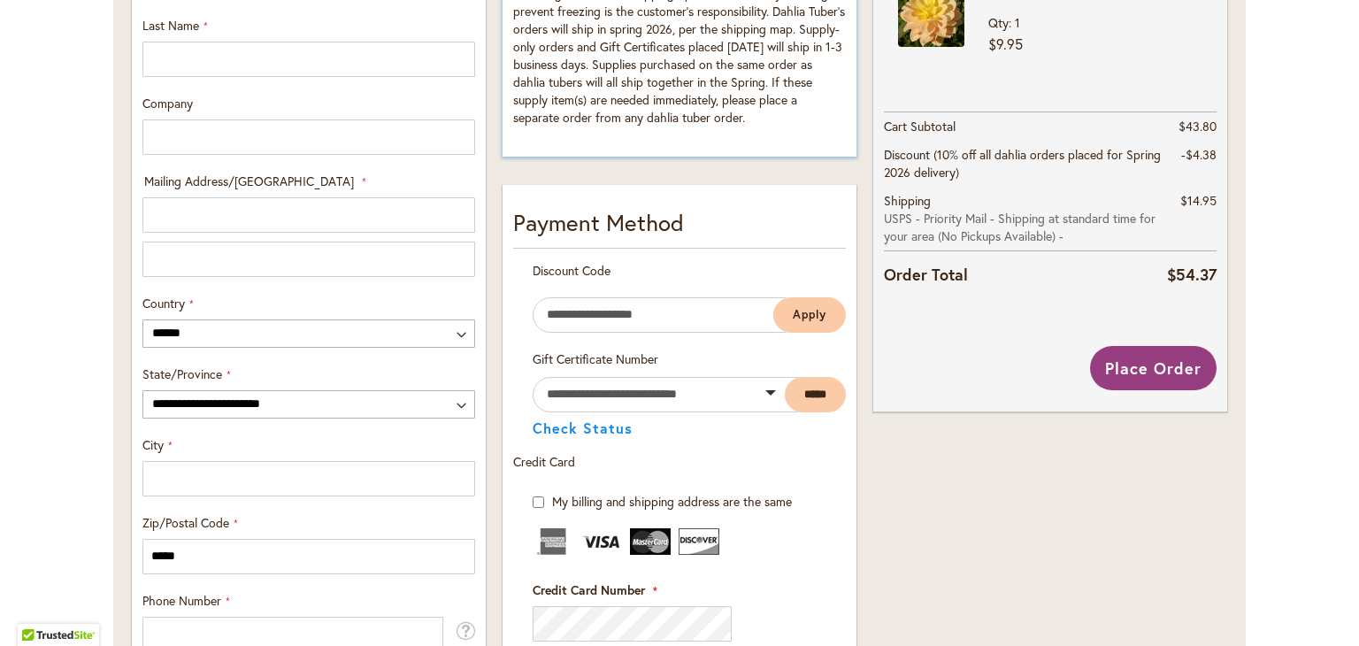
scroll to position [797, 0]
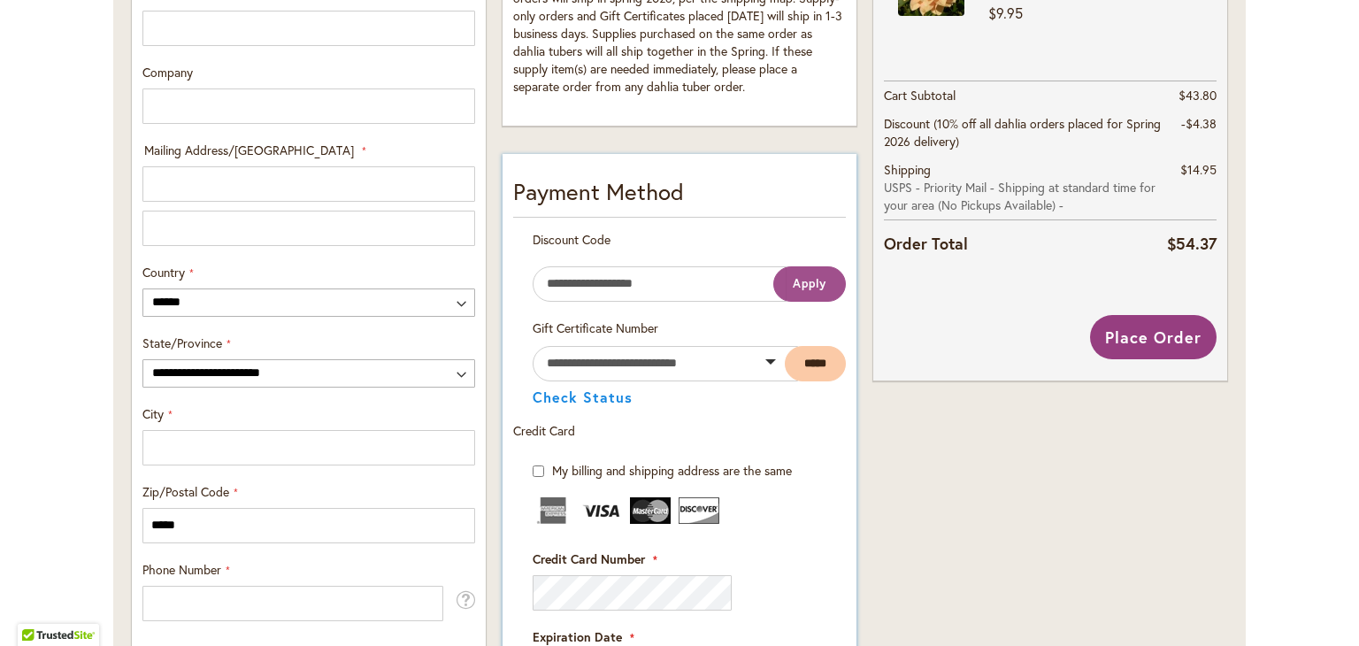
click at [818, 281] on span "Apply" at bounding box center [810, 283] width 34 height 15
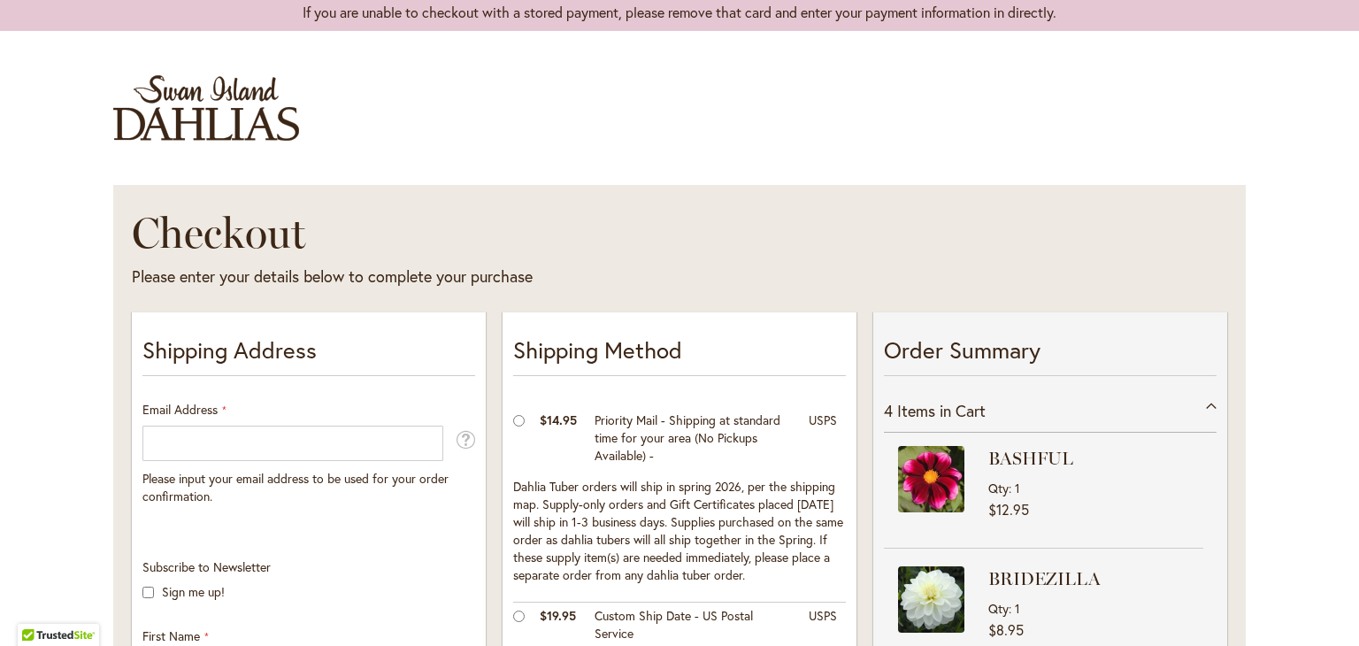
scroll to position [89, 0]
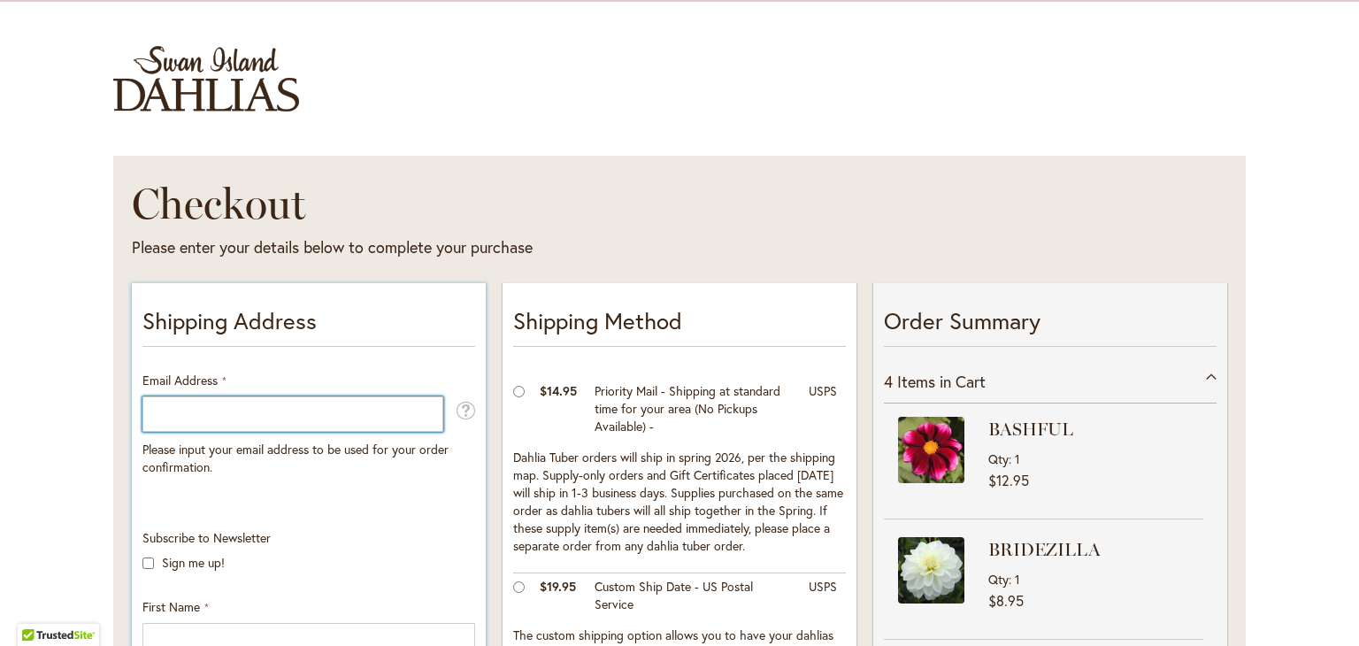
click at [163, 405] on input "Email Address" at bounding box center [292, 414] width 301 height 35
type input "**********"
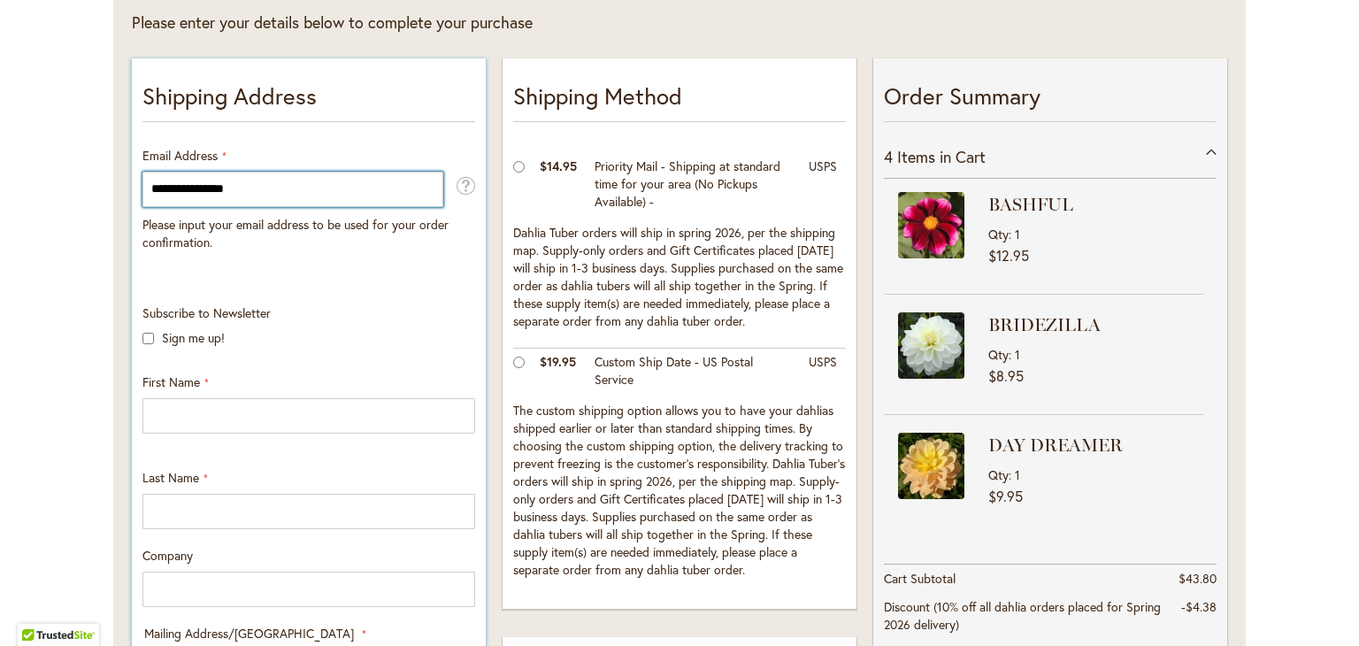
scroll to position [354, 0]
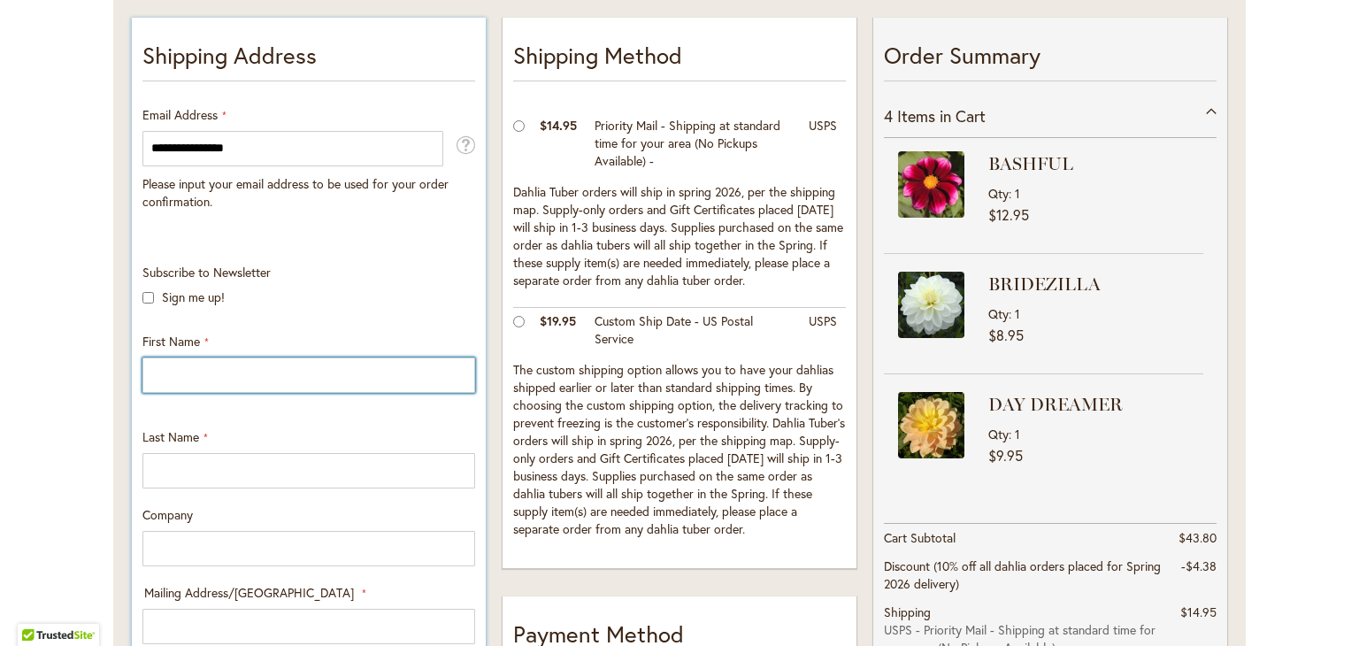
click at [282, 373] on input "First Name" at bounding box center [308, 375] width 333 height 35
type input "********"
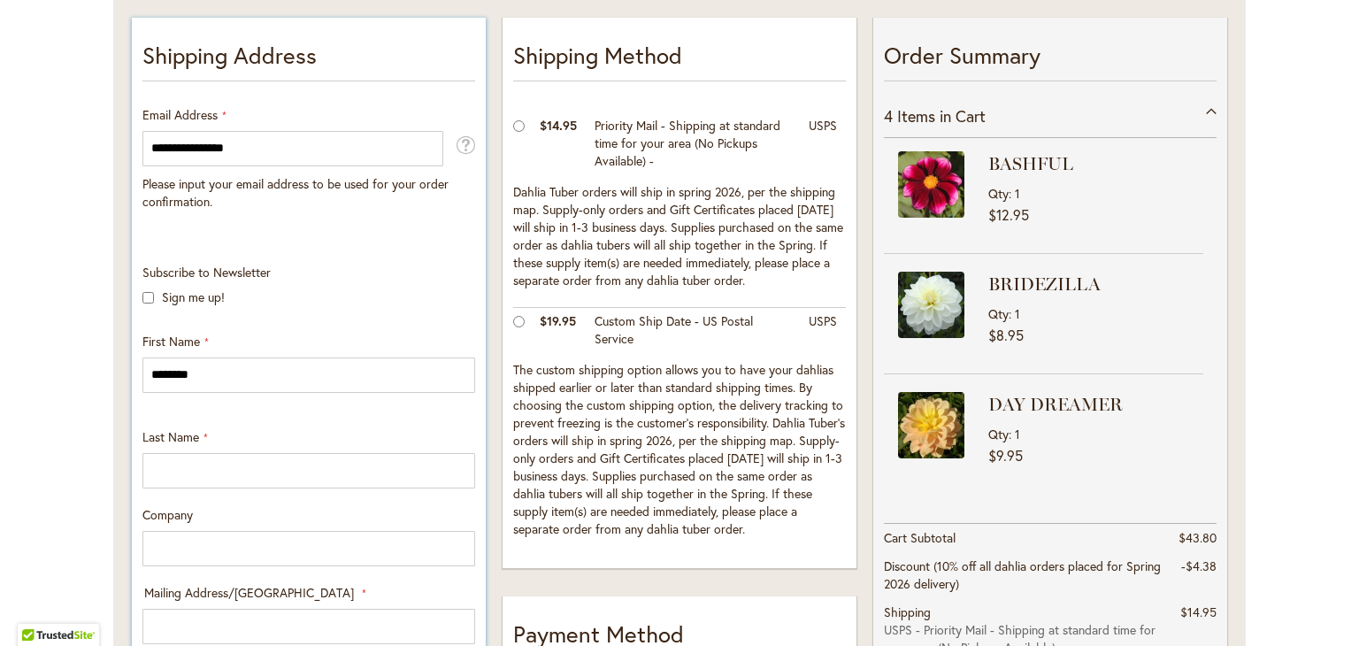
type input "****"
type input "**********"
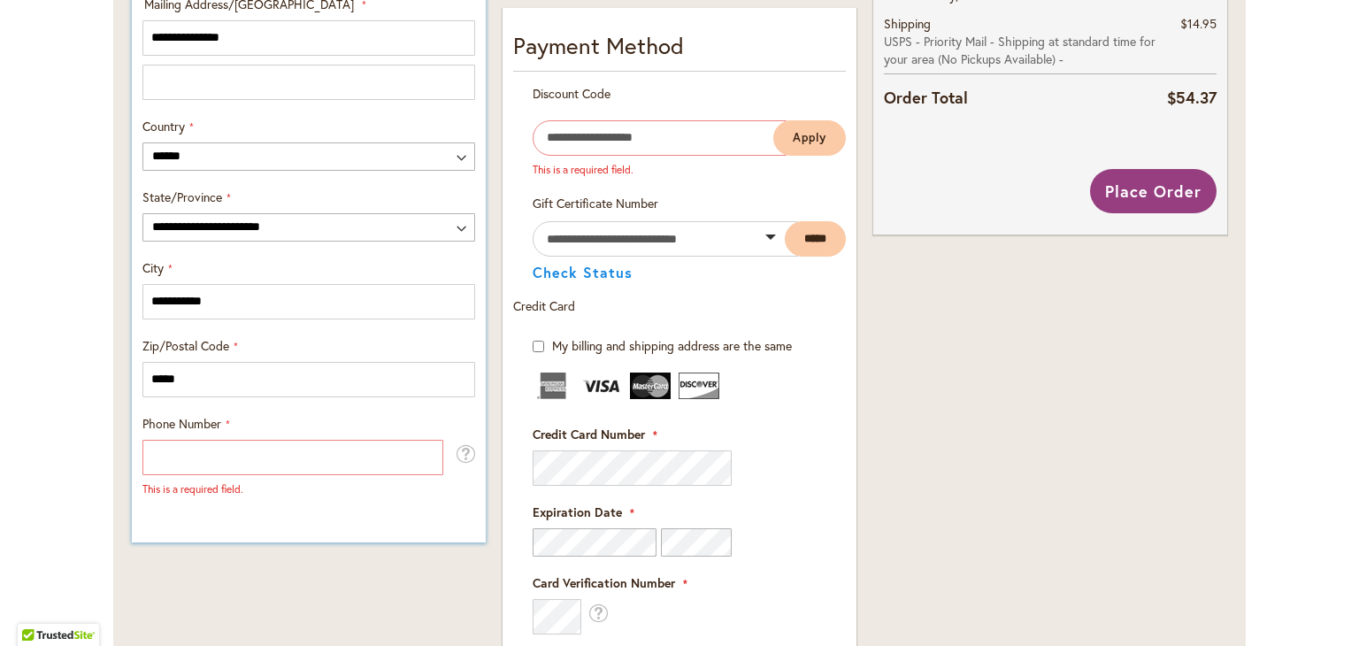
scroll to position [974, 0]
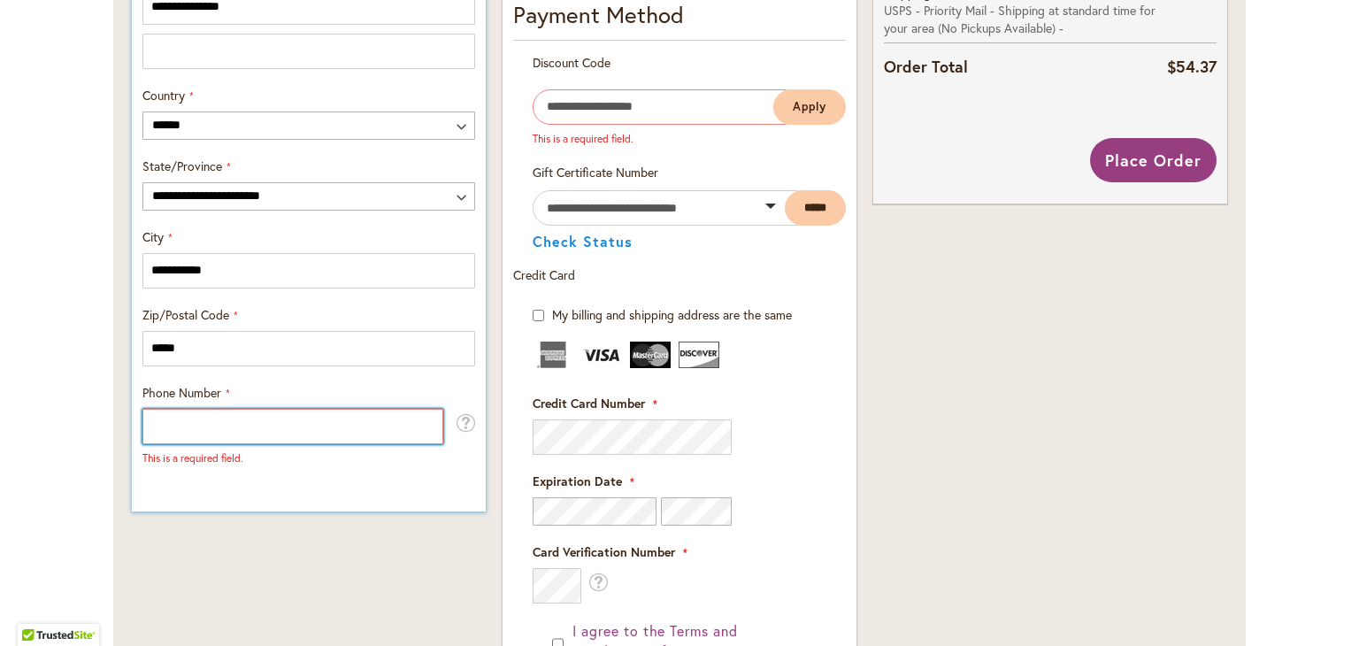
click at [227, 430] on input "Phone Number" at bounding box center [292, 426] width 301 height 35
type input "**********"
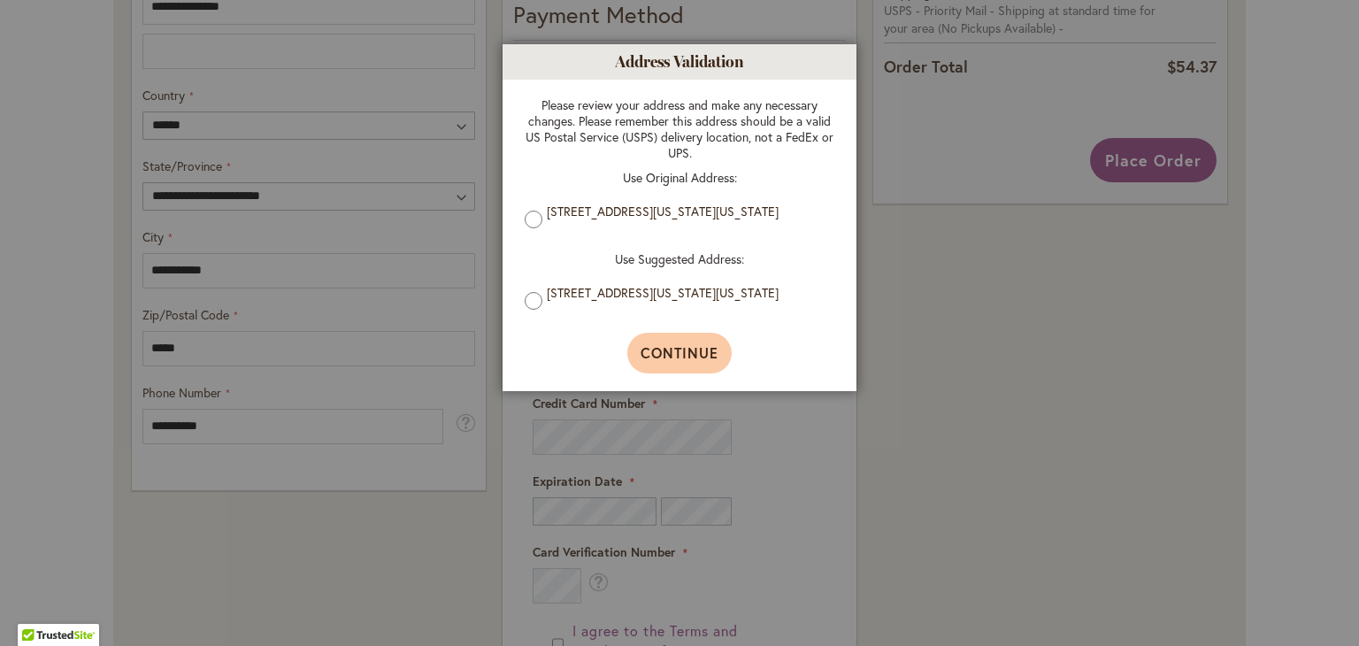
click at [664, 347] on span "Continue" at bounding box center [680, 352] width 79 height 19
type input "**********"
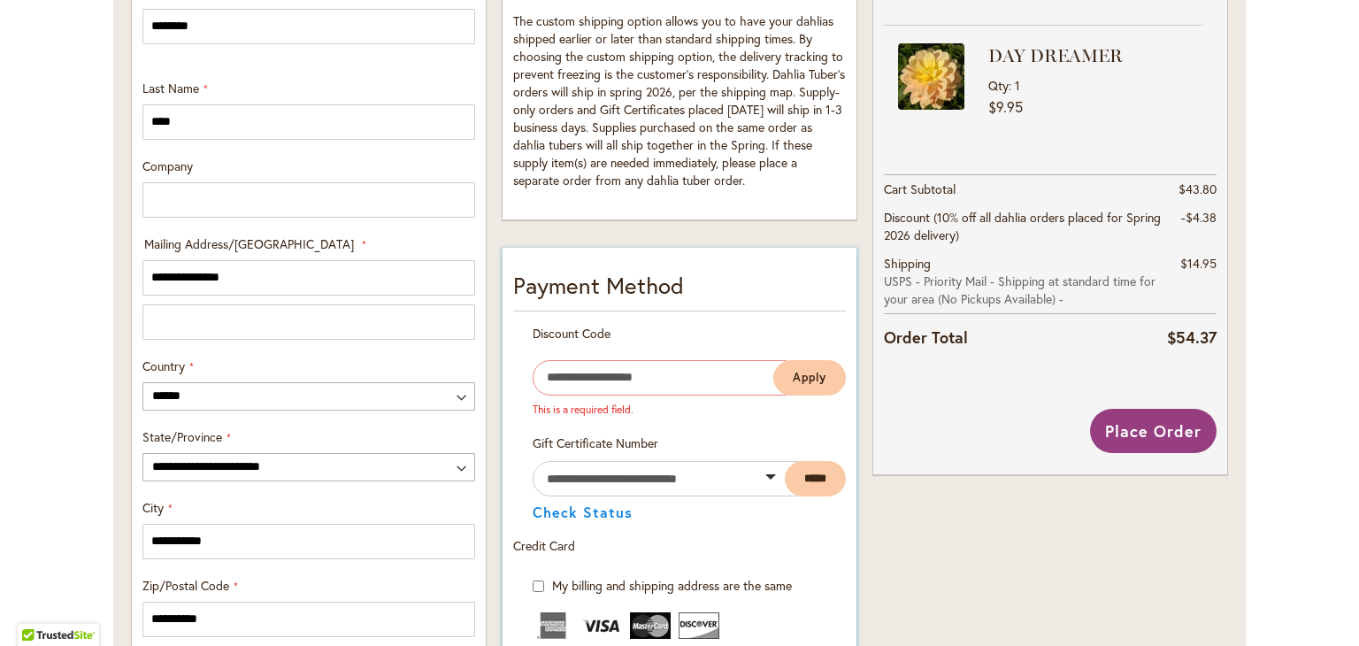
scroll to position [647, 0]
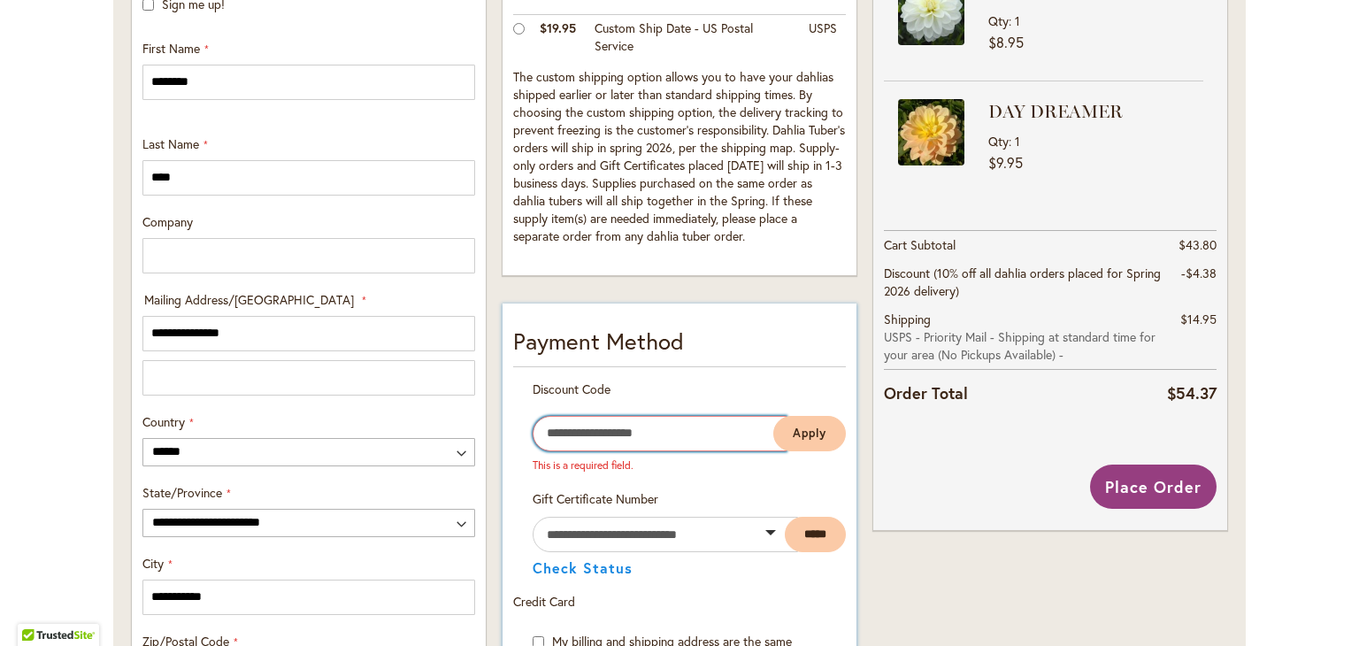
click at [659, 440] on input "Enter discount code" at bounding box center [660, 433] width 254 height 35
click at [658, 440] on input "Enter discount code" at bounding box center [660, 433] width 254 height 35
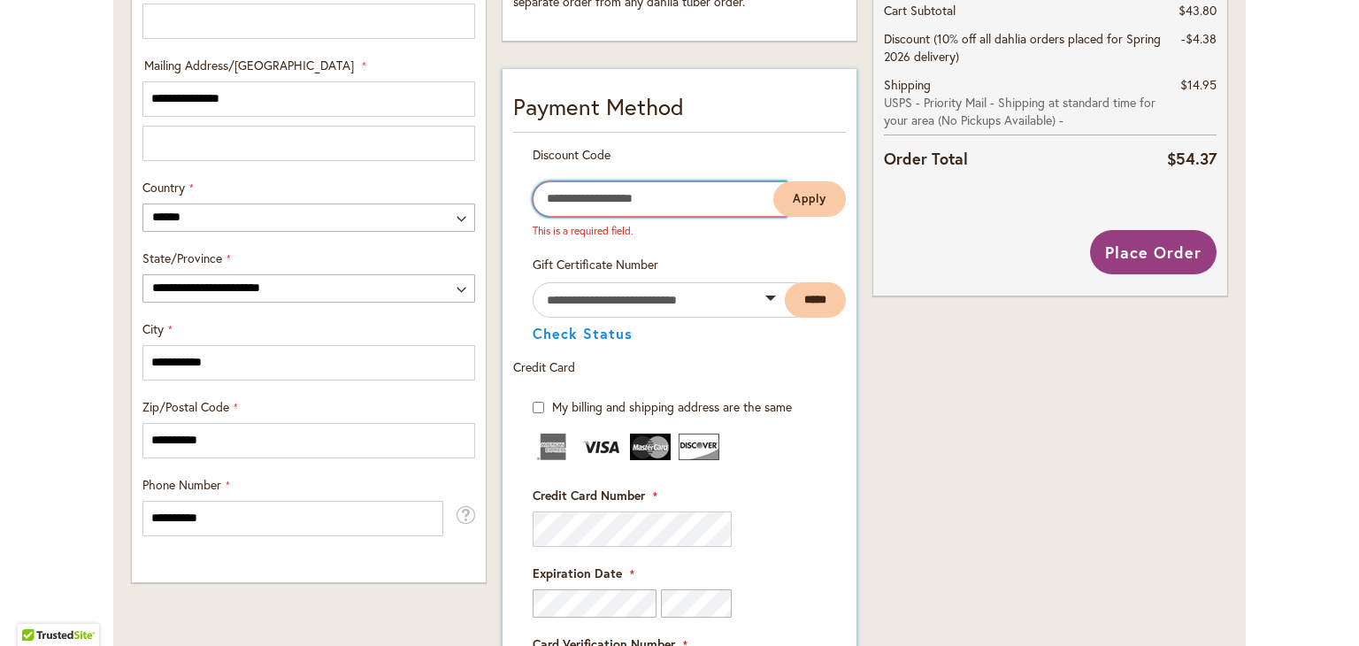
scroll to position [912, 0]
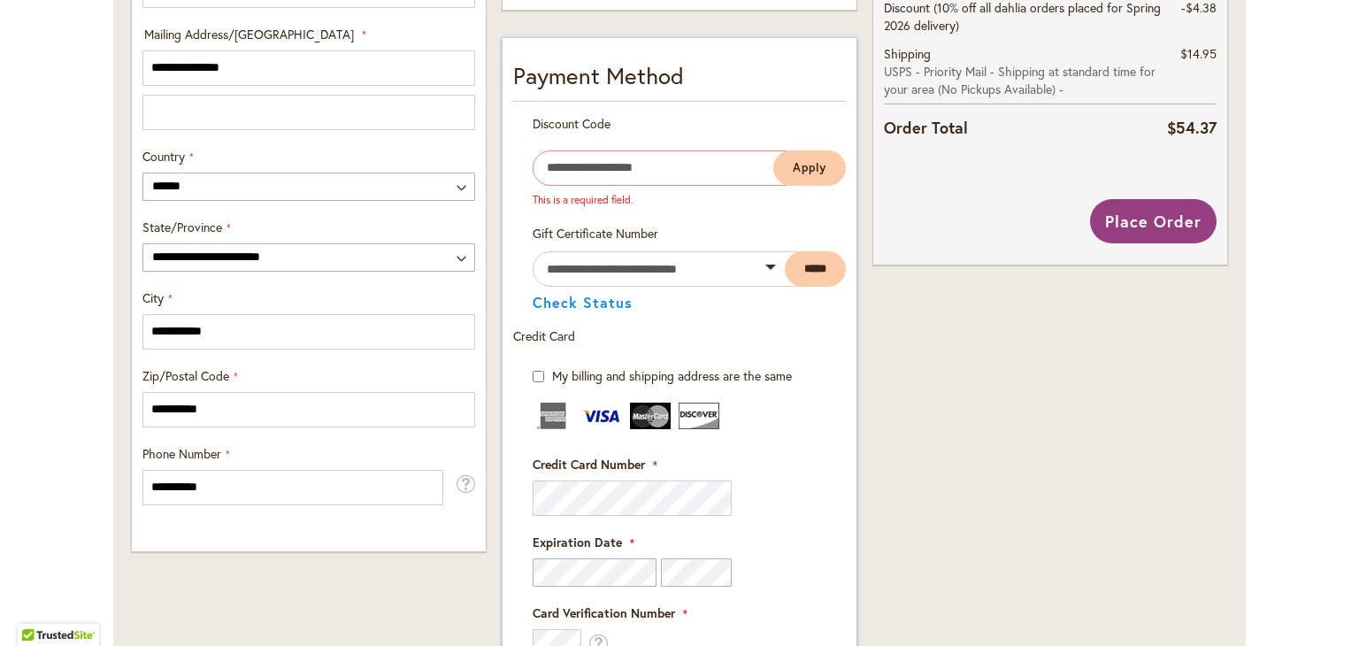
click at [586, 340] on div "Credit Card" at bounding box center [679, 336] width 333 height 53
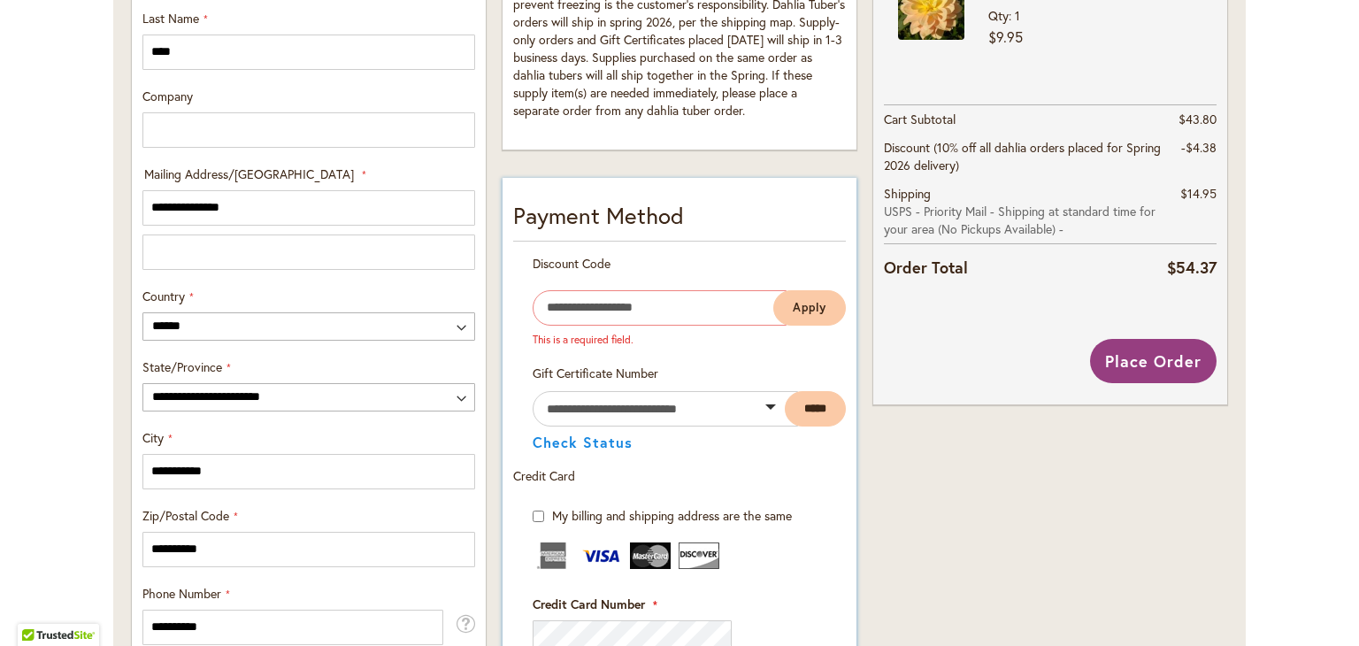
scroll to position [647, 0]
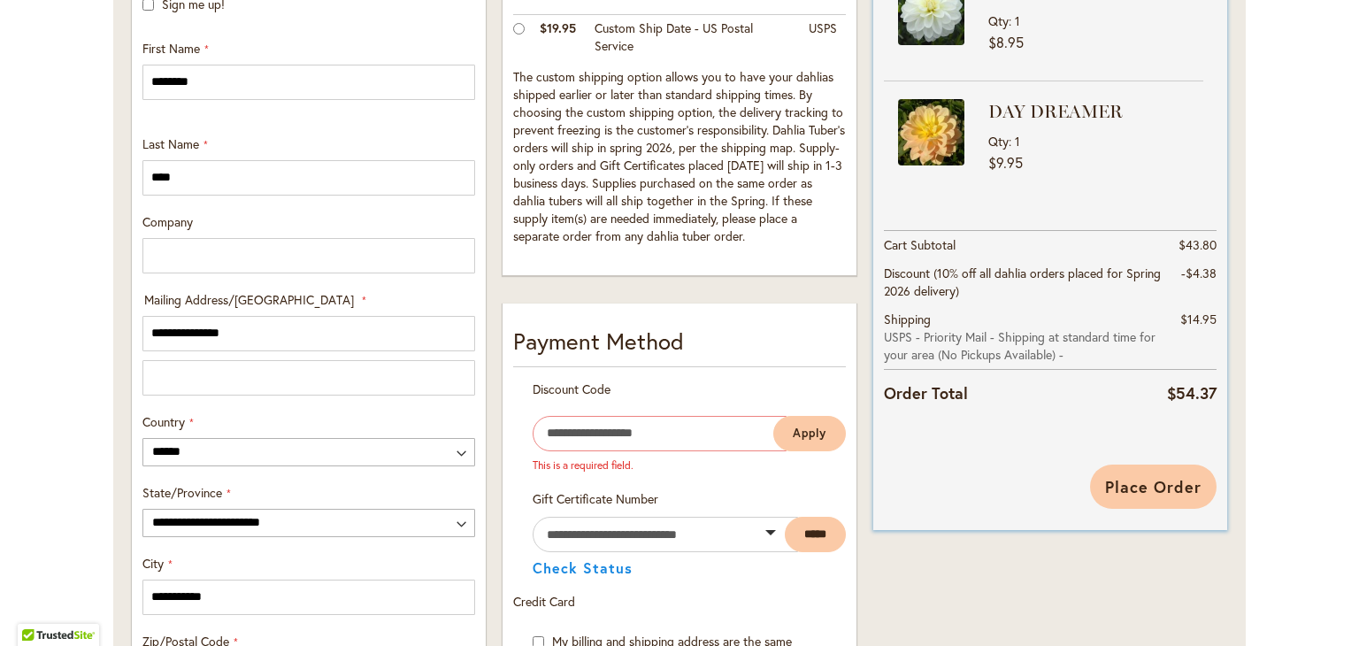
click at [1151, 482] on span "Place Order" at bounding box center [1153, 486] width 96 height 21
click at [0, 0] on div "Please wait..." at bounding box center [0, 0] width 0 height 0
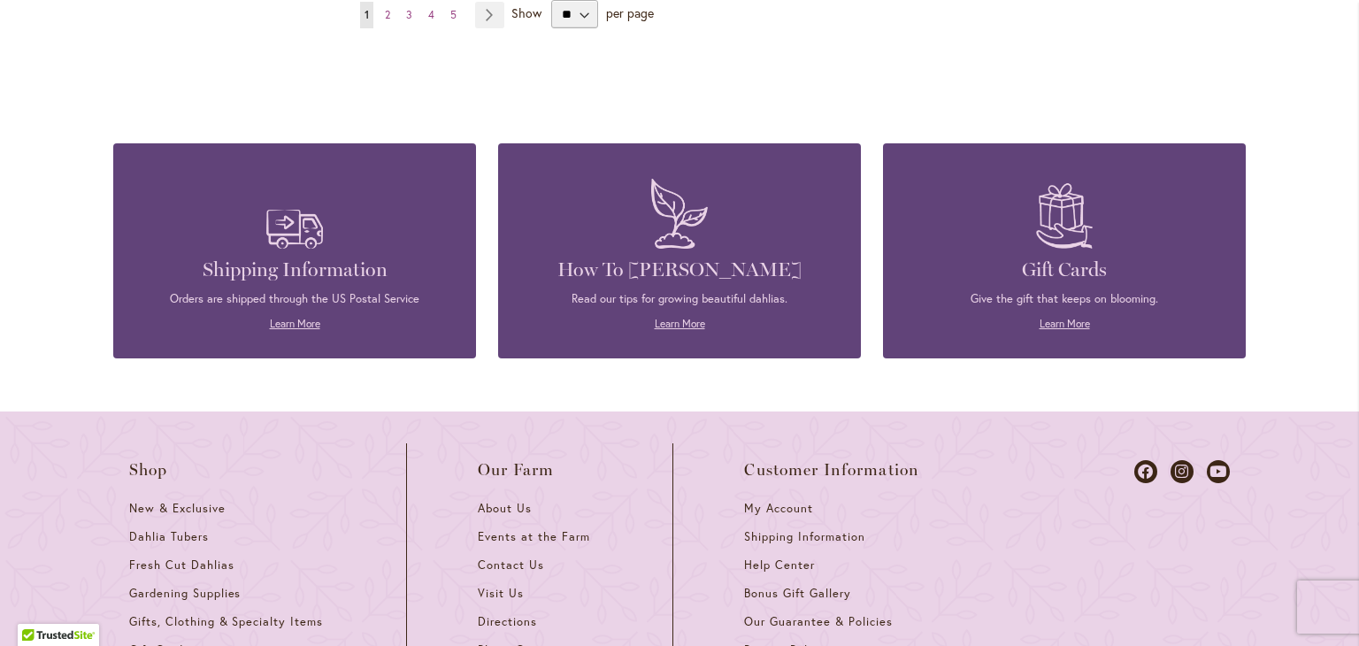
scroll to position [1947, 0]
